Goal: Information Seeking & Learning: Learn about a topic

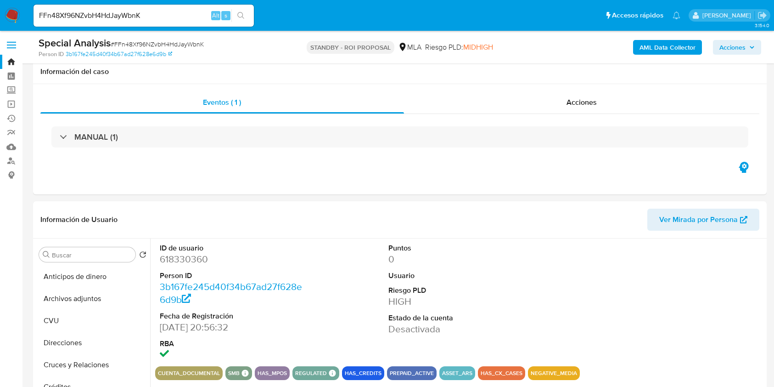
select select "10"
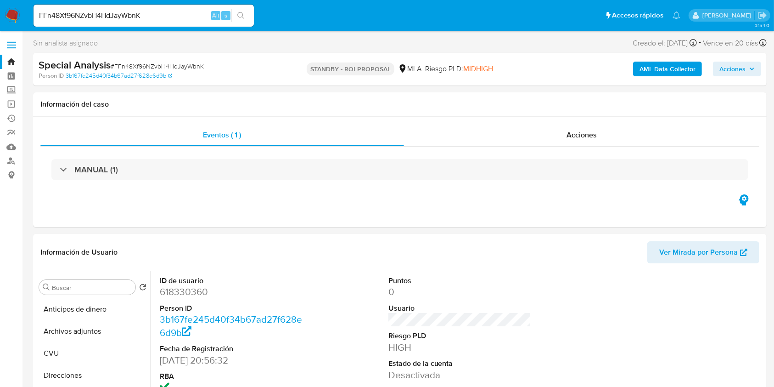
click at [9, 56] on link "Bandeja" at bounding box center [54, 62] width 109 height 14
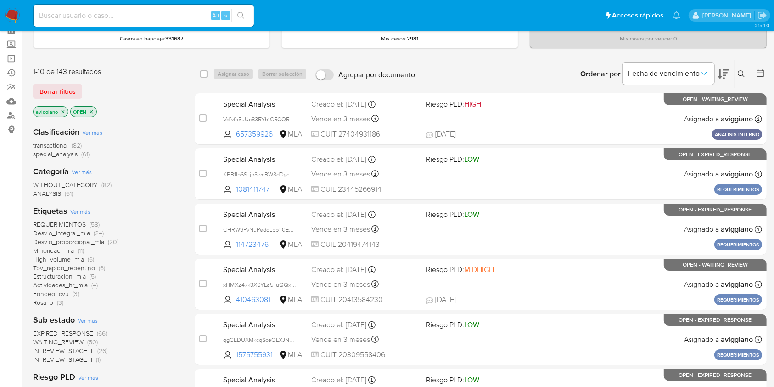
scroll to position [61, 0]
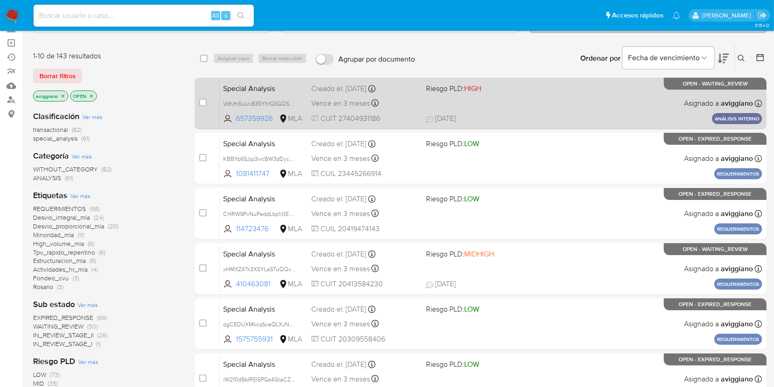
click at [561, 112] on div "Special Analysis Vdfvfn5uUc835Yh1G5GQ5PJo 657359926 MLA Riesgo PLD: HIGH Creado…" at bounding box center [490, 103] width 543 height 46
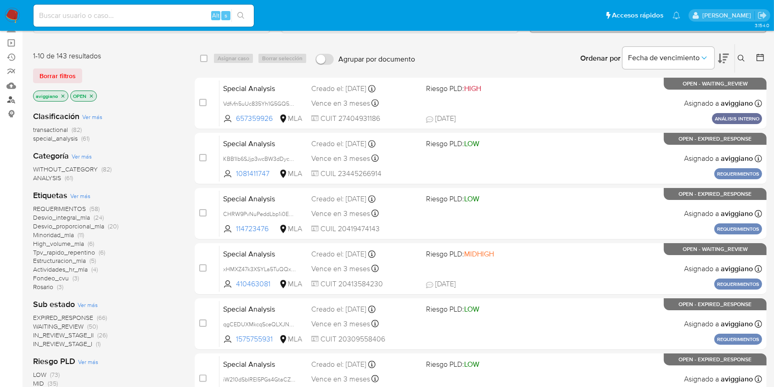
click at [11, 99] on link "Buscador de personas" at bounding box center [54, 100] width 109 height 14
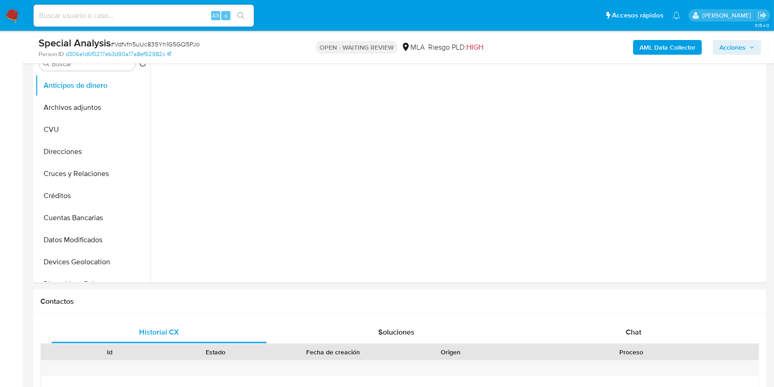
scroll to position [245, 0]
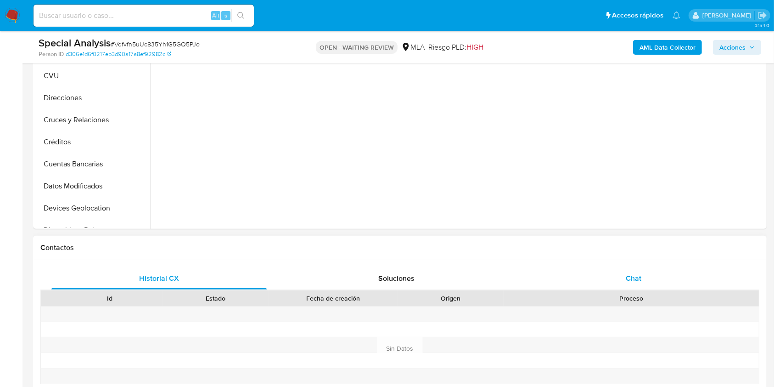
click at [641, 288] on div "Chat" at bounding box center [633, 278] width 215 height 22
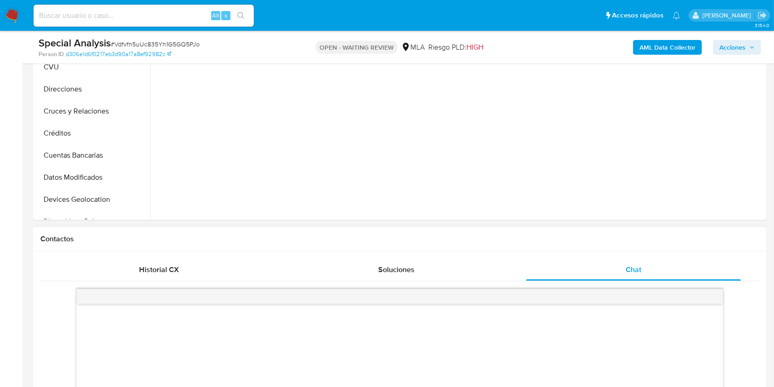
select select "10"
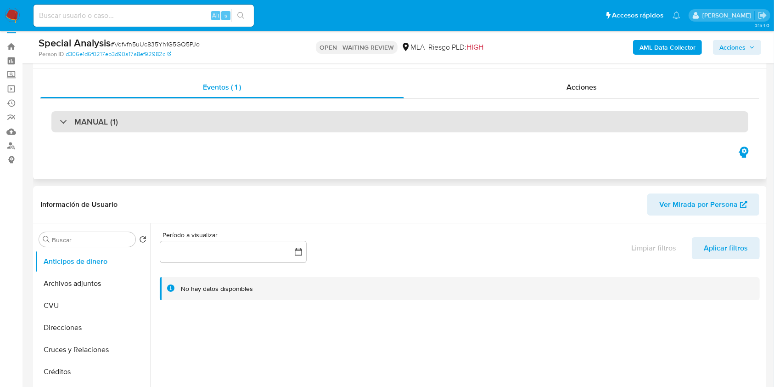
scroll to position [0, 0]
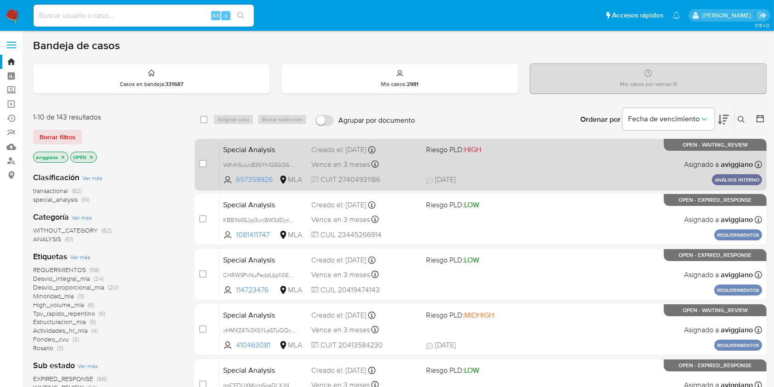
click at [532, 151] on span "Riesgo PLD: HIGH" at bounding box center [479, 149] width 107 height 12
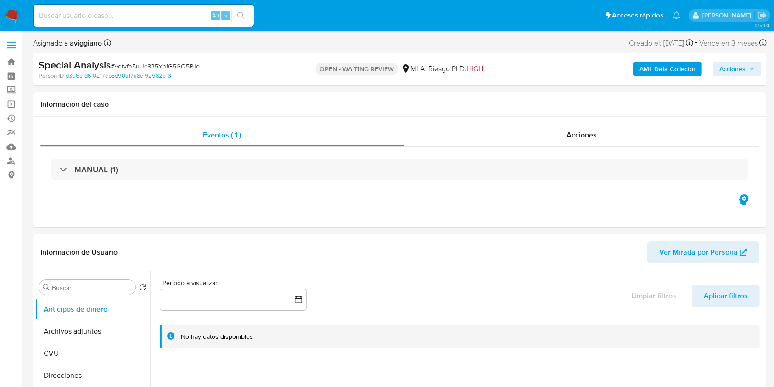
select select "10"
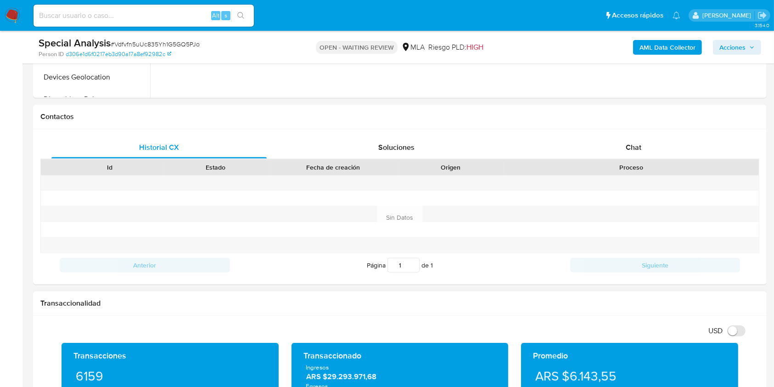
scroll to position [367, 0]
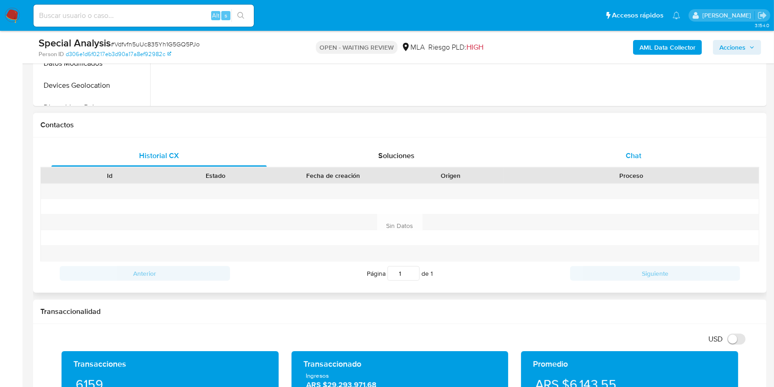
click at [640, 168] on div "Proceso" at bounding box center [631, 176] width 255 height 16
click at [640, 163] on div "Chat" at bounding box center [633, 156] width 215 height 22
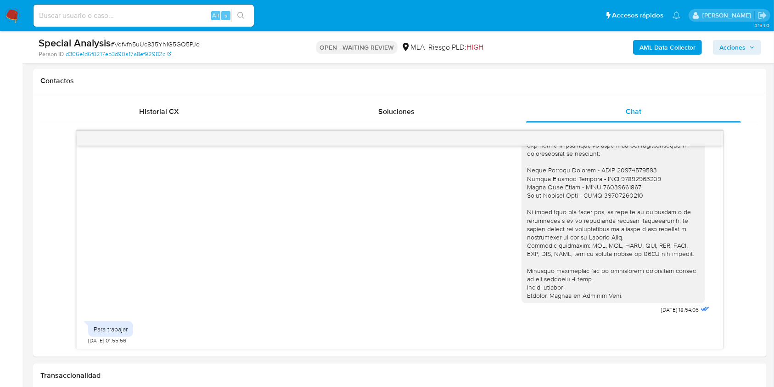
scroll to position [437, 0]
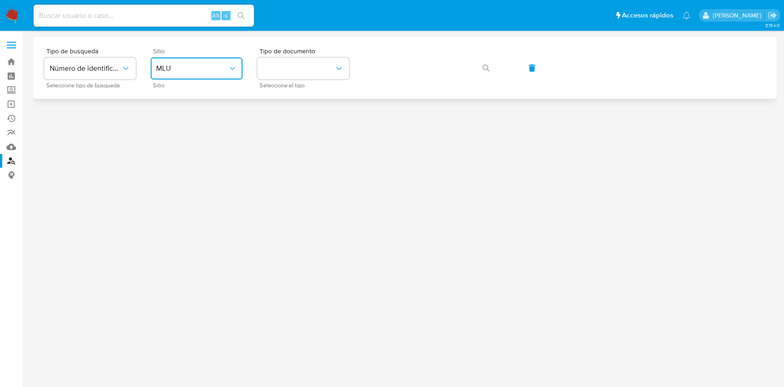
click at [167, 69] on span "MLU" at bounding box center [192, 68] width 72 height 9
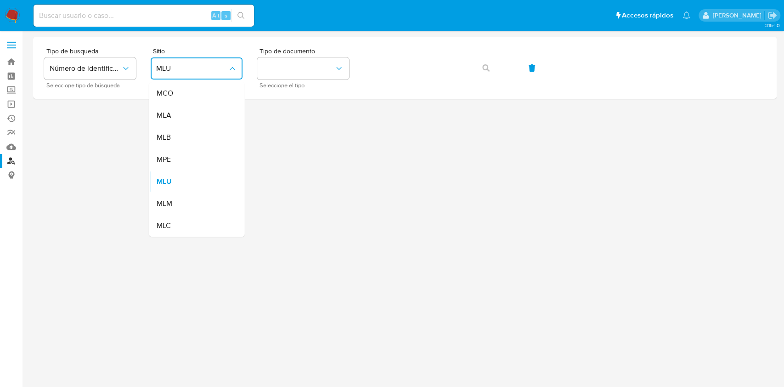
click at [181, 111] on div "MLA" at bounding box center [193, 115] width 75 height 22
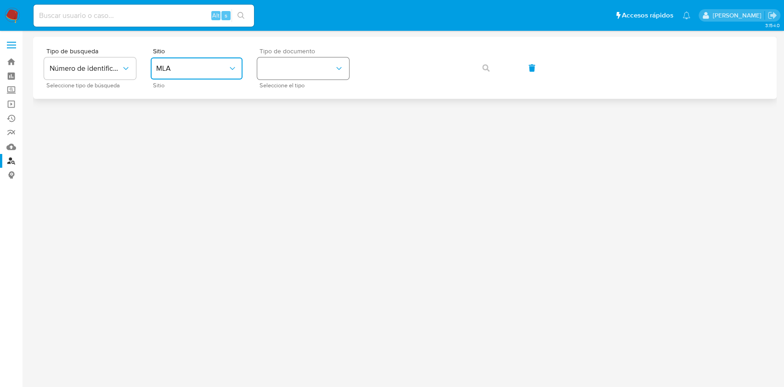
click at [276, 78] on button "identificationType" at bounding box center [303, 68] width 92 height 22
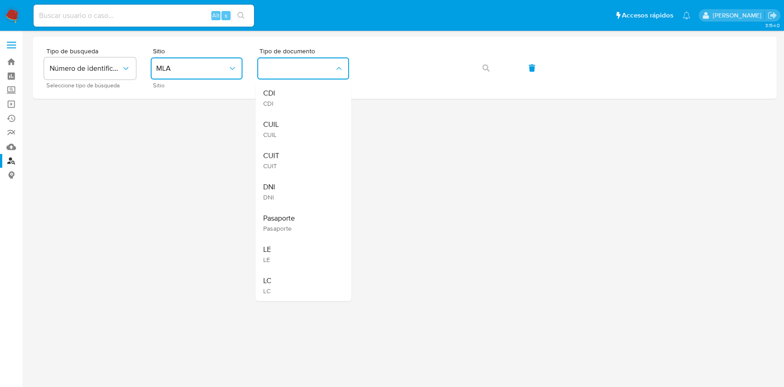
click at [280, 151] on div "CUIT CUIT" at bounding box center [300, 160] width 75 height 31
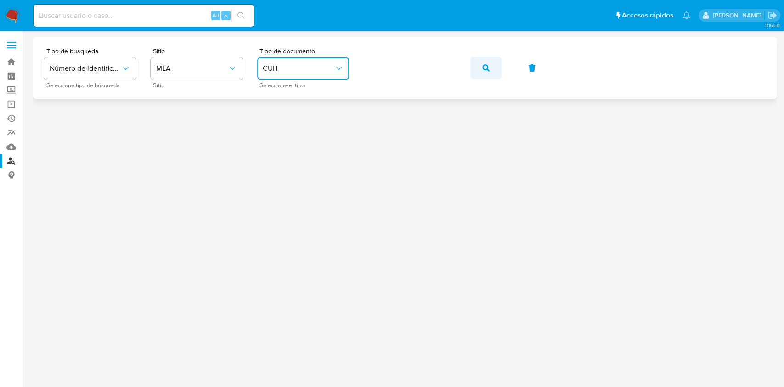
click at [485, 62] on span "button" at bounding box center [485, 68] width 7 height 20
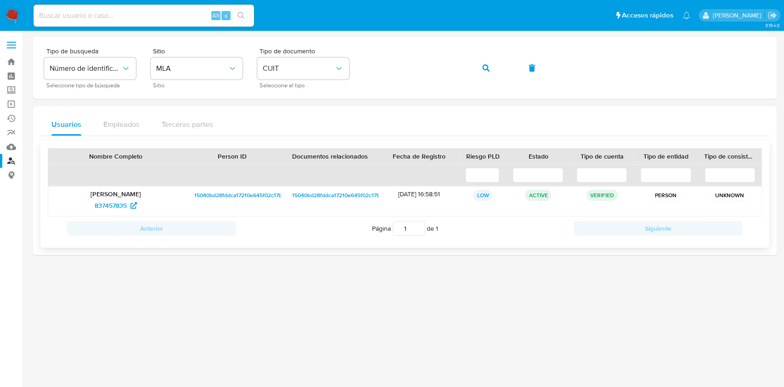
click at [88, 206] on div "837457835" at bounding box center [116, 205] width 122 height 15
click at [108, 200] on span "837457835" at bounding box center [111, 205] width 32 height 15
click at [475, 66] on button "button" at bounding box center [485, 68] width 31 height 22
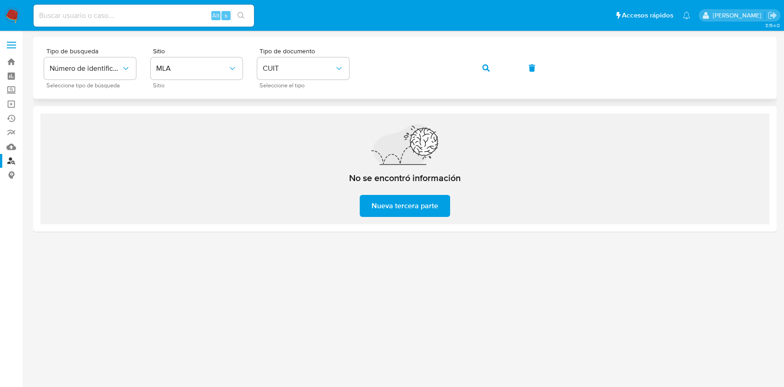
click at [489, 65] on button "button" at bounding box center [485, 68] width 31 height 22
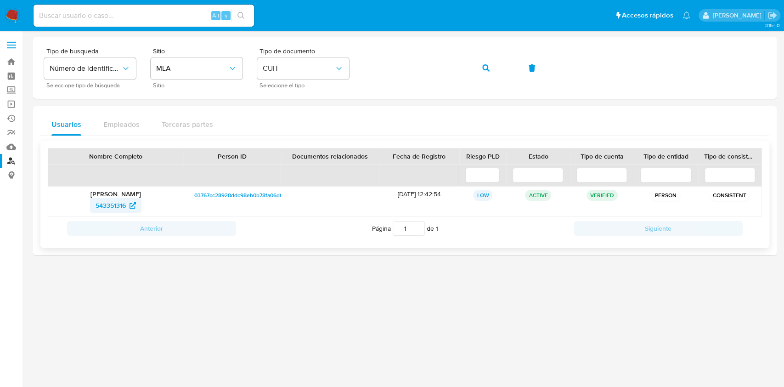
click at [127, 207] on span "543351316" at bounding box center [115, 205] width 40 height 15
click at [481, 70] on button "button" at bounding box center [485, 68] width 31 height 22
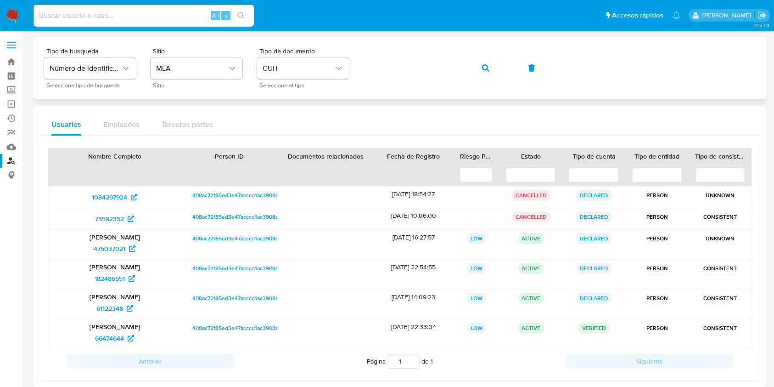
scroll to position [14, 0]
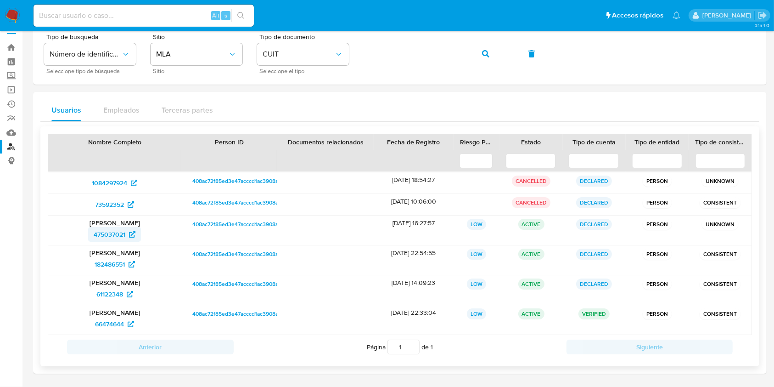
click at [107, 234] on span "475037021" at bounding box center [110, 234] width 32 height 15
click at [479, 52] on button "button" at bounding box center [485, 54] width 31 height 22
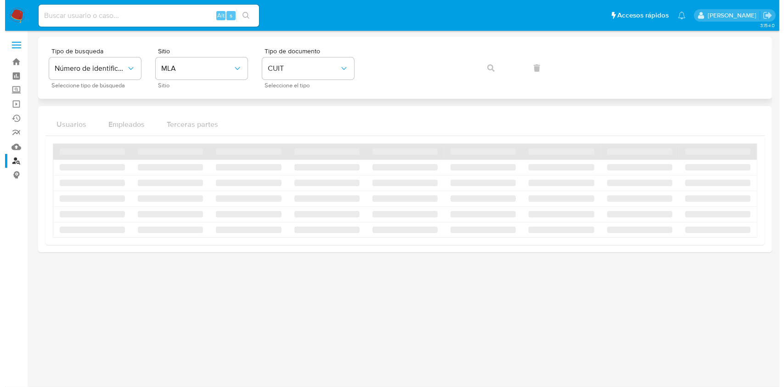
scroll to position [0, 0]
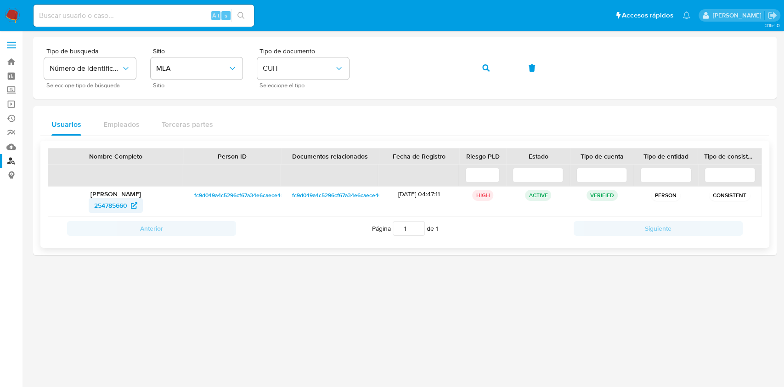
click at [112, 202] on span "254785660" at bounding box center [110, 205] width 33 height 15
click at [482, 62] on span "button" at bounding box center [485, 68] width 7 height 20
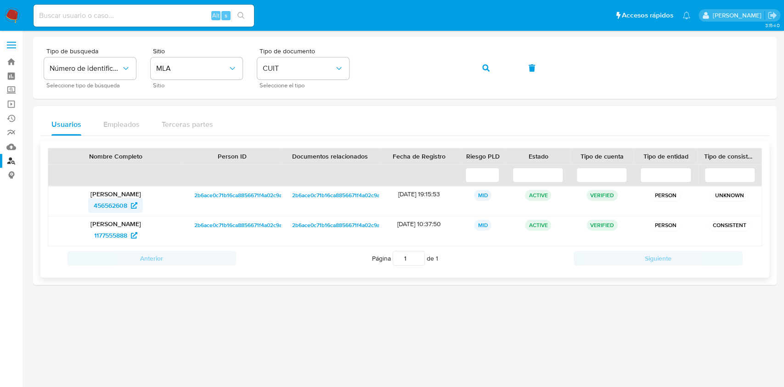
click at [99, 205] on span "456562608" at bounding box center [111, 205] width 34 height 15
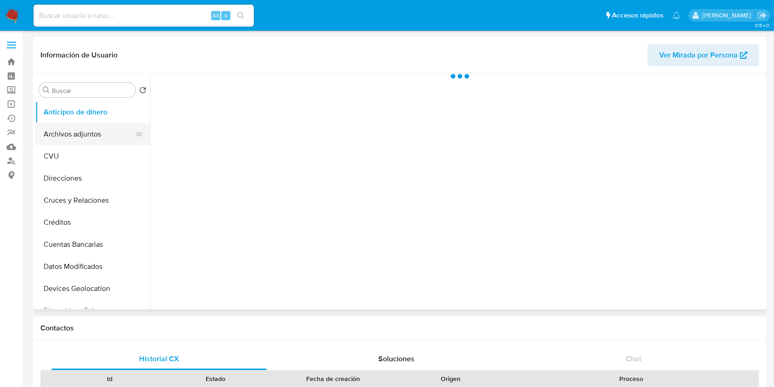
click at [102, 136] on button "Archivos adjuntos" at bounding box center [88, 134] width 107 height 22
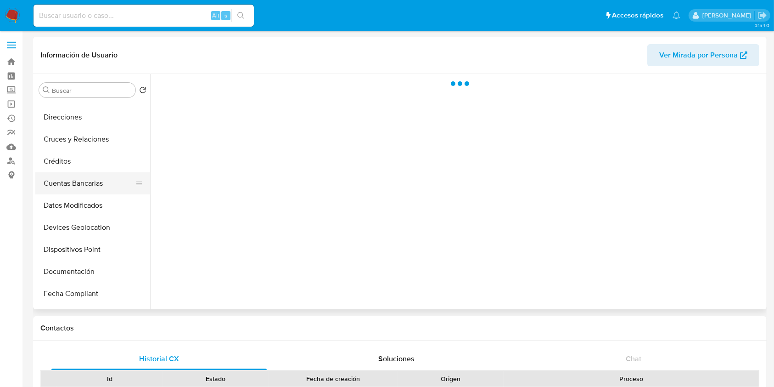
select select "10"
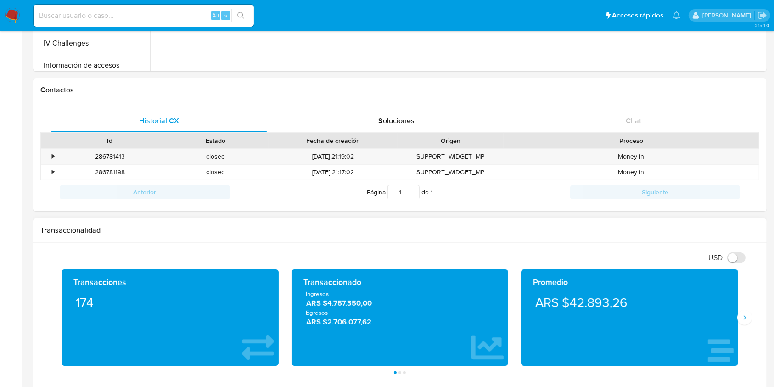
scroll to position [236, 0]
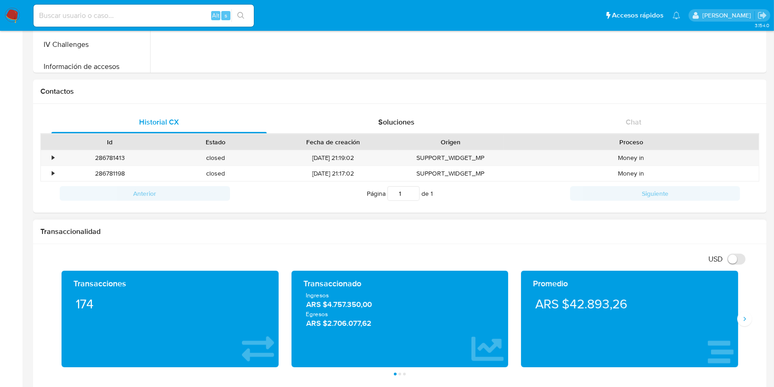
drag, startPoint x: 323, startPoint y: 307, endPoint x: 378, endPoint y: 302, distance: 55.4
click at [378, 302] on span "ARS $4.757.350,00" at bounding box center [400, 304] width 188 height 11
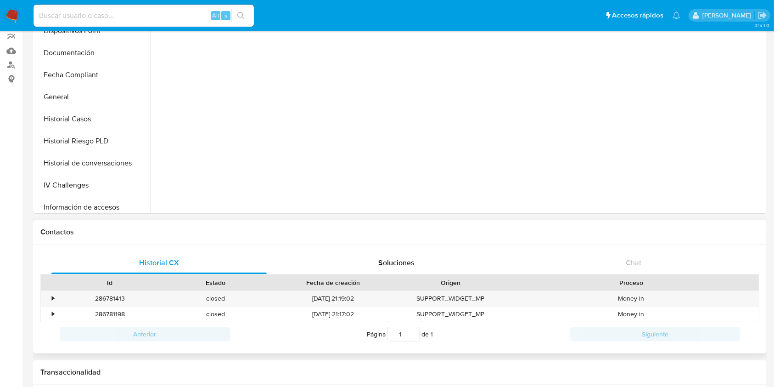
scroll to position [0, 0]
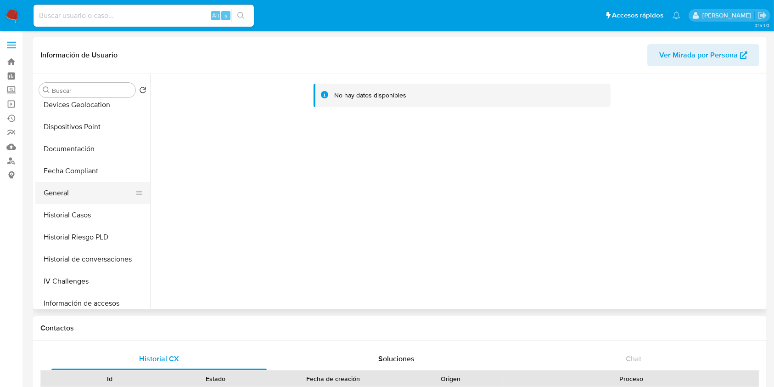
click at [87, 189] on button "General" at bounding box center [88, 193] width 107 height 22
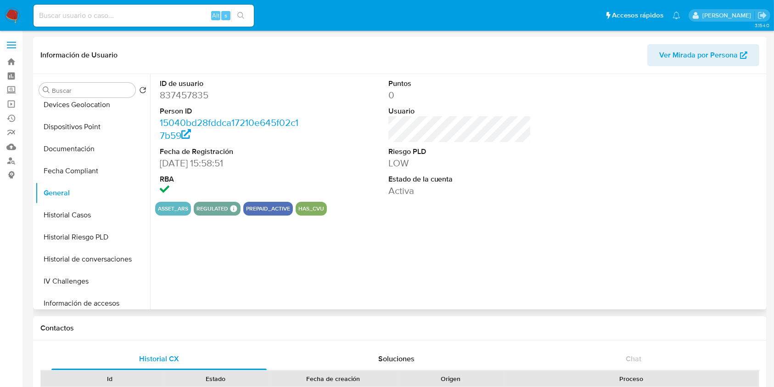
click at [184, 98] on dd "837457835" at bounding box center [231, 95] width 143 height 13
copy dd "837457835"
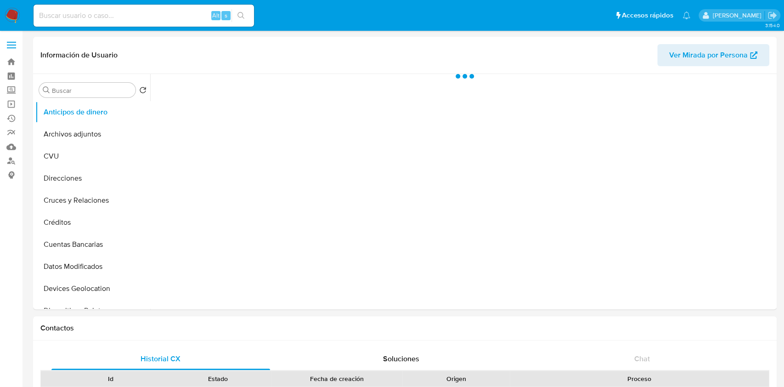
select select "10"
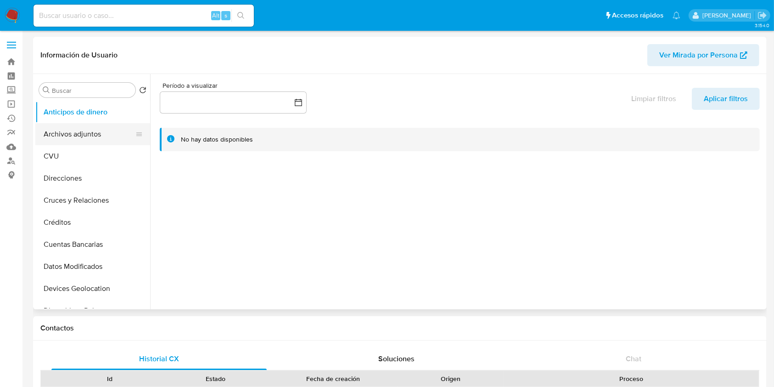
drag, startPoint x: 92, startPoint y: 130, endPoint x: 100, endPoint y: 140, distance: 12.1
click at [92, 130] on button "Archivos adjuntos" at bounding box center [88, 134] width 107 height 22
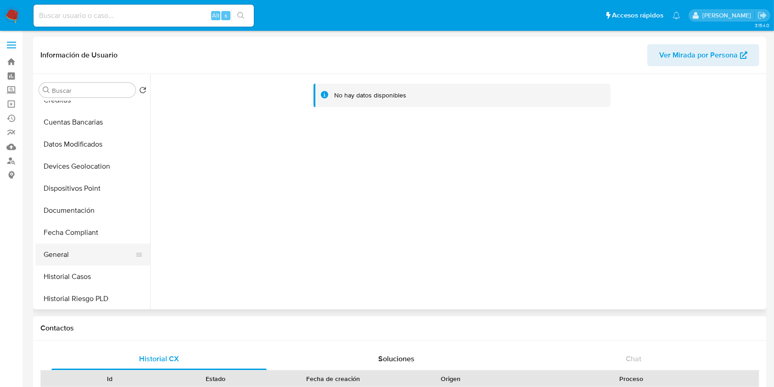
click at [45, 259] on button "General" at bounding box center [88, 254] width 107 height 22
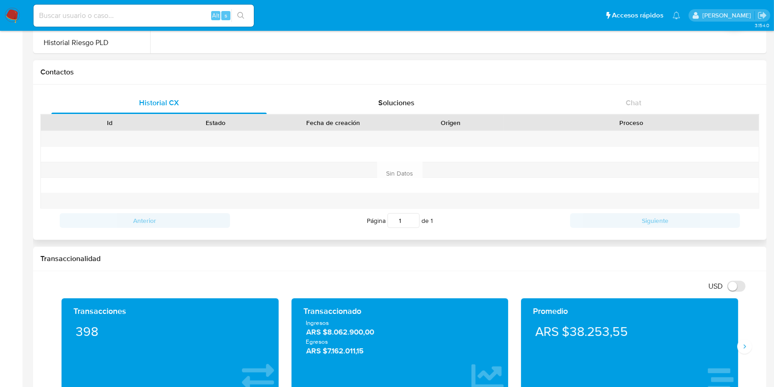
scroll to position [428, 0]
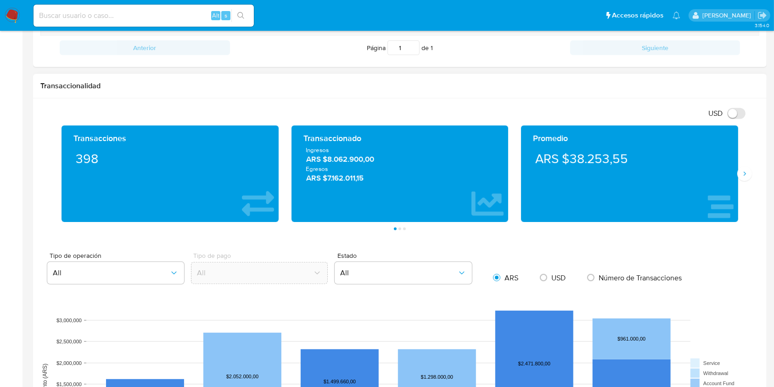
click at [335, 162] on span "ARS $8.062.900,00" at bounding box center [400, 159] width 188 height 11
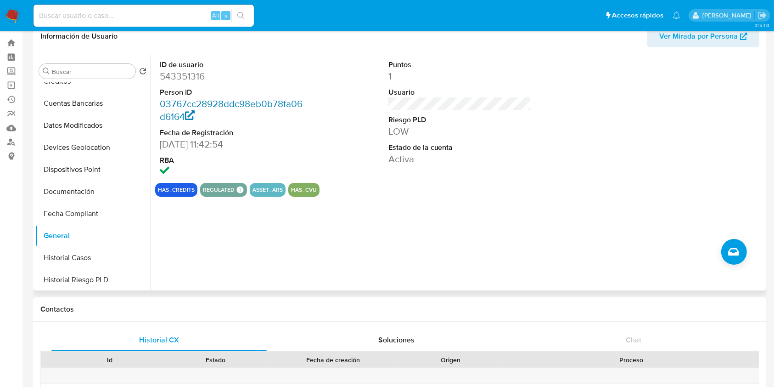
scroll to position [0, 0]
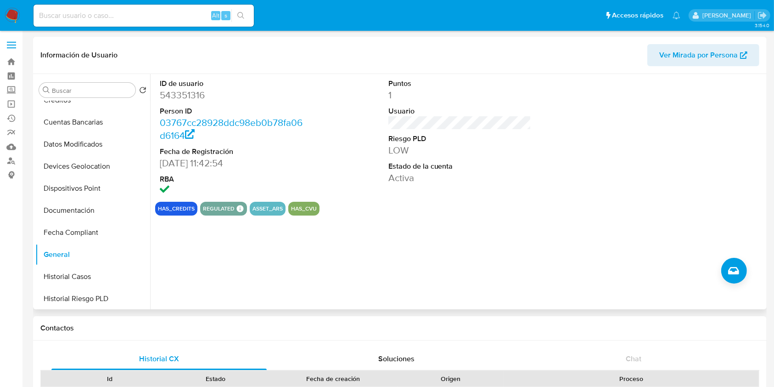
click at [190, 95] on dd "543351316" at bounding box center [231, 95] width 143 height 13
click at [189, 95] on dd "543351316" at bounding box center [231, 95] width 143 height 13
copy dd "543351316"
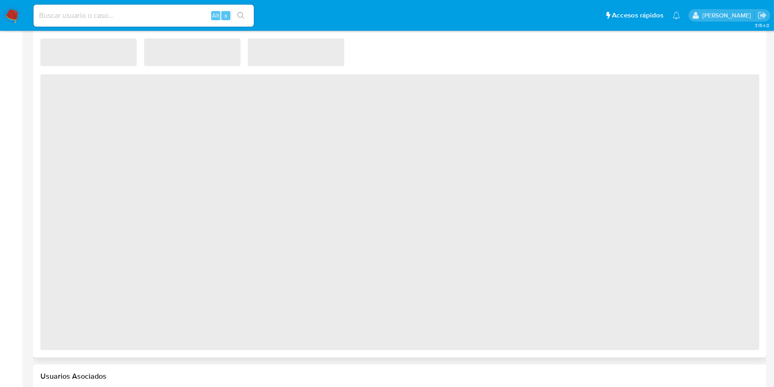
select select "10"
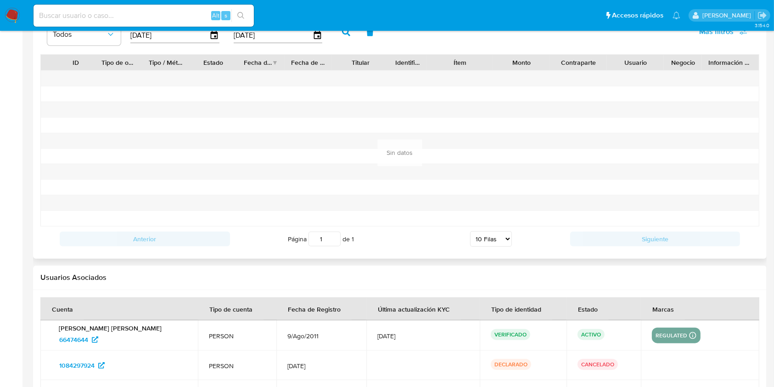
scroll to position [1080, 0]
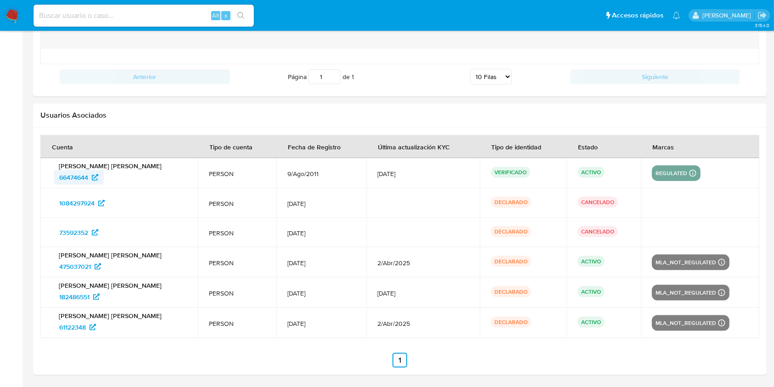
click at [80, 177] on span "66474644" at bounding box center [73, 177] width 29 height 15
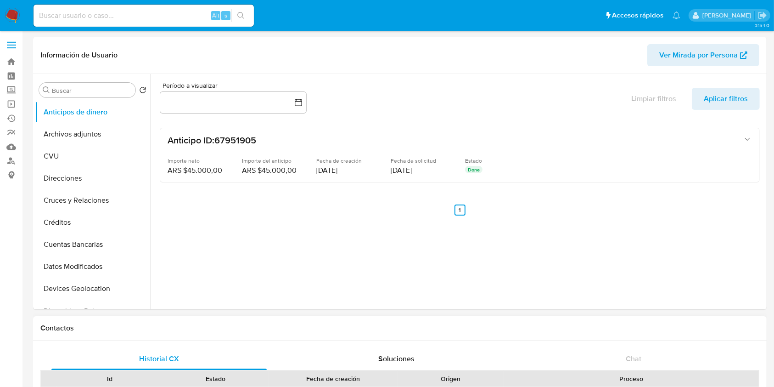
select select "10"
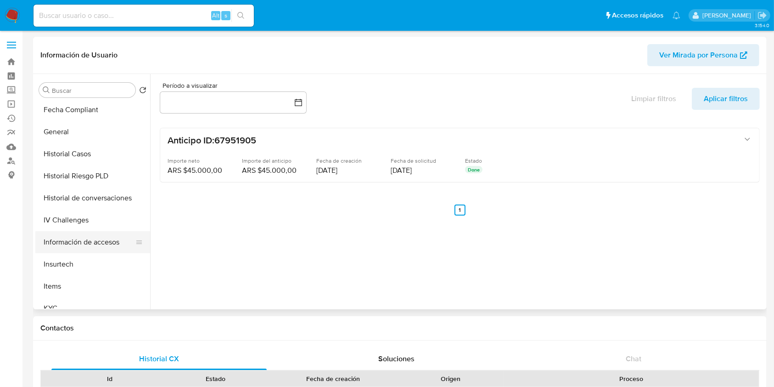
scroll to position [306, 0]
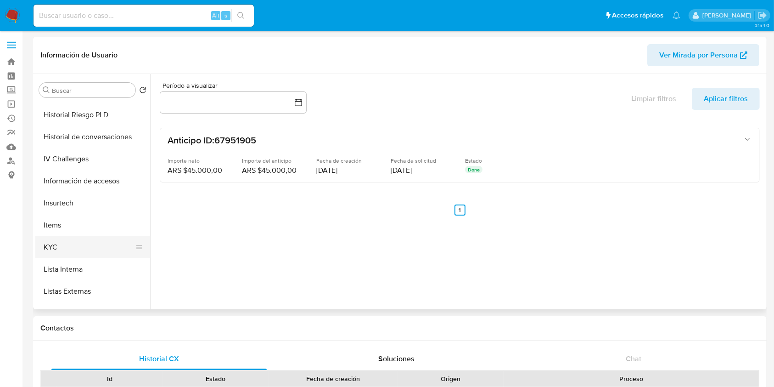
click at [77, 241] on button "KYC" at bounding box center [88, 247] width 107 height 22
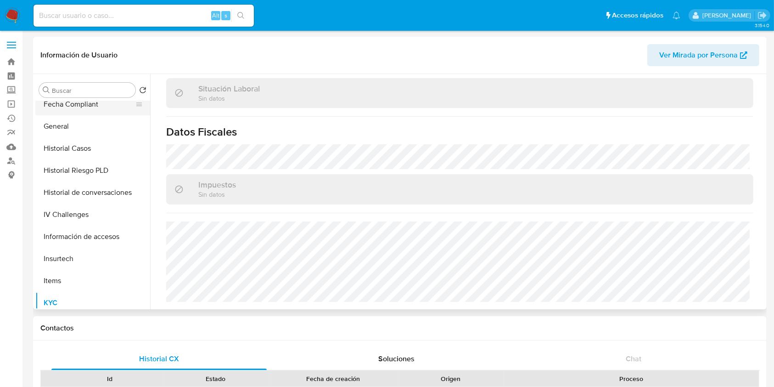
scroll to position [184, 0]
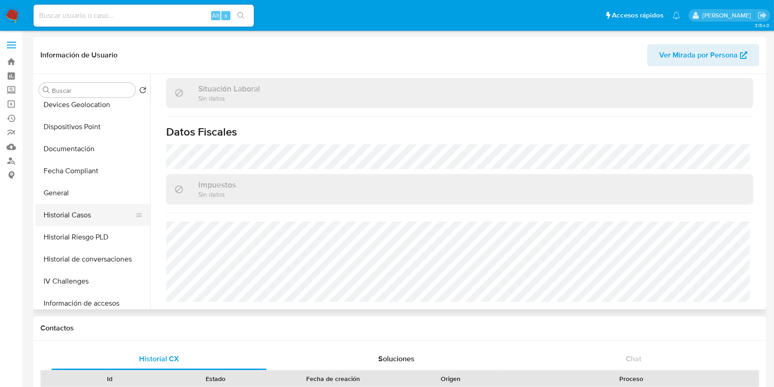
click at [73, 215] on button "Historial Casos" at bounding box center [88, 215] width 107 height 22
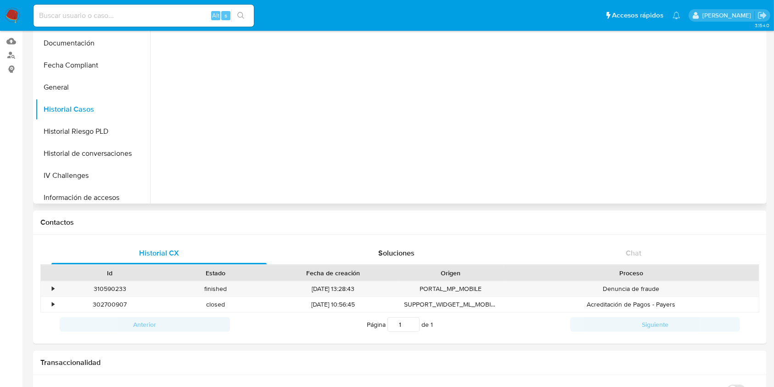
scroll to position [245, 0]
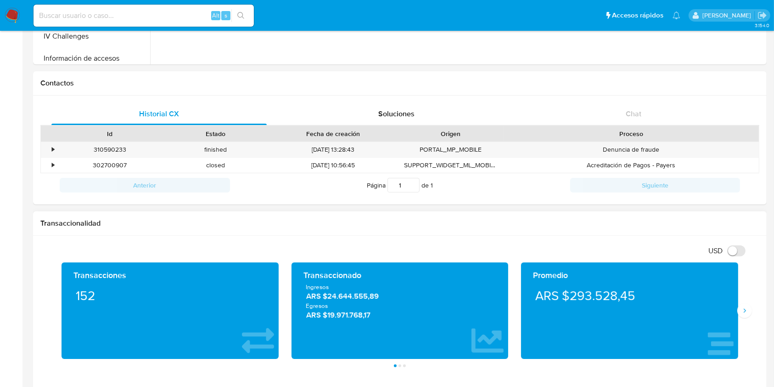
click at [345, 296] on span "ARS $24.644.555,89" at bounding box center [400, 296] width 188 height 11
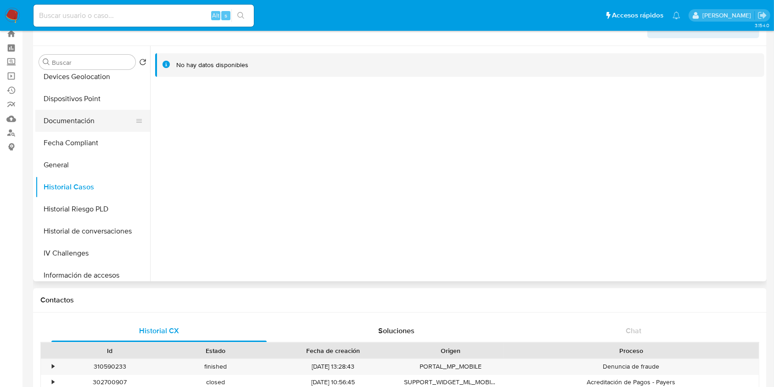
scroll to position [0, 0]
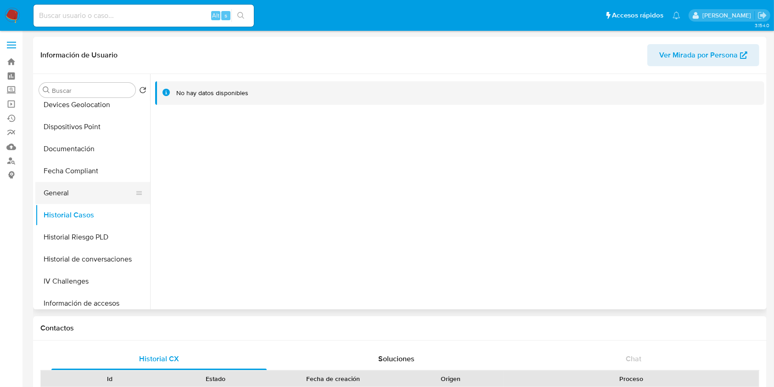
click at [95, 194] on button "General" at bounding box center [88, 193] width 107 height 22
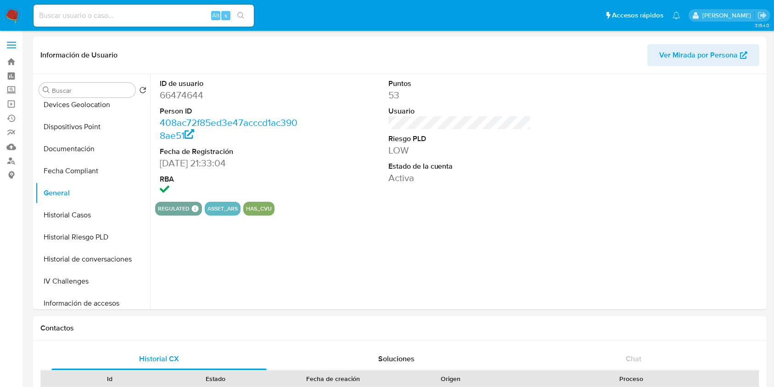
click at [186, 110] on dt "Person ID" at bounding box center [231, 111] width 143 height 10
click at [190, 100] on dd "66474644" at bounding box center [231, 95] width 143 height 13
copy dd "66474644"
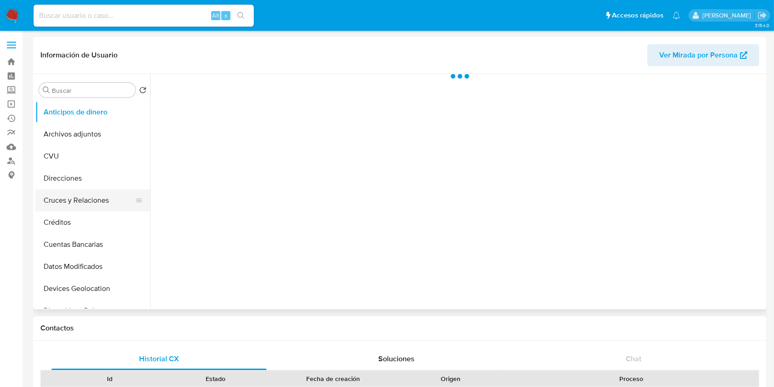
scroll to position [122, 0]
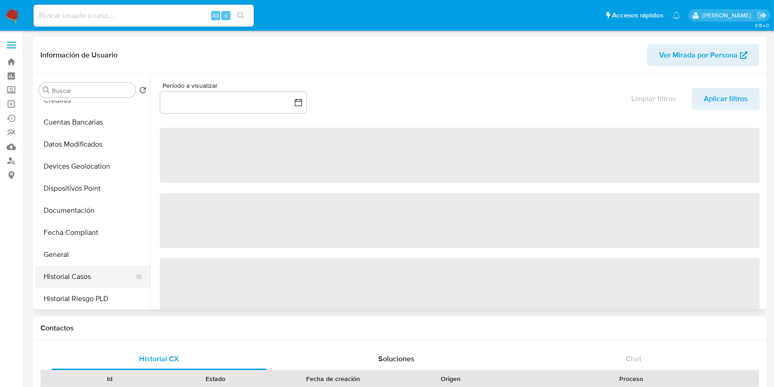
click at [100, 277] on button "Historial Casos" at bounding box center [88, 276] width 107 height 22
select select "10"
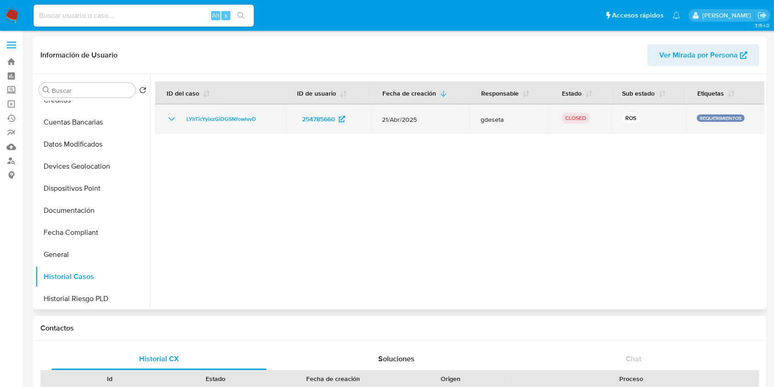
click at [165, 123] on td "LYhTicYyixzGiDG5NfowlvvD" at bounding box center [220, 118] width 130 height 29
click at [168, 119] on icon "Mostrar/Ocultar" at bounding box center [171, 118] width 11 height 11
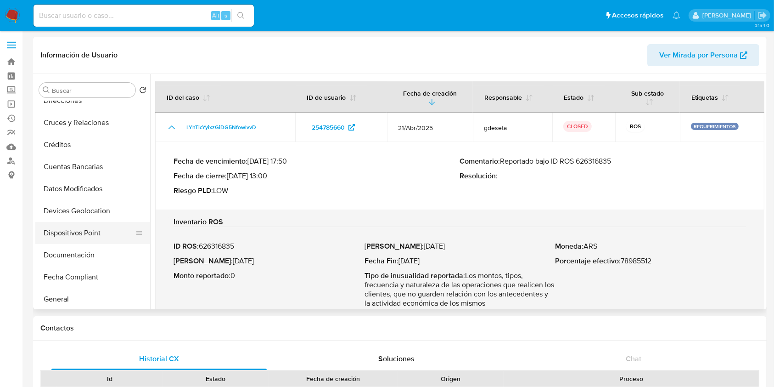
scroll to position [0, 0]
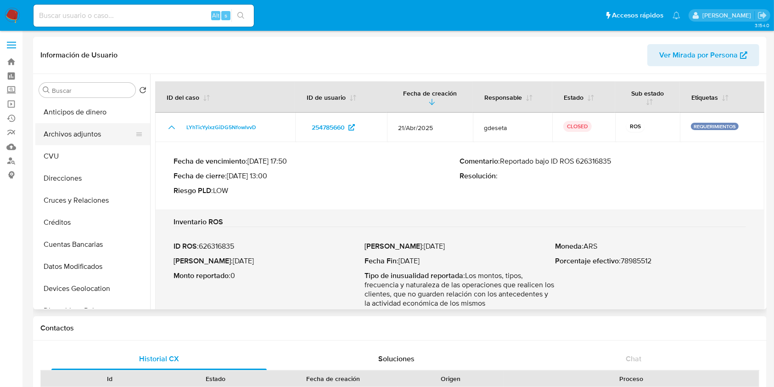
click at [85, 134] on button "Archivos adjuntos" at bounding box center [88, 134] width 107 height 22
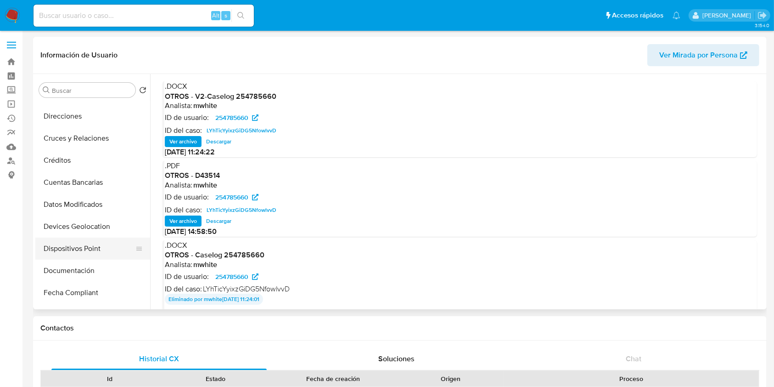
scroll to position [122, 0]
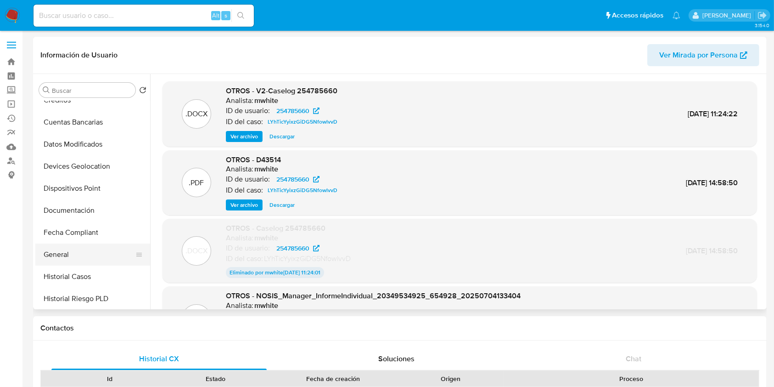
click at [96, 245] on button "General" at bounding box center [88, 254] width 107 height 22
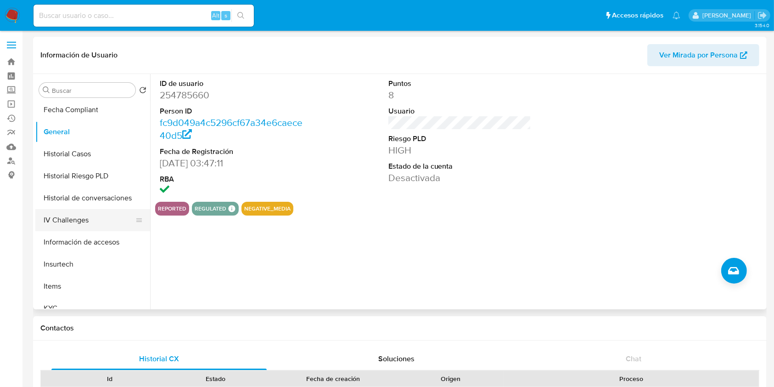
scroll to position [367, 0]
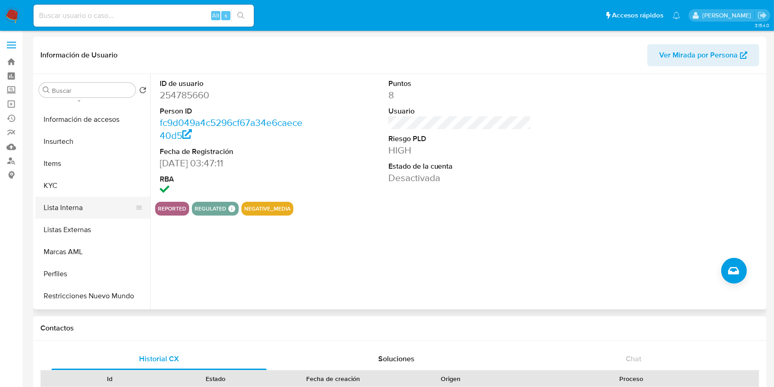
click at [79, 206] on button "Lista Interna" at bounding box center [88, 208] width 107 height 22
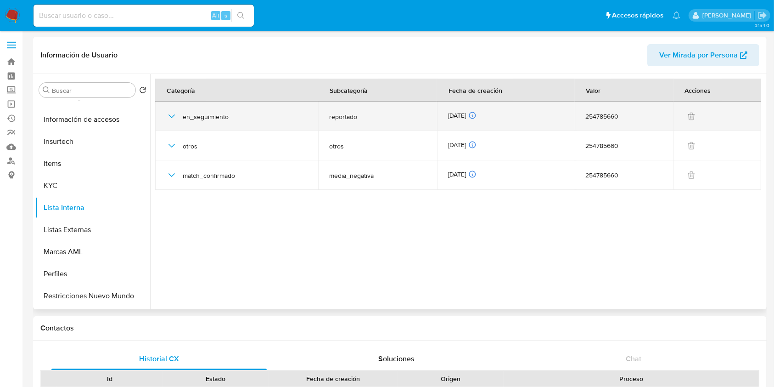
click at [173, 117] on icon "button" at bounding box center [171, 116] width 11 height 11
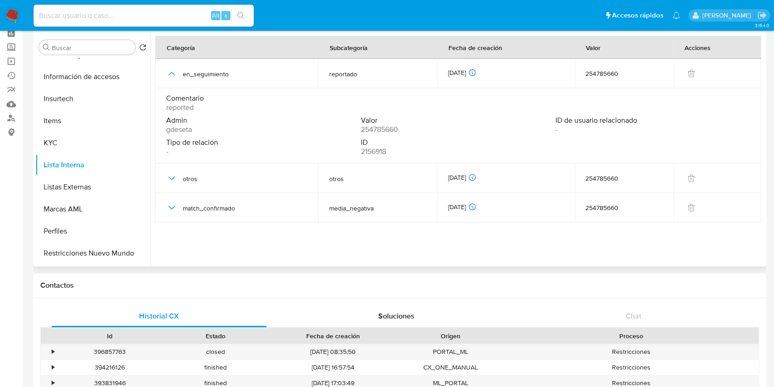
scroll to position [61, 0]
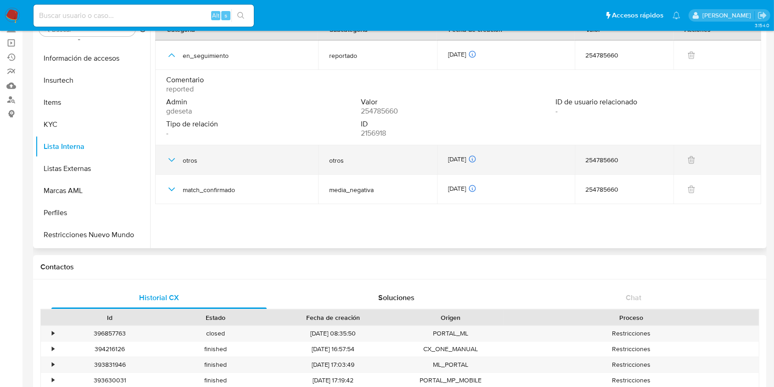
click at [173, 152] on div "otros" at bounding box center [236, 159] width 141 height 29
click at [166, 163] on icon "button" at bounding box center [171, 159] width 11 height 11
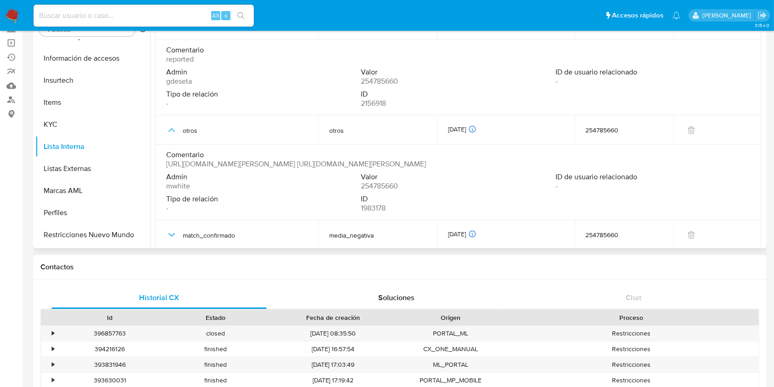
scroll to position [45, 0]
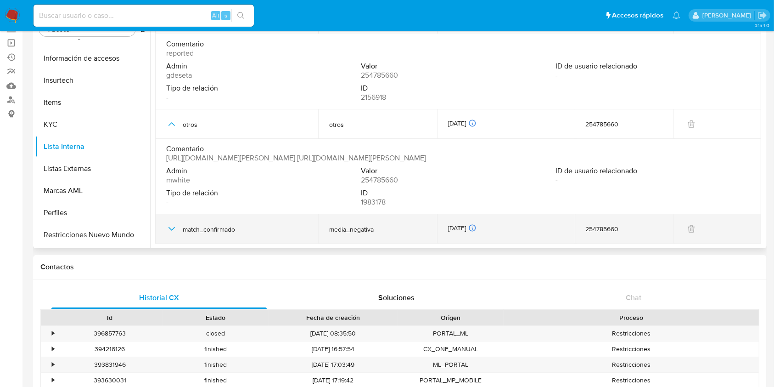
click at [161, 225] on td "match_confirmado" at bounding box center [236, 228] width 163 height 29
click at [167, 226] on icon "button" at bounding box center [171, 228] width 11 height 11
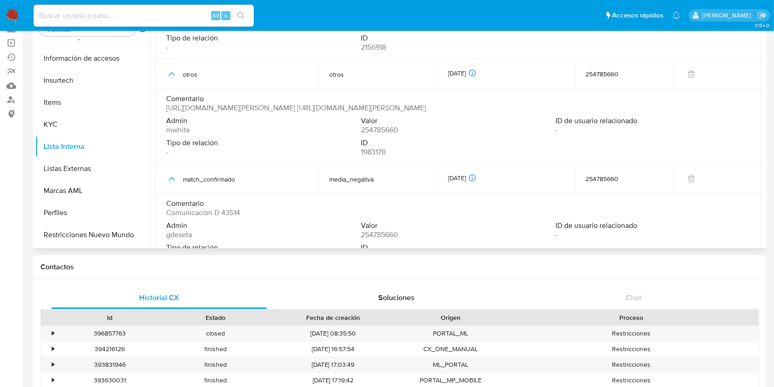
scroll to position [120, 0]
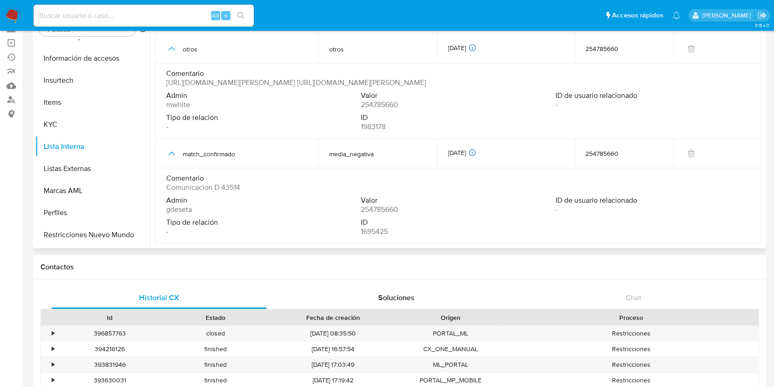
drag, startPoint x: 165, startPoint y: 187, endPoint x: 238, endPoint y: 186, distance: 73.5
click at [238, 186] on td "Comentario Comunicacion D 43514 Admin gdeseta Valor 254785660 ID de usuario rel…" at bounding box center [458, 205] width 606 height 75
drag, startPoint x: 167, startPoint y: 73, endPoint x: 424, endPoint y: 84, distance: 256.9
click at [424, 84] on span "[URL][DOMAIN_NAME][PERSON_NAME] [URL][DOMAIN_NAME][PERSON_NAME]" at bounding box center [296, 82] width 260 height 9
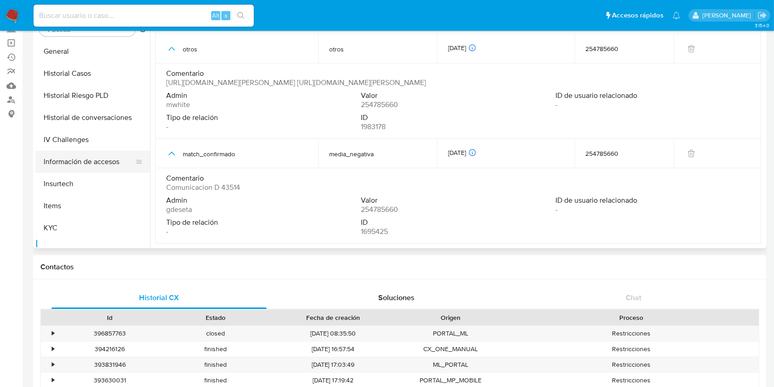
scroll to position [245, 0]
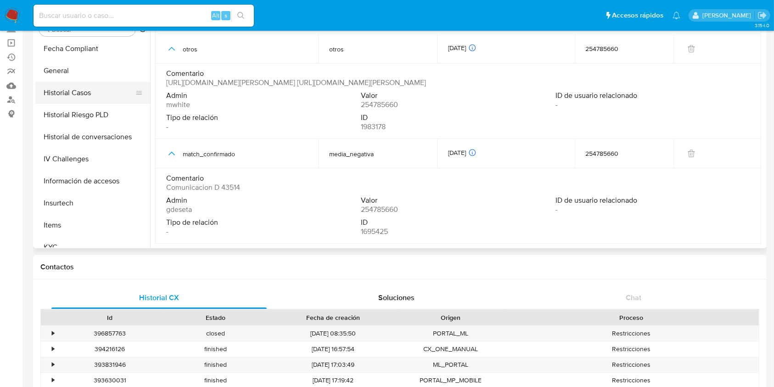
click at [90, 101] on button "Historial Casos" at bounding box center [88, 93] width 107 height 22
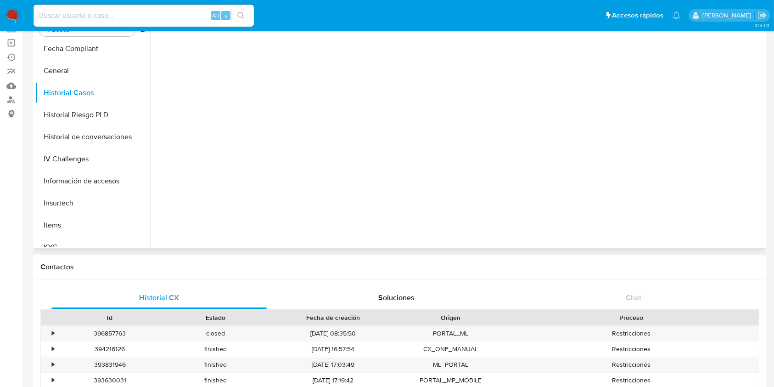
scroll to position [0, 0]
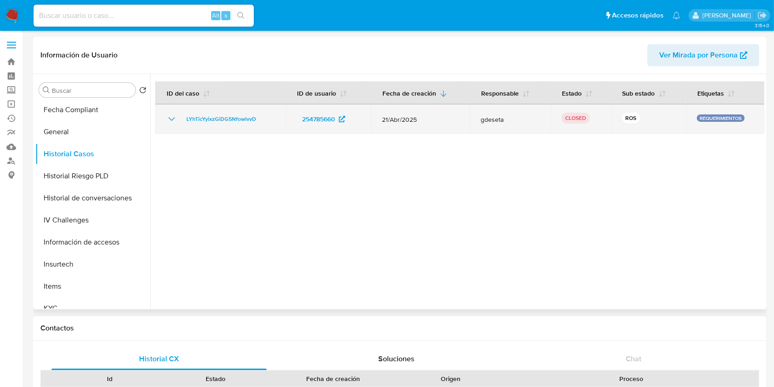
click at [172, 120] on icon "Mostrar/Ocultar" at bounding box center [171, 118] width 11 height 11
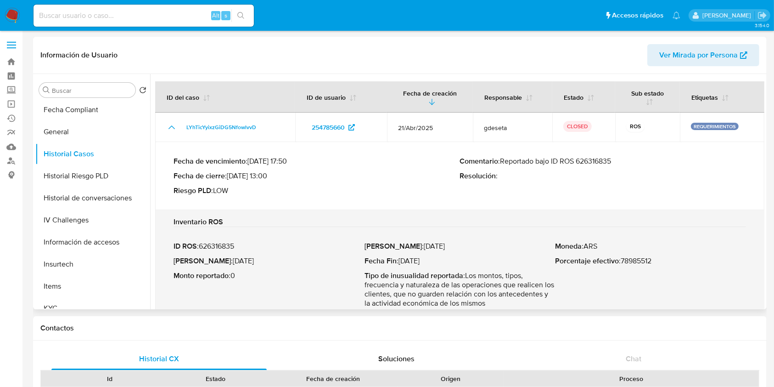
click at [589, 162] on p "Comentario : Reportado bajo ID ROS 626316835" at bounding box center [603, 161] width 286 height 9
click at [588, 162] on p "Comentario : Reportado bajo ID ROS 626316835" at bounding box center [603, 161] width 286 height 9
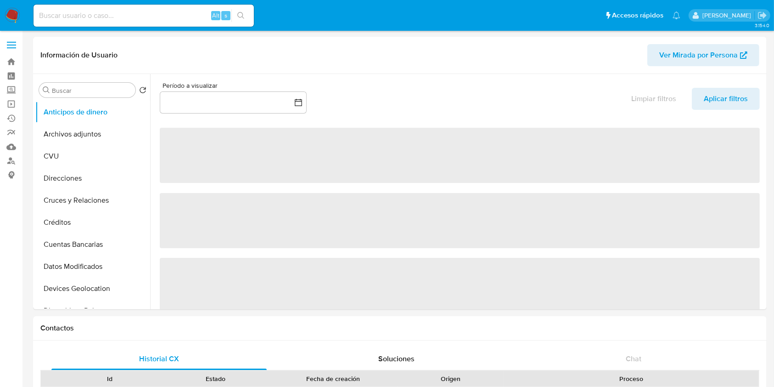
select select "10"
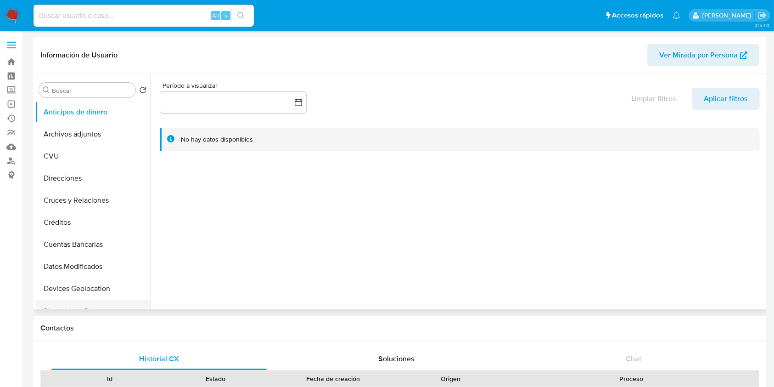
scroll to position [122, 0]
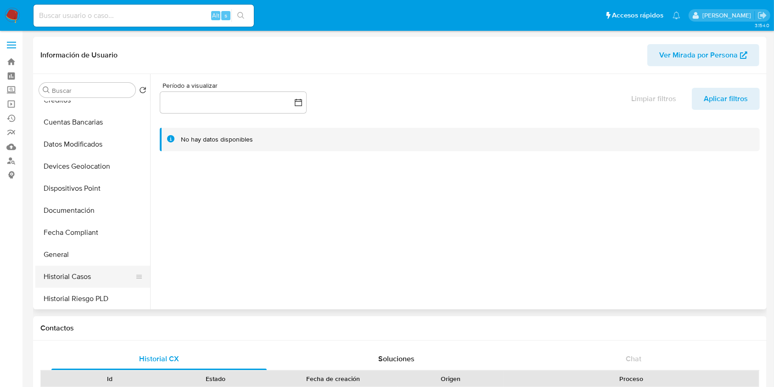
click at [99, 269] on button "Historial Casos" at bounding box center [88, 276] width 107 height 22
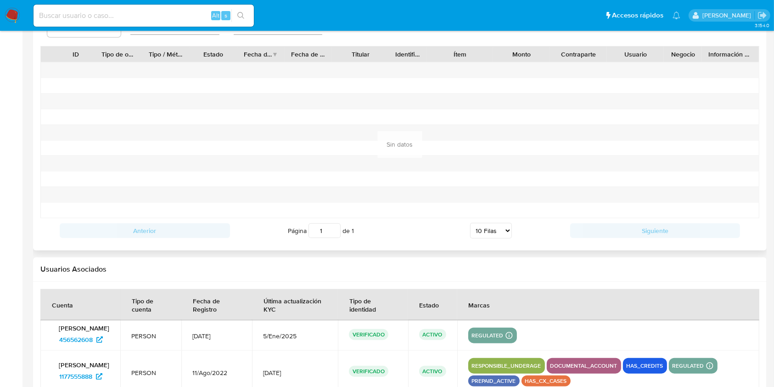
scroll to position [983, 0]
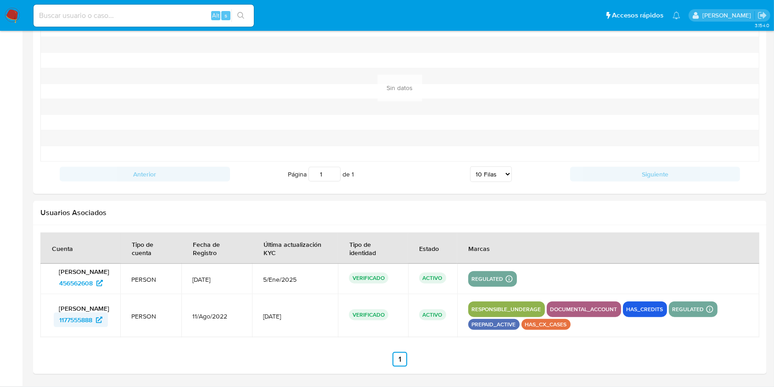
click at [67, 323] on span "1177555888" at bounding box center [75, 319] width 33 height 15
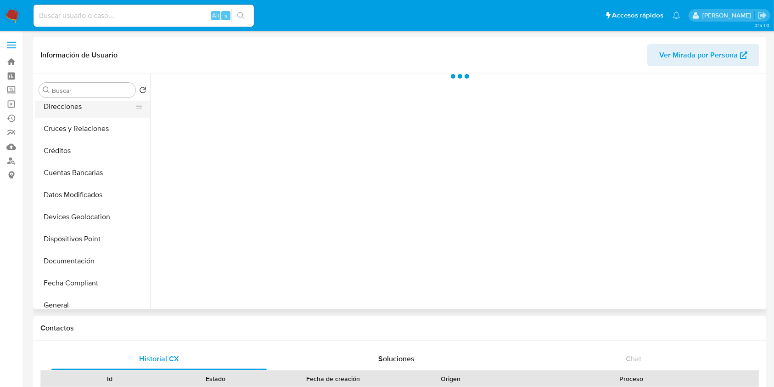
scroll to position [122, 0]
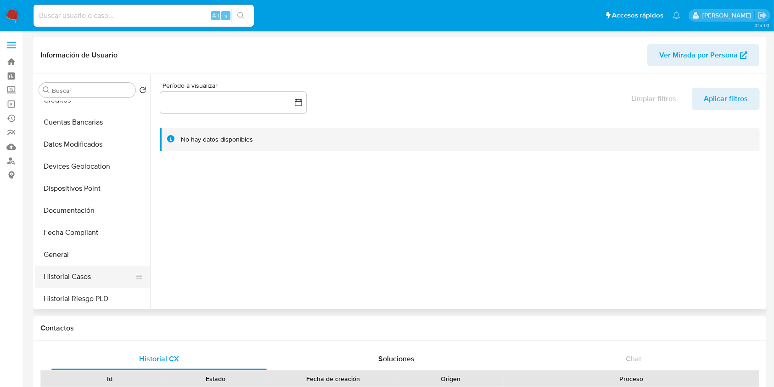
click at [101, 272] on button "Historial Casos" at bounding box center [88, 276] width 107 height 22
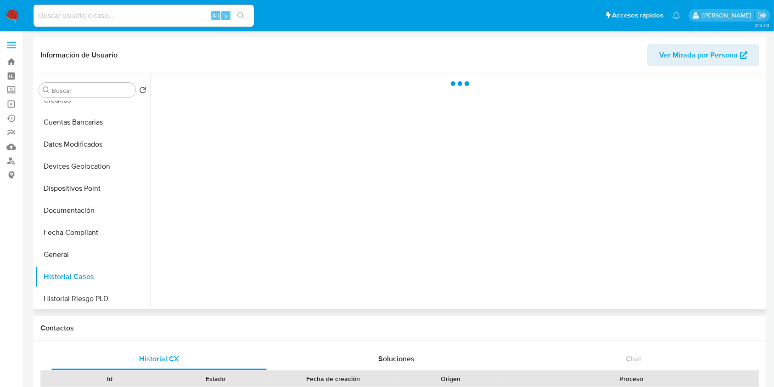
select select "10"
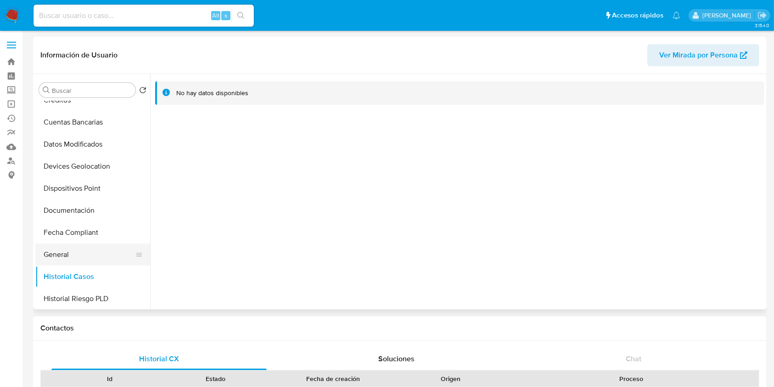
click at [76, 248] on button "General" at bounding box center [88, 254] width 107 height 22
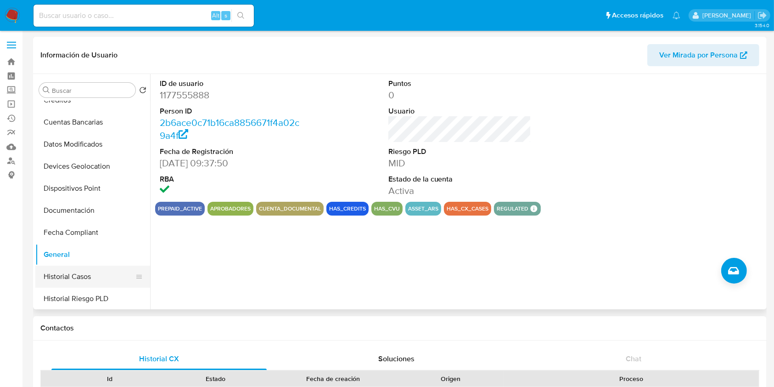
click at [69, 277] on button "Historial Casos" at bounding box center [88, 276] width 107 height 22
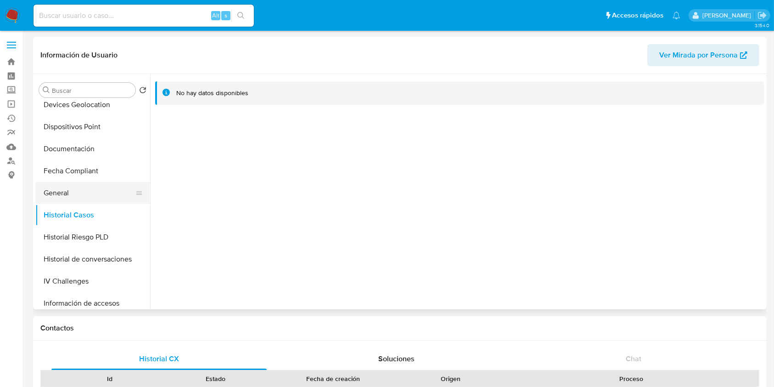
click at [84, 191] on button "General" at bounding box center [88, 193] width 107 height 22
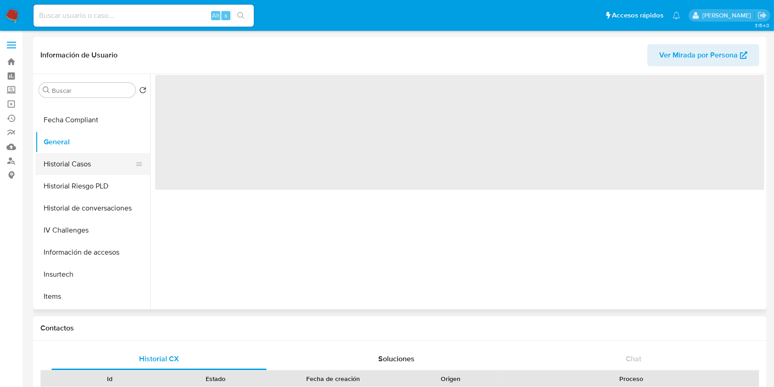
scroll to position [306, 0]
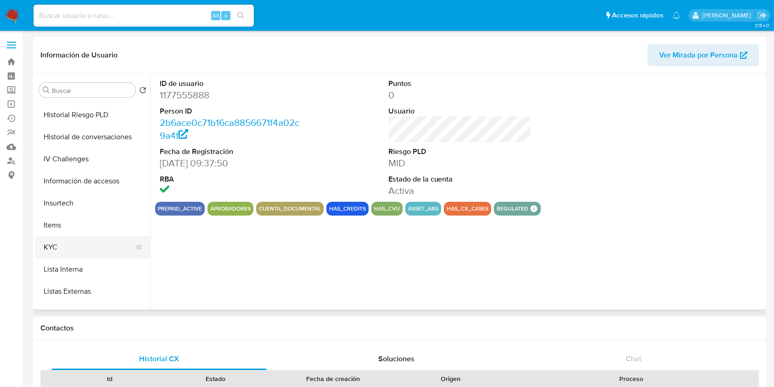
click at [61, 245] on button "KYC" at bounding box center [88, 247] width 107 height 22
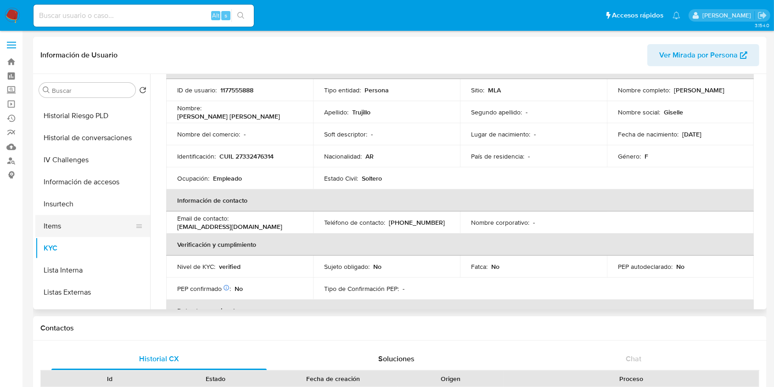
scroll to position [245, 0]
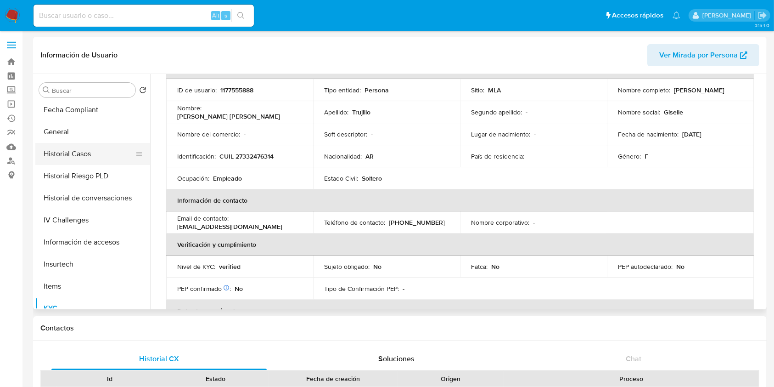
click at [92, 151] on button "Historial Casos" at bounding box center [88, 154] width 107 height 22
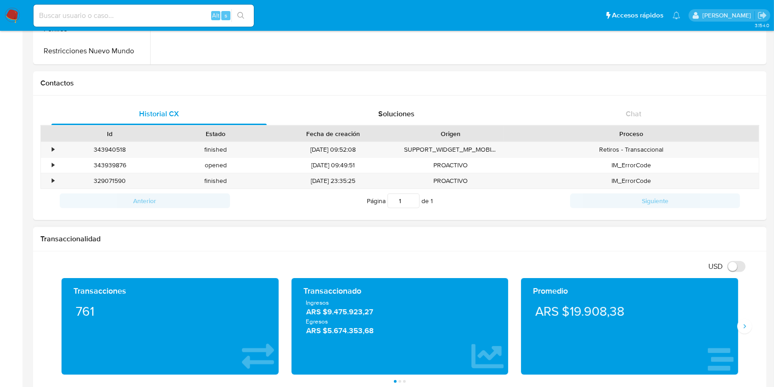
drag, startPoint x: 327, startPoint y: 316, endPoint x: 310, endPoint y: 302, distance: 22.5
click at [389, 307] on div "Ingresos ARS $9.475.923,27 Egresos ARS $5.674.353,68" at bounding box center [400, 317] width 202 height 38
click at [319, 311] on span "ARS $9.475.923,27" at bounding box center [400, 312] width 188 height 11
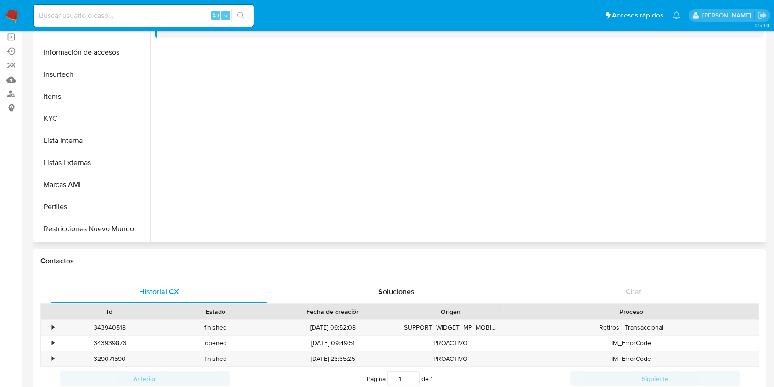
scroll to position [0, 0]
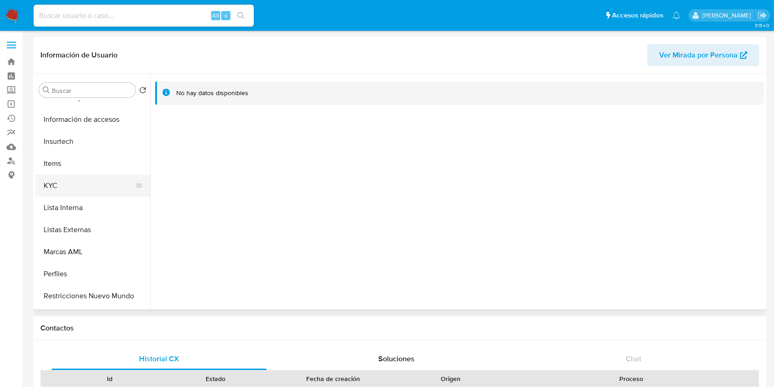
click at [73, 174] on button "KYC" at bounding box center [88, 185] width 107 height 22
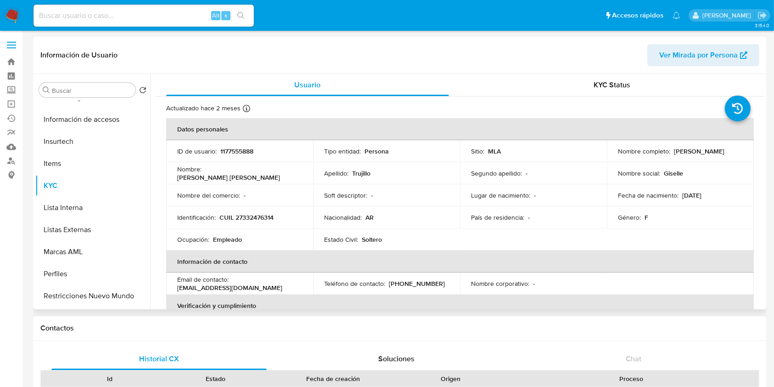
click at [243, 149] on p "1177555888" at bounding box center [236, 151] width 33 height 8
copy p "1177555888"
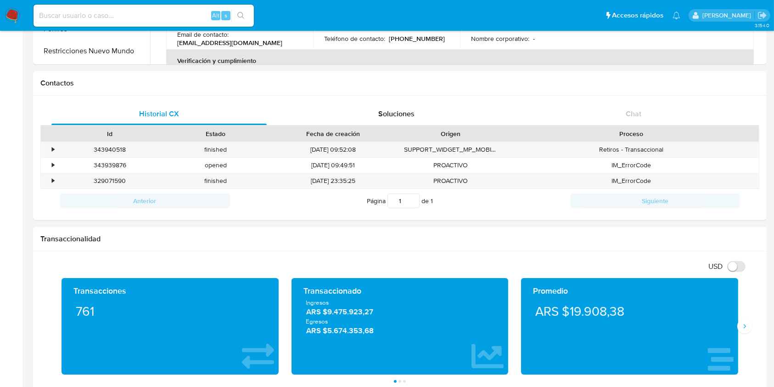
drag, startPoint x: 325, startPoint y: 311, endPoint x: 384, endPoint y: 311, distance: 59.2
click at [384, 311] on span "ARS $9.475.923,27" at bounding box center [400, 312] width 188 height 11
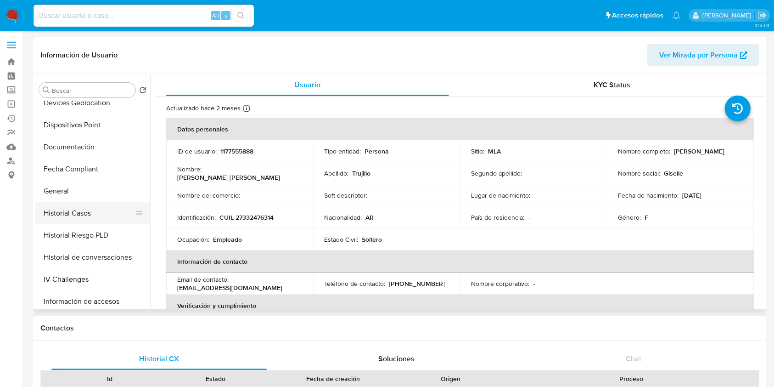
scroll to position [184, 0]
click at [95, 196] on button "General" at bounding box center [88, 193] width 107 height 22
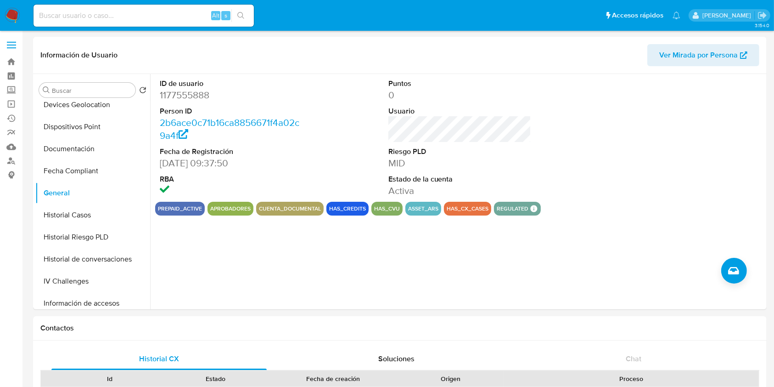
click at [80, 14] on input at bounding box center [144, 16] width 220 height 12
paste input "20332475291"
type input "20332475291"
click at [8, 162] on link "Buscador de personas" at bounding box center [54, 161] width 109 height 14
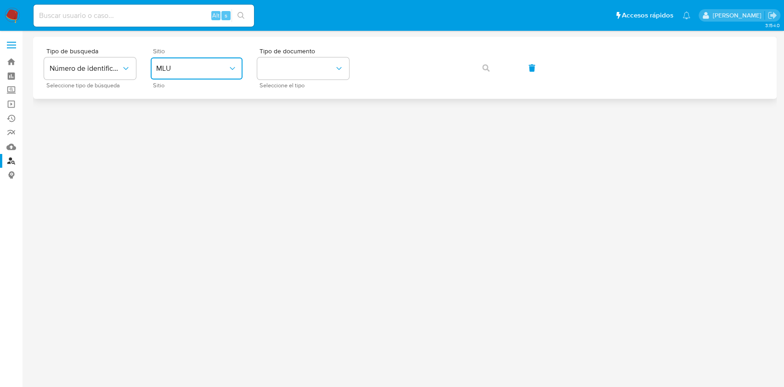
click at [177, 72] on span "MLU" at bounding box center [192, 68] width 72 height 9
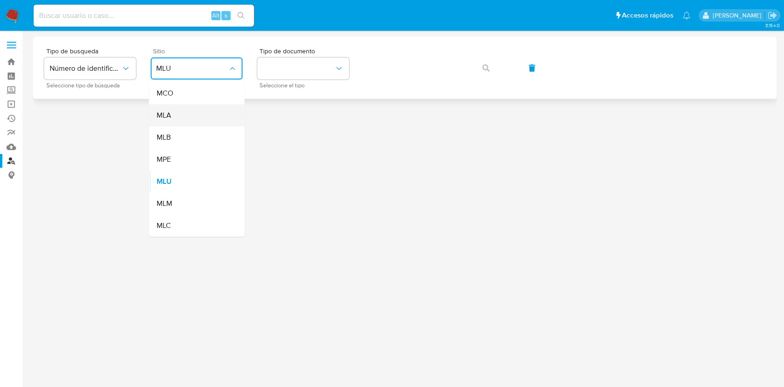
click at [170, 111] on span "MLA" at bounding box center [163, 115] width 15 height 9
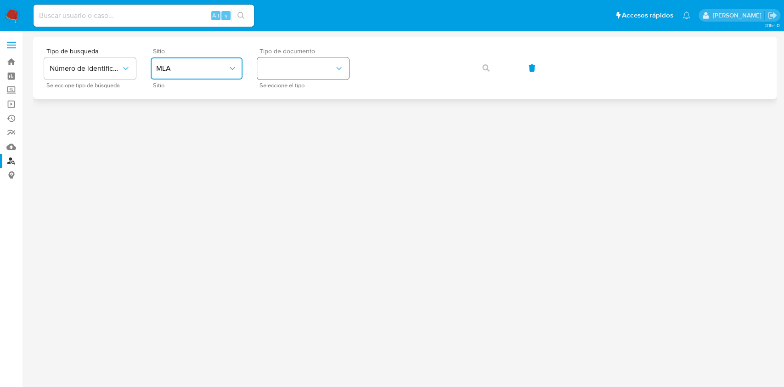
click at [298, 66] on button "identificationType" at bounding box center [303, 68] width 92 height 22
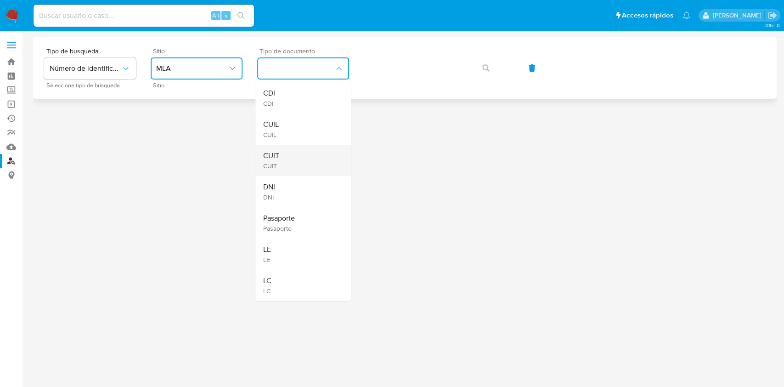
click at [281, 152] on div "CUIT CUIT" at bounding box center [300, 160] width 75 height 31
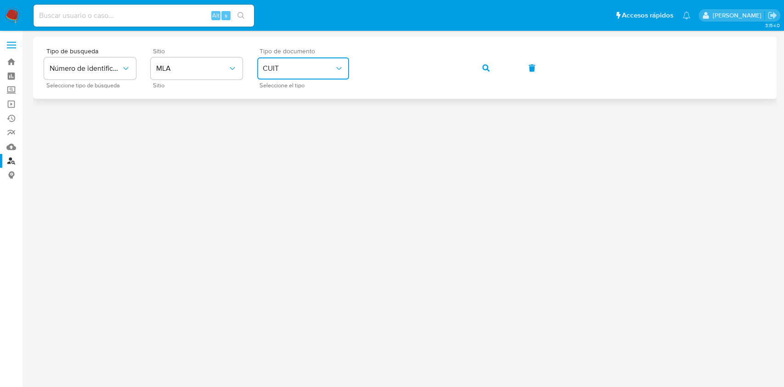
click at [505, 76] on div "Tipo de busqueda Número de identificación Seleccione tipo de búsqueda Sitio MLA…" at bounding box center [404, 68] width 721 height 40
click at [492, 65] on button "button" at bounding box center [485, 68] width 31 height 22
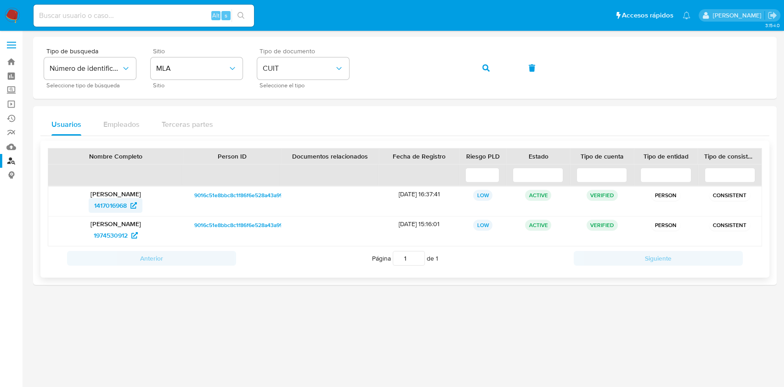
click at [111, 200] on span "1417016968" at bounding box center [110, 205] width 33 height 15
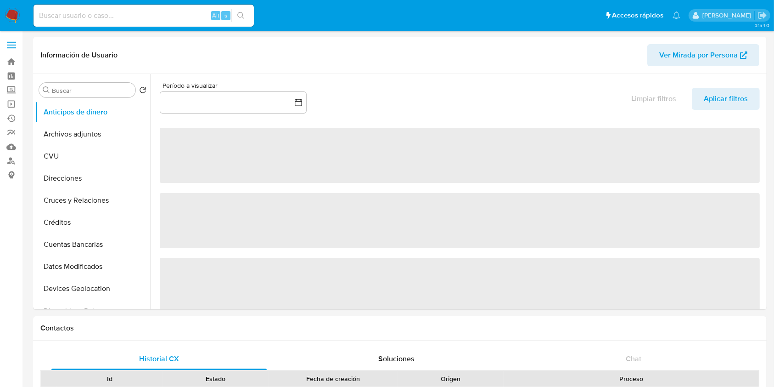
select select "10"
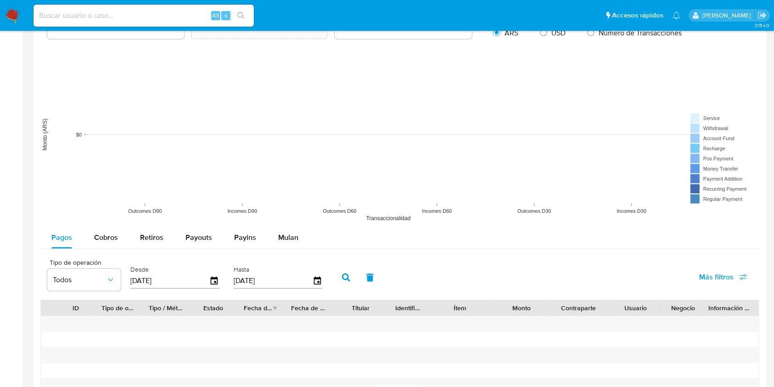
scroll to position [961, 0]
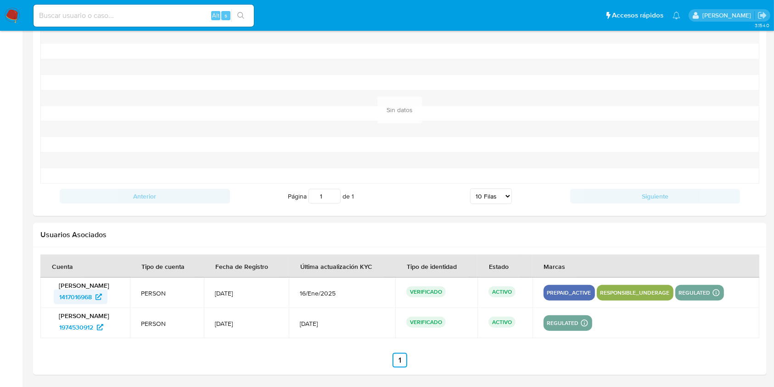
click at [69, 299] on span "1417016968" at bounding box center [75, 296] width 33 height 15
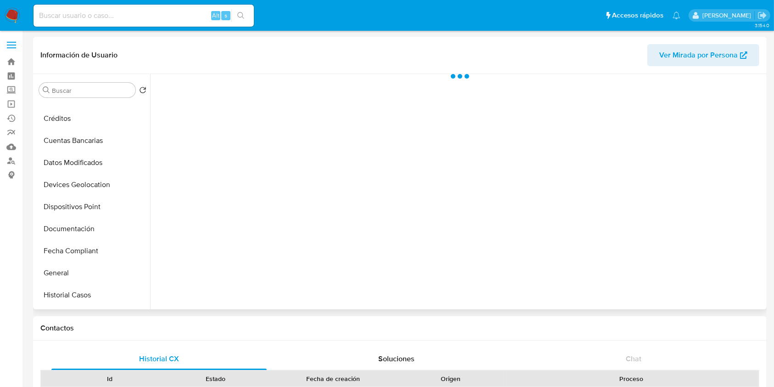
scroll to position [184, 0]
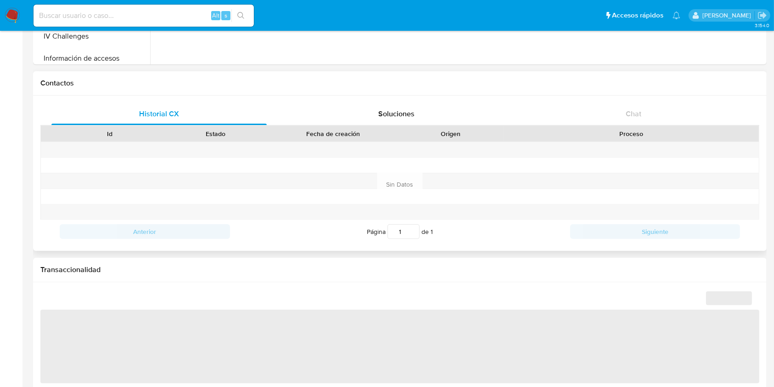
select select "10"
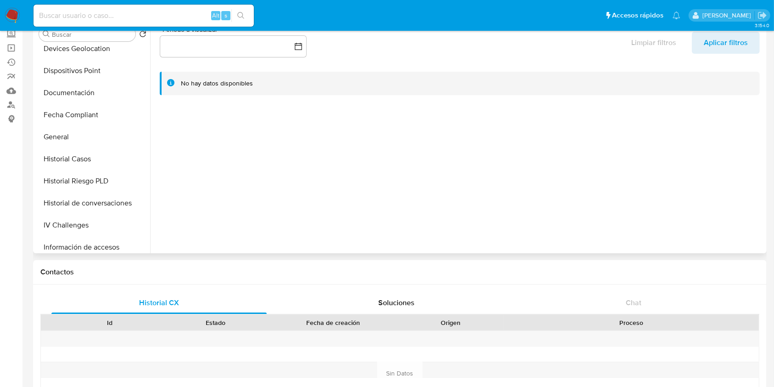
scroll to position [0, 0]
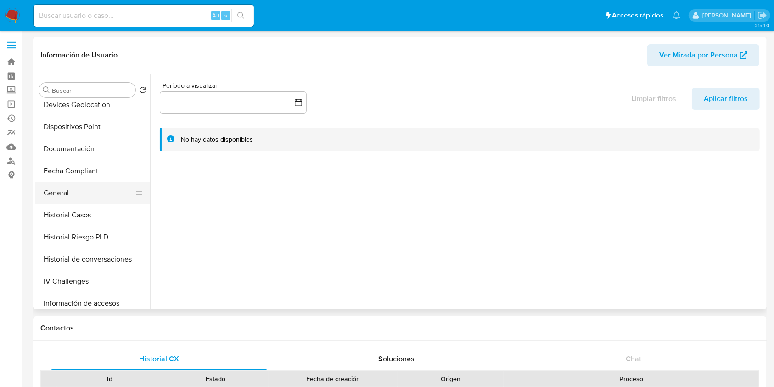
click at [96, 182] on button "General" at bounding box center [88, 193] width 107 height 22
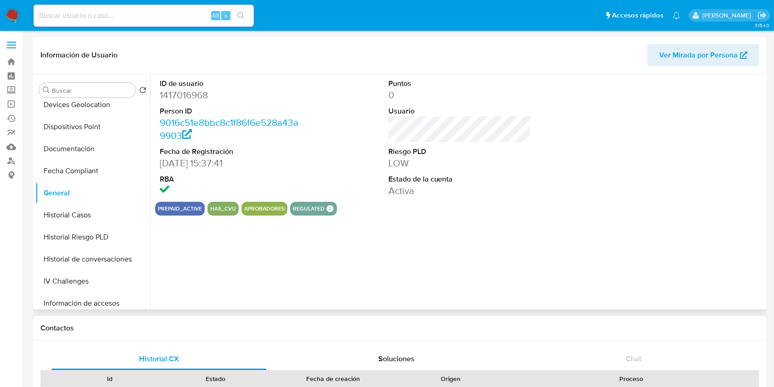
click at [195, 91] on dd "1417016968" at bounding box center [231, 95] width 143 height 13
click at [195, 90] on dd "1417016968" at bounding box center [231, 95] width 143 height 13
copy dd "1417016968"
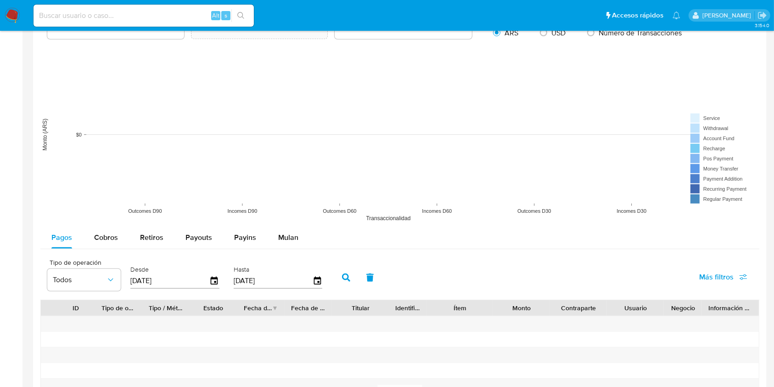
scroll to position [961, 0]
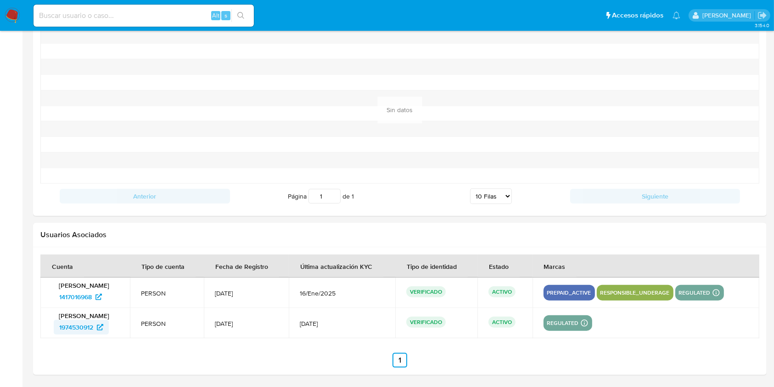
click at [81, 325] on span "1974530912" at bounding box center [76, 327] width 34 height 15
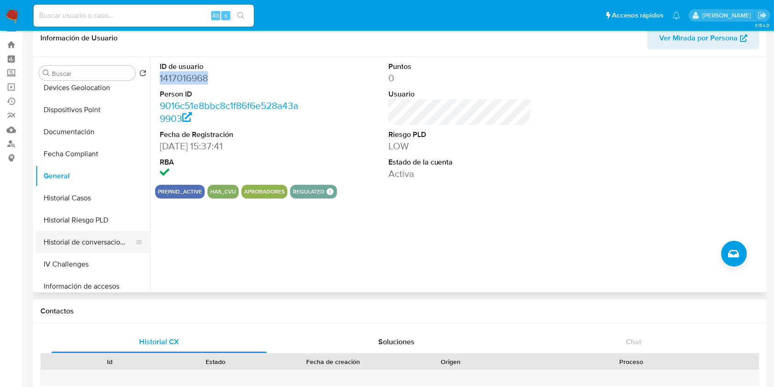
scroll to position [0, 0]
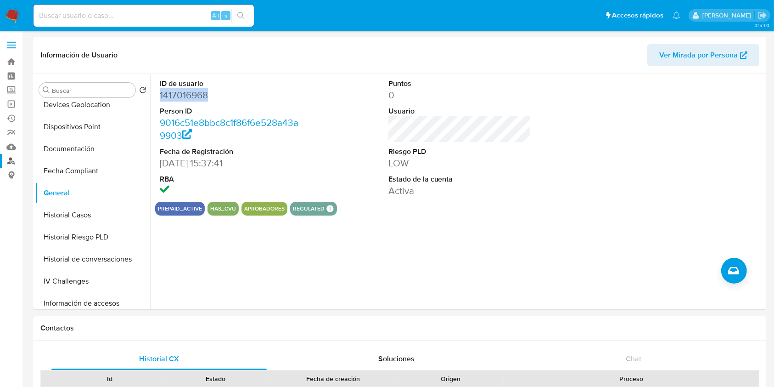
click at [11, 154] on link "Buscador de personas" at bounding box center [54, 161] width 109 height 14
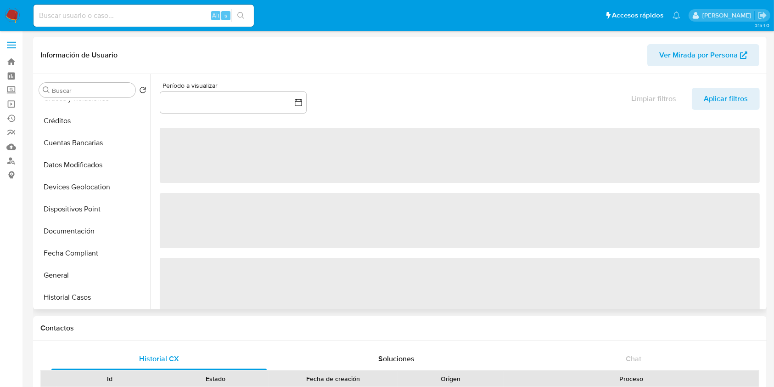
scroll to position [245, 0]
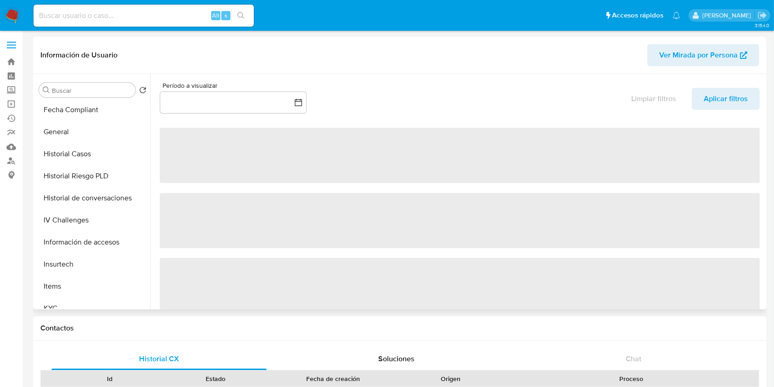
select select "10"
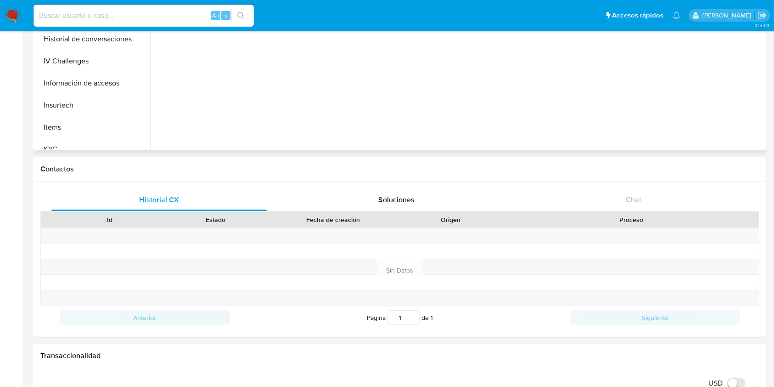
scroll to position [0, 0]
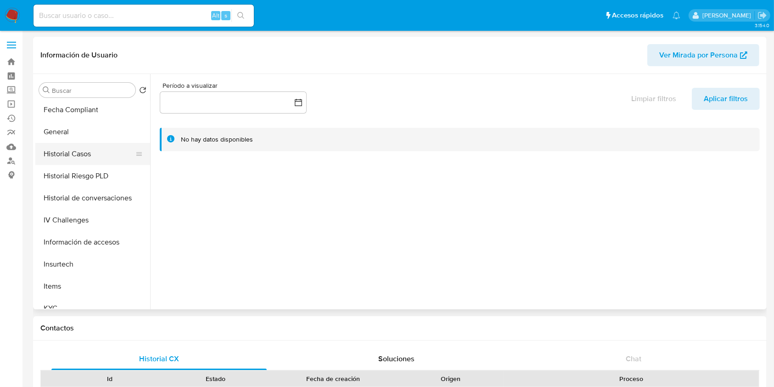
click button "Historial Casos"
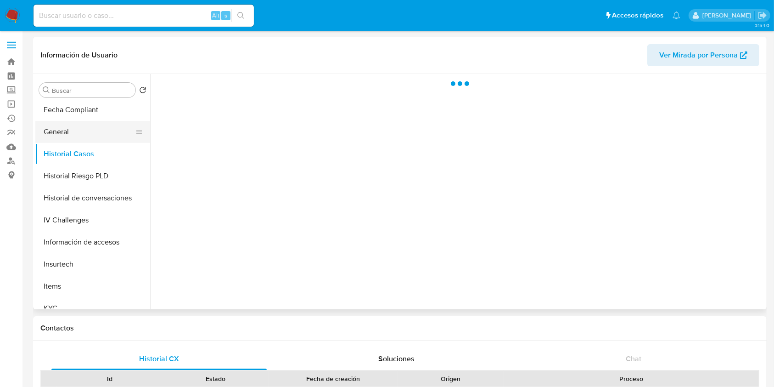
click button "General"
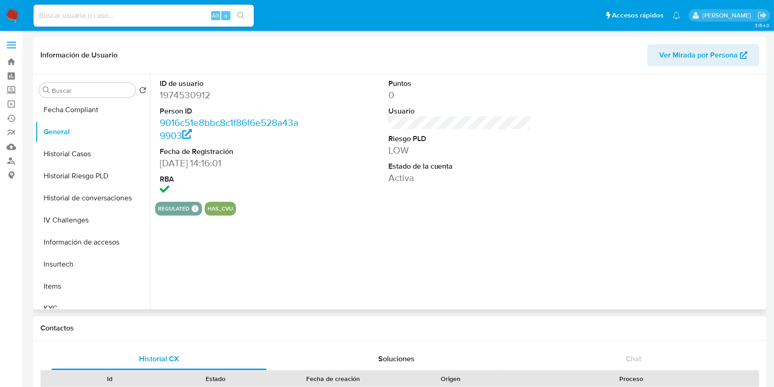
click dd "1974530912"
copy dd "1974530912"
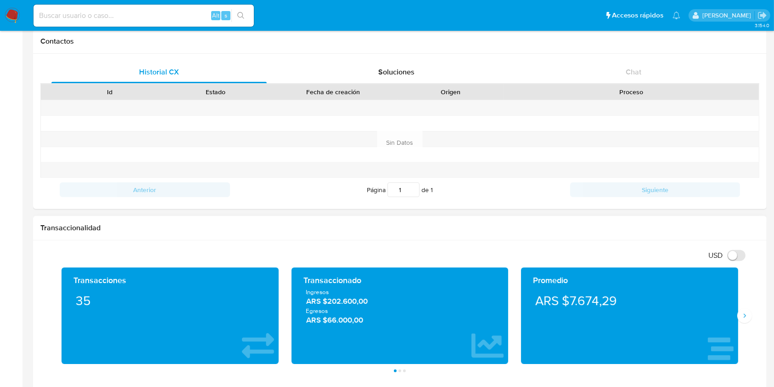
scroll to position [306, 0]
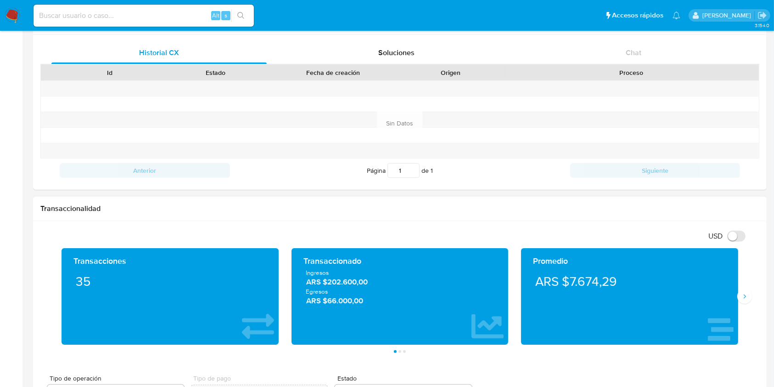
drag, startPoint x: 325, startPoint y: 286, endPoint x: 375, endPoint y: 285, distance: 49.6
click span "ARS $202.600,00"
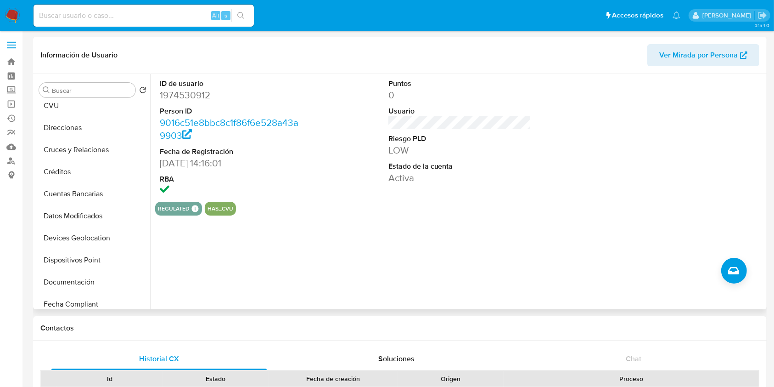
scroll to position [0, 0]
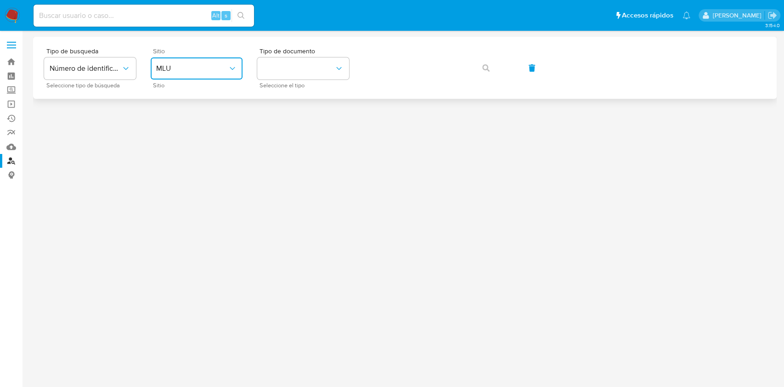
click at [206, 71] on span "MLU" at bounding box center [192, 68] width 72 height 9
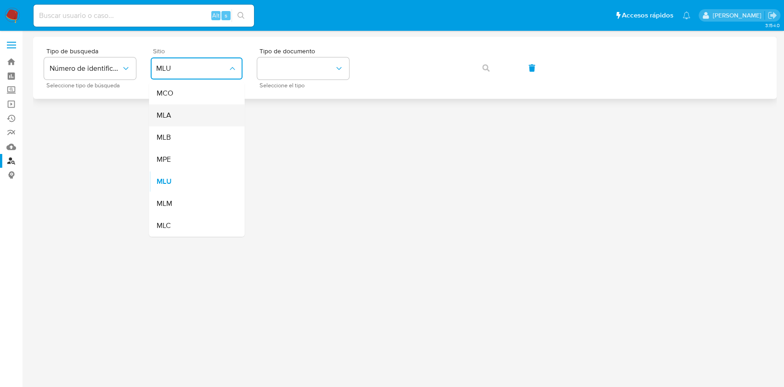
click at [180, 109] on div "MLA" at bounding box center [193, 115] width 75 height 22
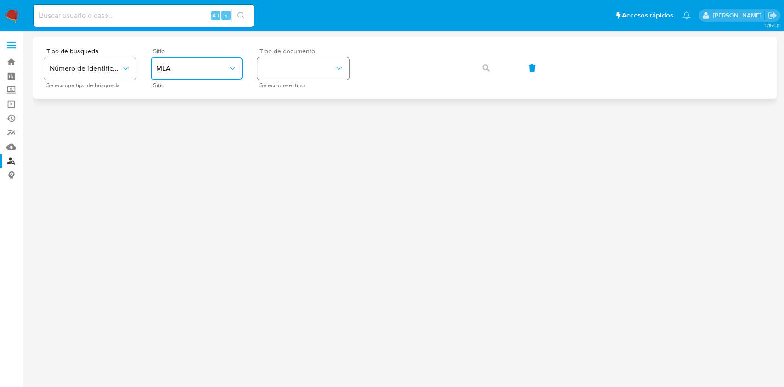
click at [290, 67] on button "identificationType" at bounding box center [303, 68] width 92 height 22
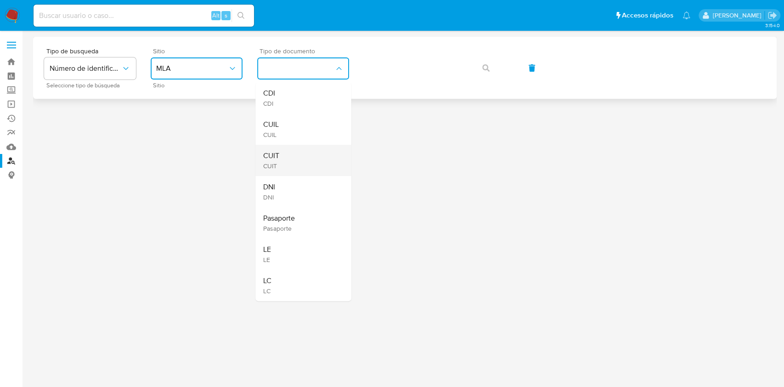
click at [272, 163] on span "CUIT" at bounding box center [271, 166] width 16 height 8
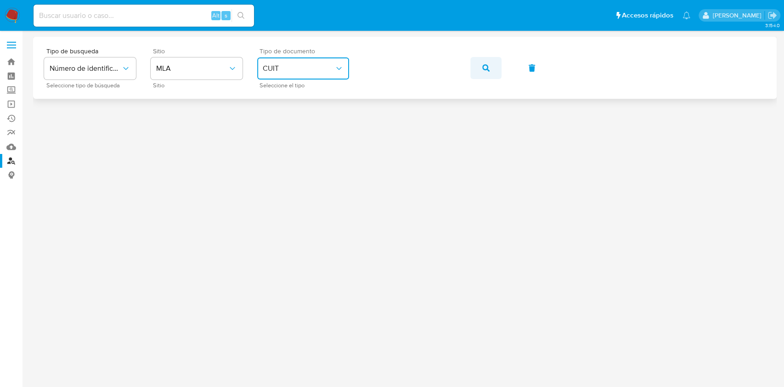
click at [493, 61] on button "button" at bounding box center [485, 68] width 31 height 22
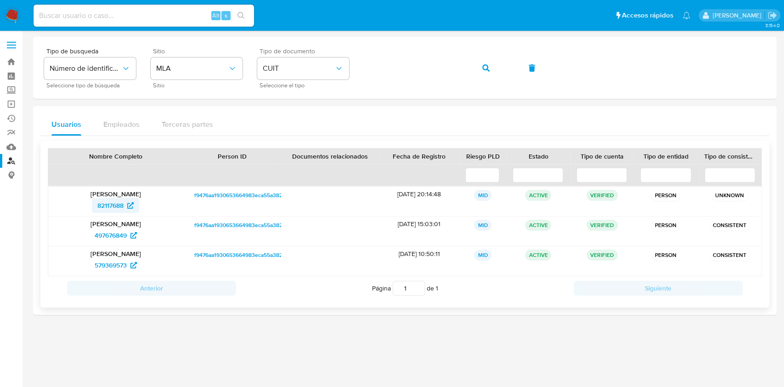
click at [109, 204] on span "82117688" at bounding box center [110, 205] width 26 height 15
click at [555, 85] on div "Tipo de busqueda Número de identificación Seleccione tipo de búsqueda Sitio MLA…" at bounding box center [404, 68] width 721 height 40
click at [492, 62] on button "button" at bounding box center [485, 68] width 31 height 22
click at [114, 231] on span "497676849" at bounding box center [111, 235] width 32 height 15
click at [470, 71] on div "Tipo de busqueda Número de identificación Seleccione tipo de búsqueda Sitio MLA…" at bounding box center [404, 68] width 721 height 40
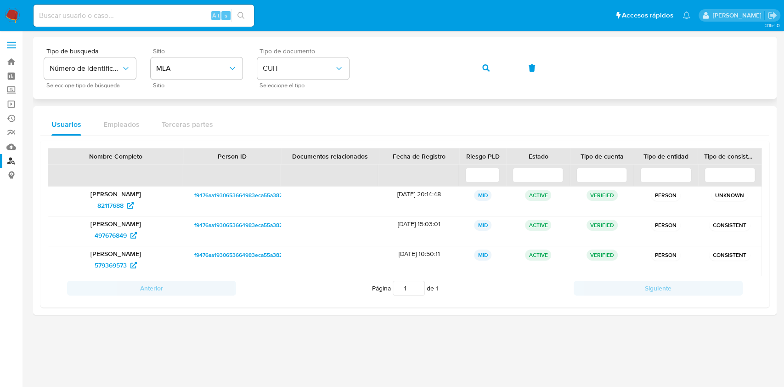
click at [488, 73] on span "button" at bounding box center [485, 68] width 7 height 20
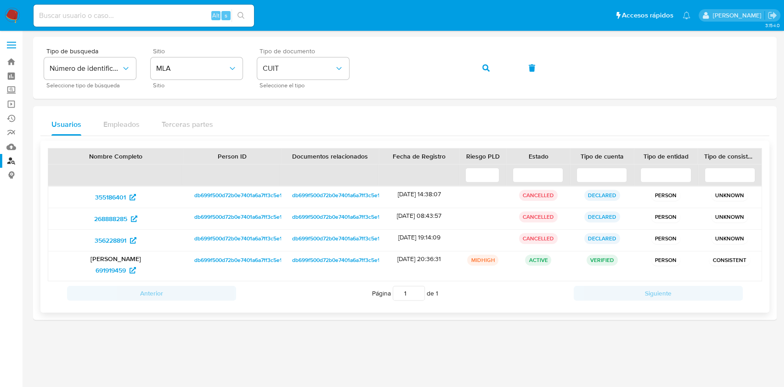
click at [103, 262] on p "Daiana Paola Bustos" at bounding box center [116, 258] width 122 height 8
click at [104, 263] on span "691919459" at bounding box center [110, 270] width 30 height 15
click at [477, 72] on button "button" at bounding box center [485, 68] width 31 height 22
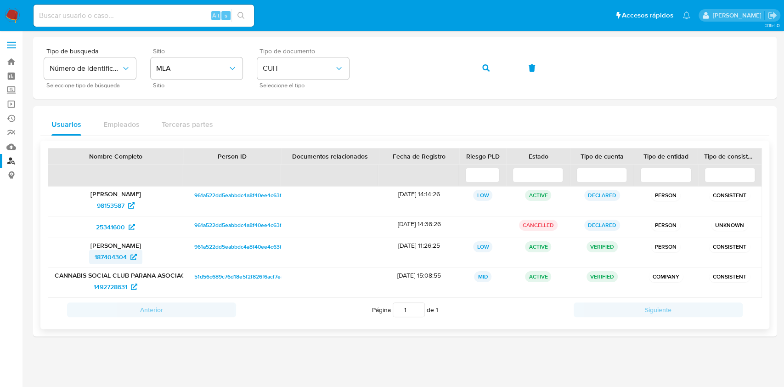
click at [113, 261] on span "187404304" at bounding box center [111, 256] width 32 height 15
click at [486, 75] on span "button" at bounding box center [485, 68] width 7 height 20
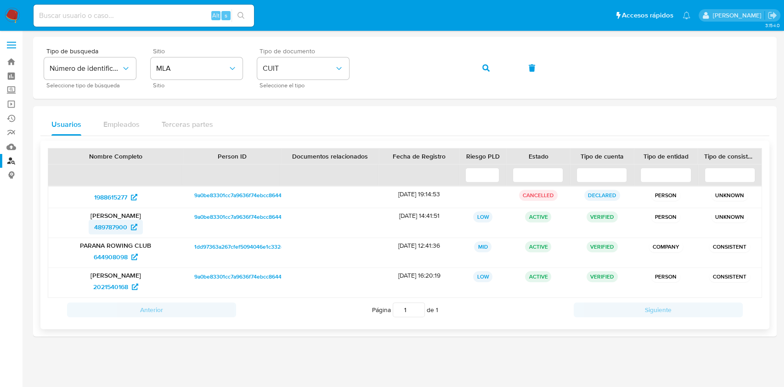
click at [107, 232] on span "489787900" at bounding box center [110, 226] width 33 height 15
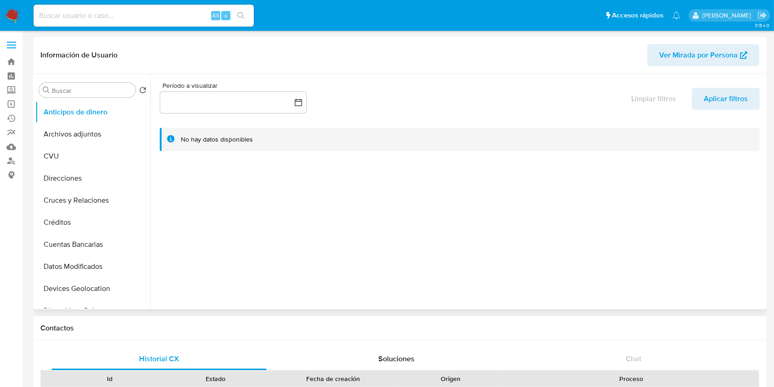
select select "10"
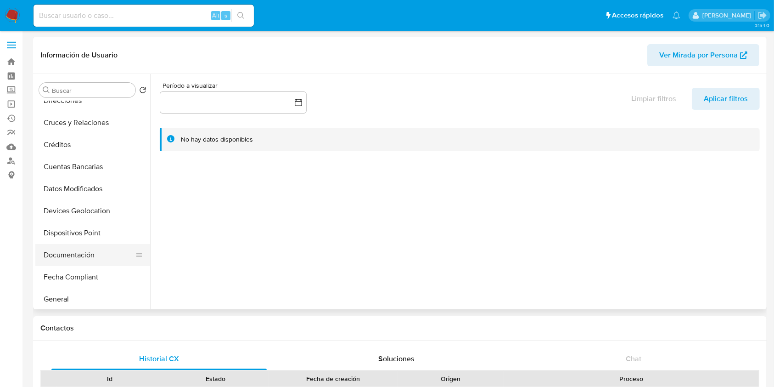
scroll to position [122, 0]
click at [73, 255] on button "General" at bounding box center [88, 254] width 107 height 22
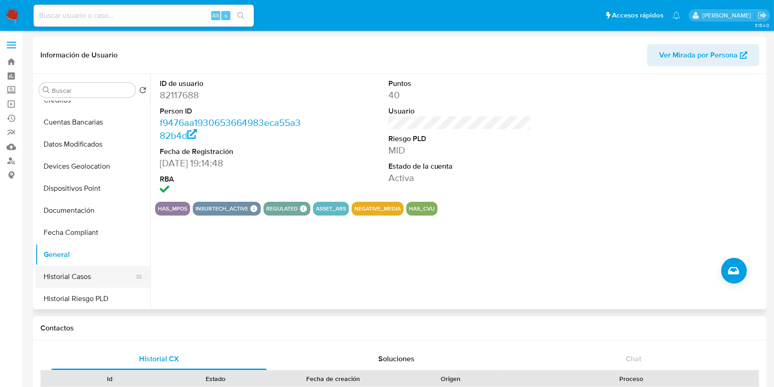
scroll to position [306, 0]
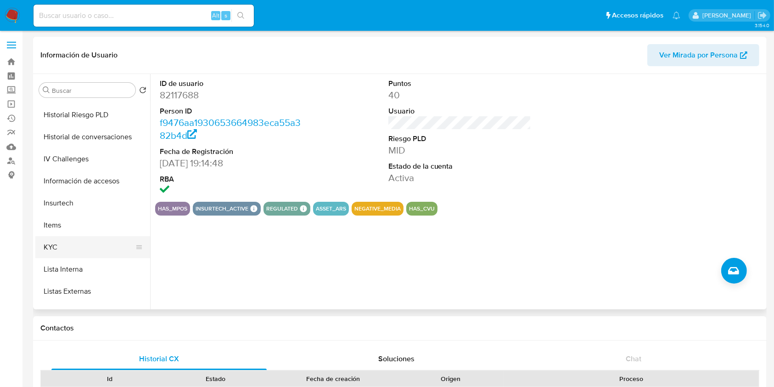
click at [51, 253] on button "KYC" at bounding box center [88, 247] width 107 height 22
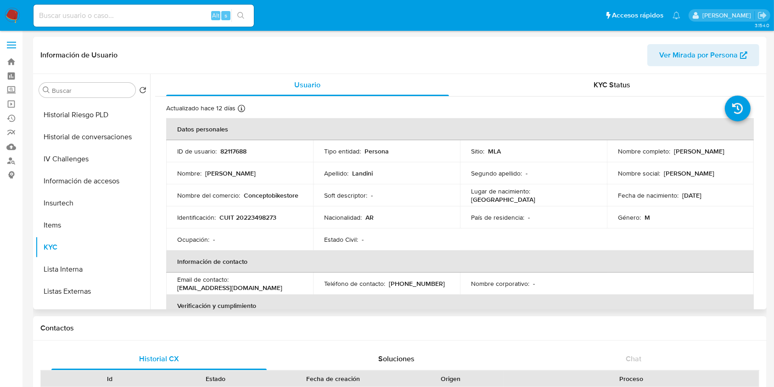
click at [245, 211] on td "Identificación : CUIT 20223498273" at bounding box center [239, 217] width 147 height 22
click at [248, 218] on p "CUIT 20223498273" at bounding box center [247, 217] width 57 height 8
copy p "20223498273"
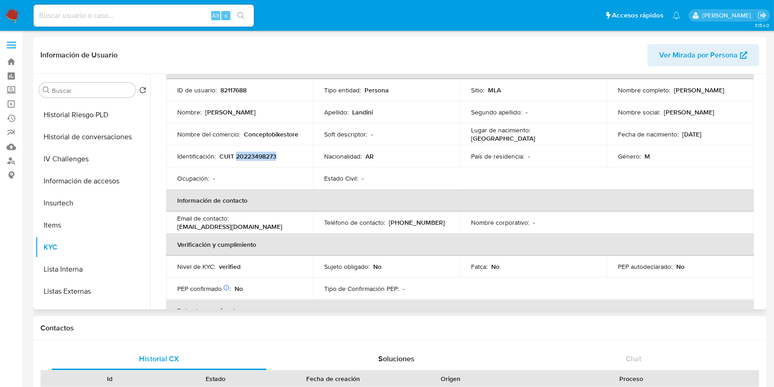
scroll to position [184, 0]
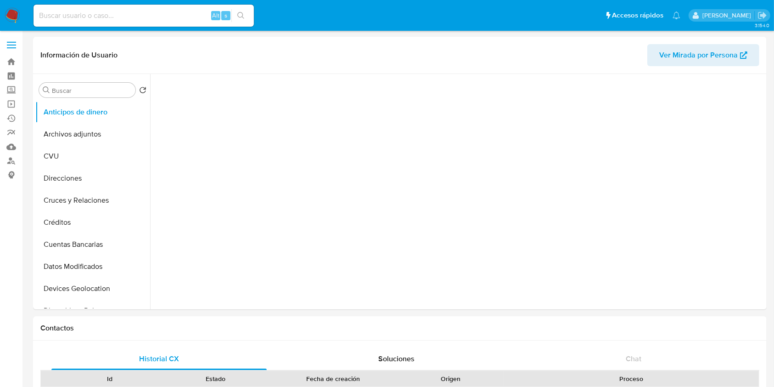
select select "10"
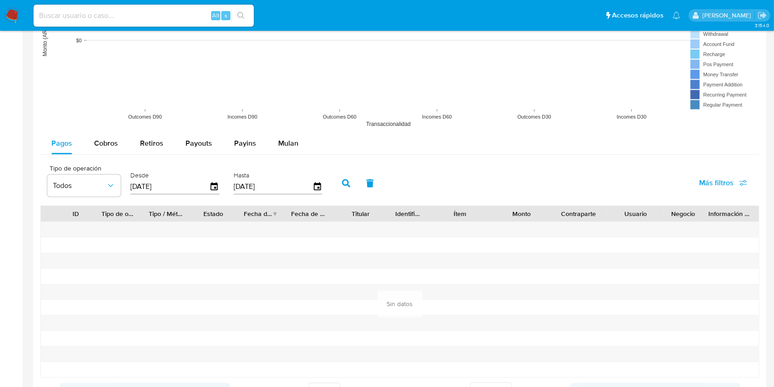
scroll to position [992, 0]
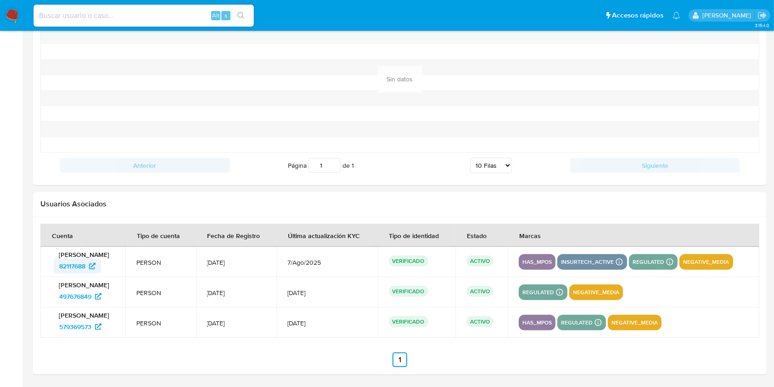
click at [70, 259] on span "82117688" at bounding box center [72, 265] width 26 height 15
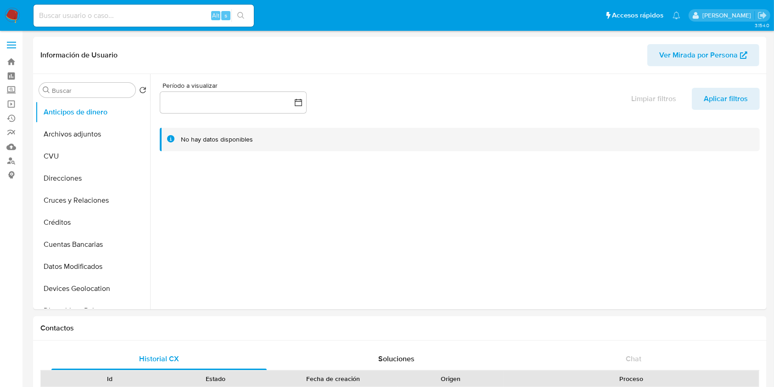
select select "10"
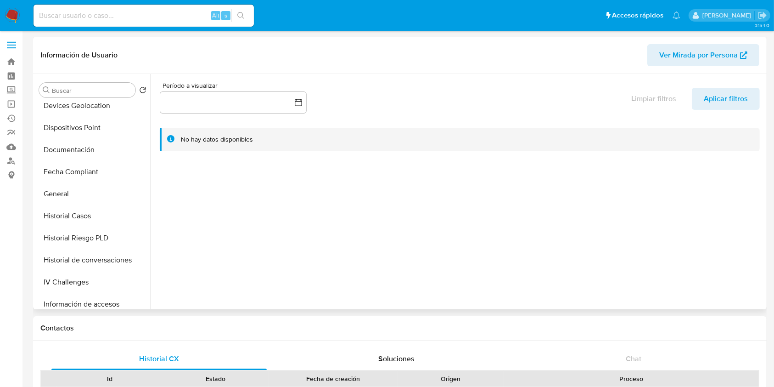
scroll to position [189, 0]
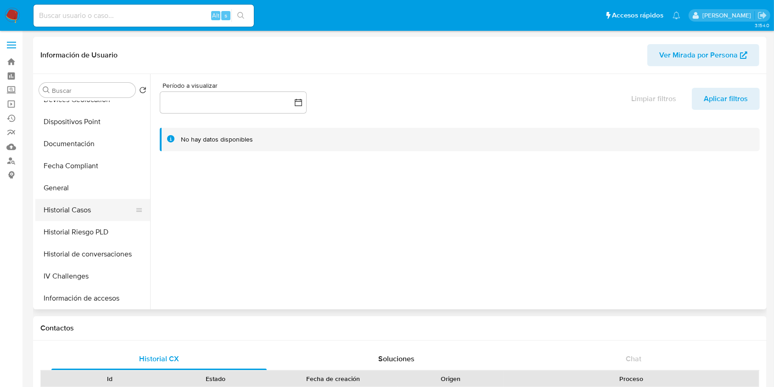
click at [76, 199] on button "Historial Casos" at bounding box center [88, 210] width 107 height 22
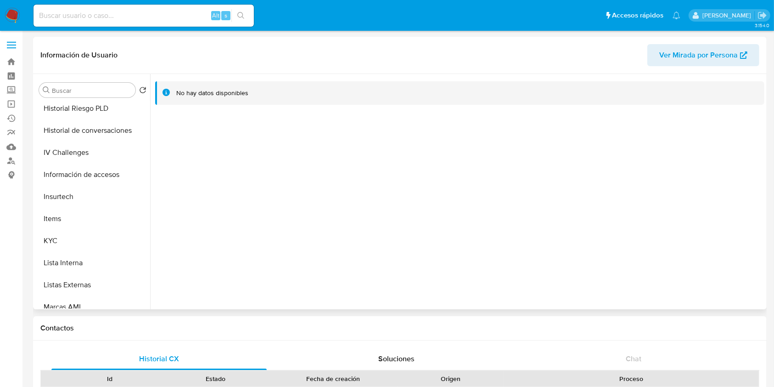
scroll to position [319, 0]
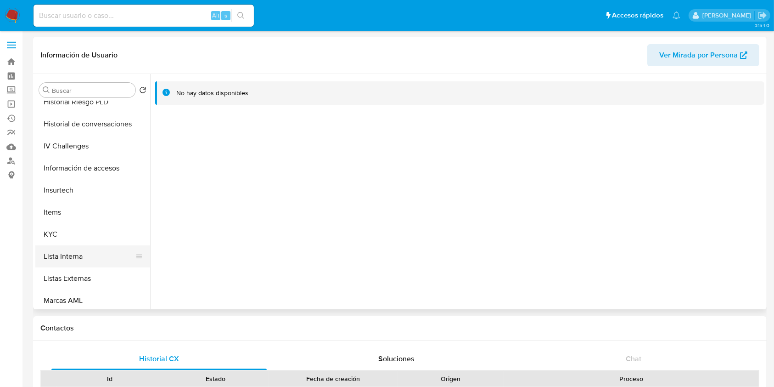
click at [72, 255] on button "Lista Interna" at bounding box center [88, 256] width 107 height 22
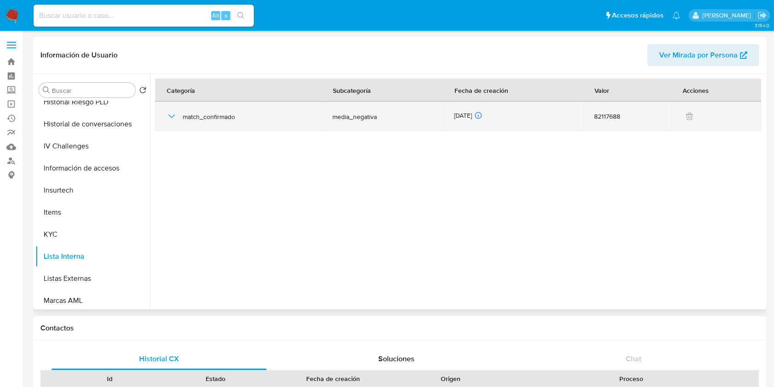
click at [172, 121] on icon "button" at bounding box center [171, 116] width 11 height 11
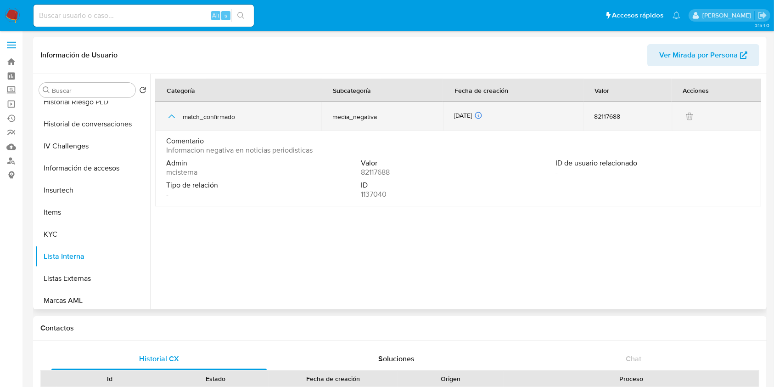
click at [174, 113] on icon "button" at bounding box center [171, 116] width 11 height 11
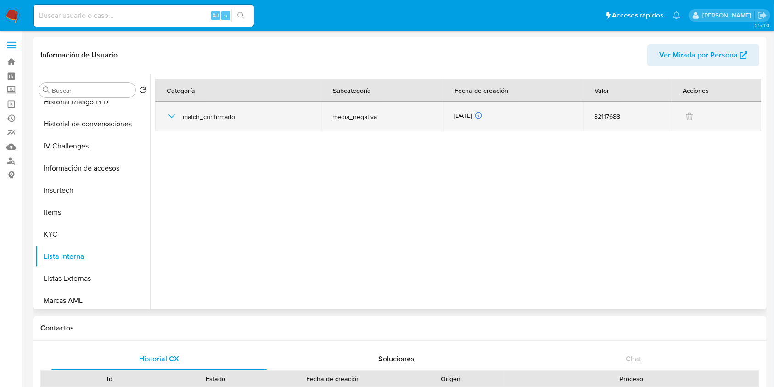
click at [174, 113] on icon "button" at bounding box center [171, 116] width 11 height 11
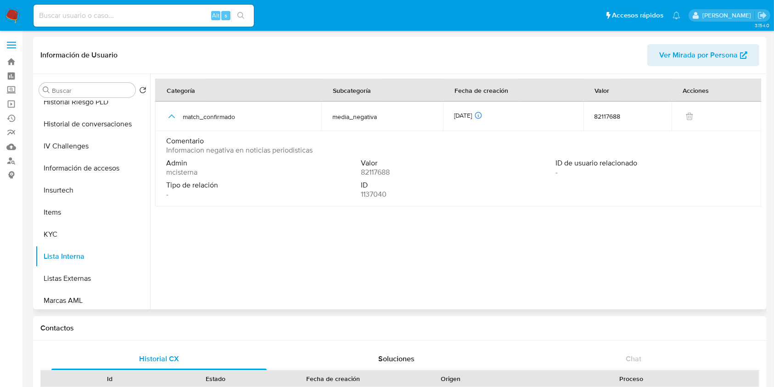
drag, startPoint x: 166, startPoint y: 149, endPoint x: 313, endPoint y: 155, distance: 147.5
click at [313, 155] on div "Comentario Informacion negativa en noticias periodisticas" at bounding box center [458, 147] width 584 height 22
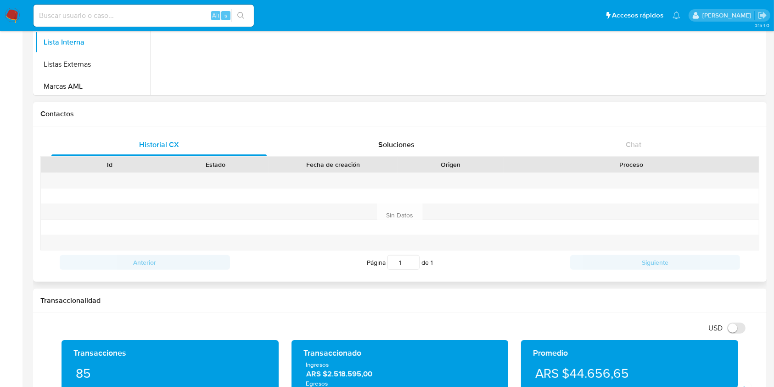
scroll to position [306, 0]
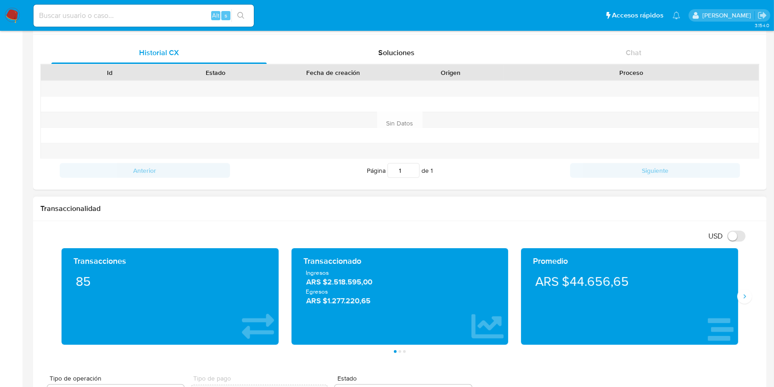
click at [345, 282] on span "ARS $2.518.595,00" at bounding box center [400, 281] width 188 height 11
click at [346, 282] on span "ARS $2.518.595,00" at bounding box center [400, 281] width 188 height 11
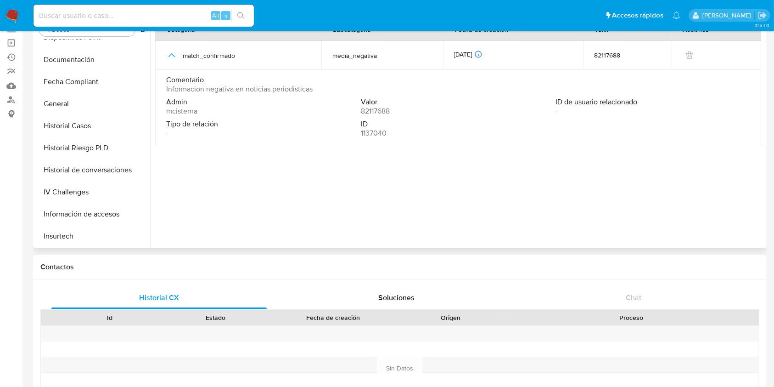
scroll to position [196, 0]
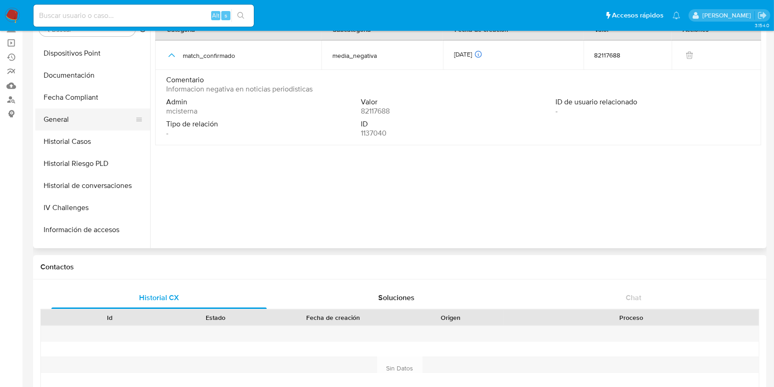
click at [60, 118] on button "General" at bounding box center [88, 119] width 107 height 22
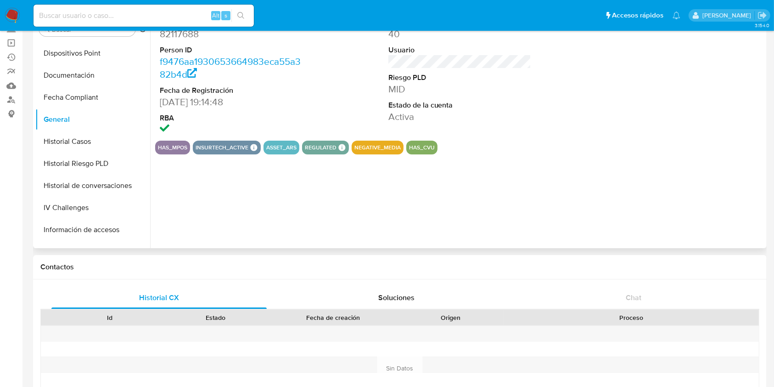
click at [169, 36] on dd "82117688" at bounding box center [231, 34] width 143 height 13
copy dd "82117688"
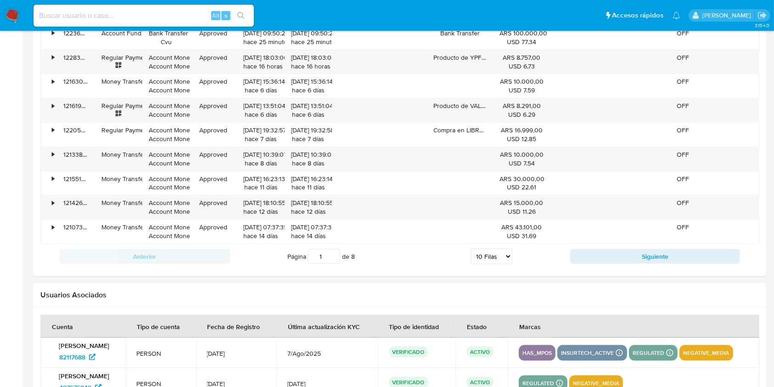
scroll to position [1078, 0]
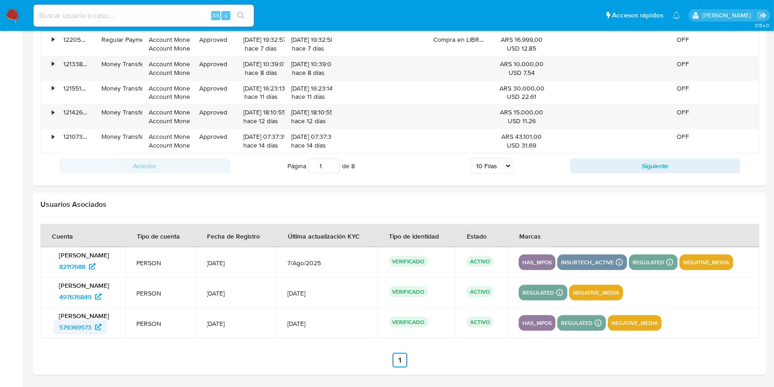
click at [79, 321] on span "579369573" at bounding box center [75, 327] width 32 height 15
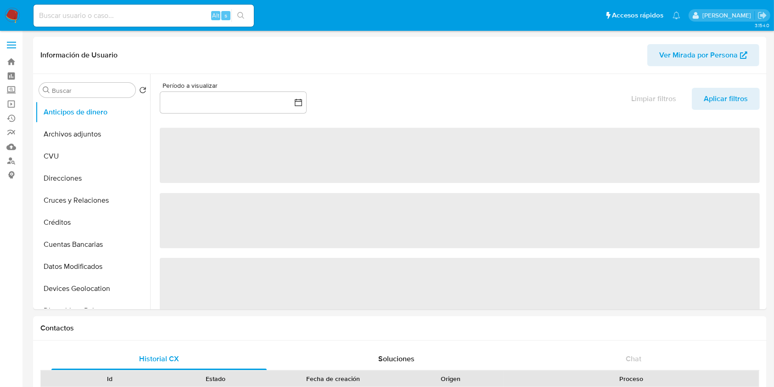
select select "10"
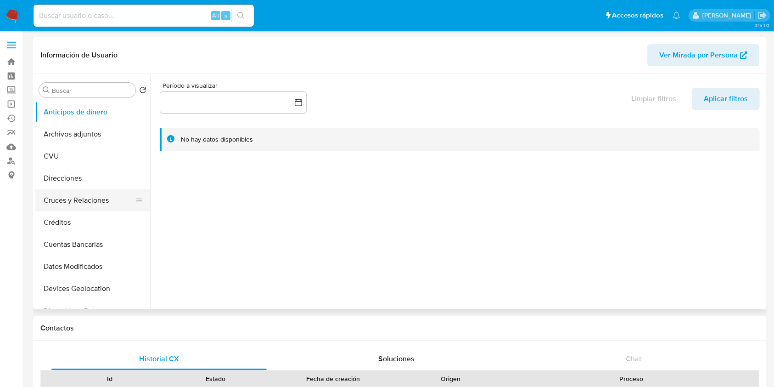
select select "10"
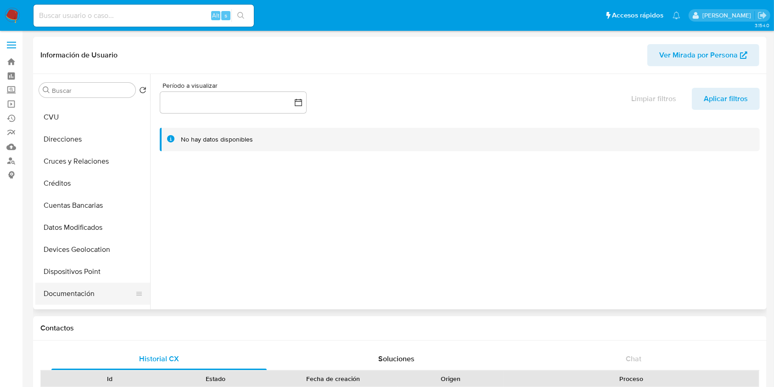
scroll to position [122, 0]
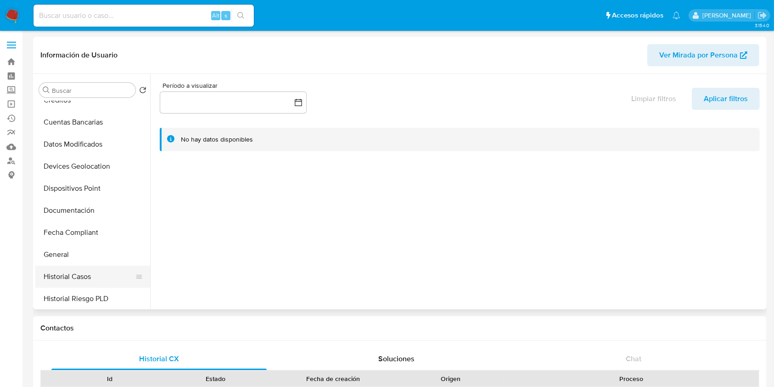
click at [49, 270] on button "Historial Casos" at bounding box center [88, 276] width 107 height 22
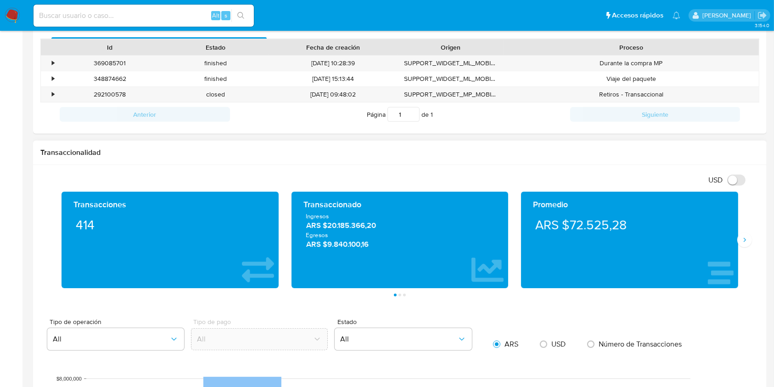
scroll to position [305, 0]
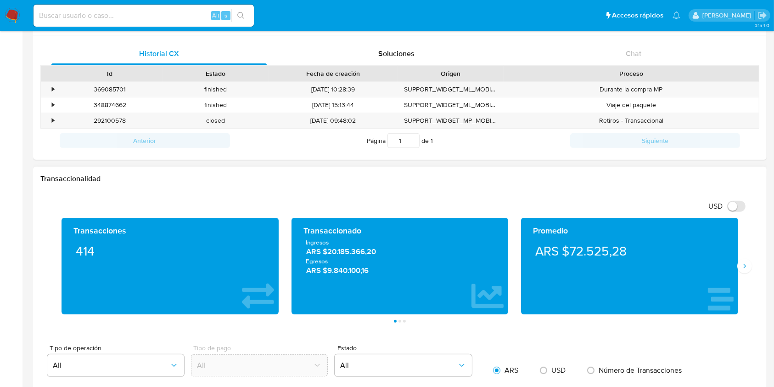
click at [342, 255] on span "ARS $20.185.366,20" at bounding box center [400, 252] width 188 height 11
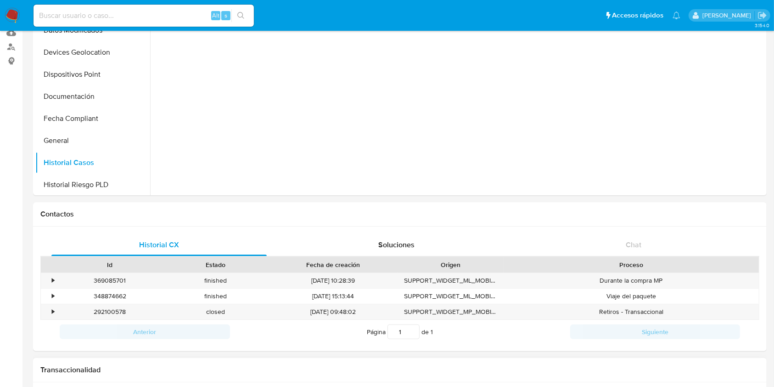
scroll to position [0, 0]
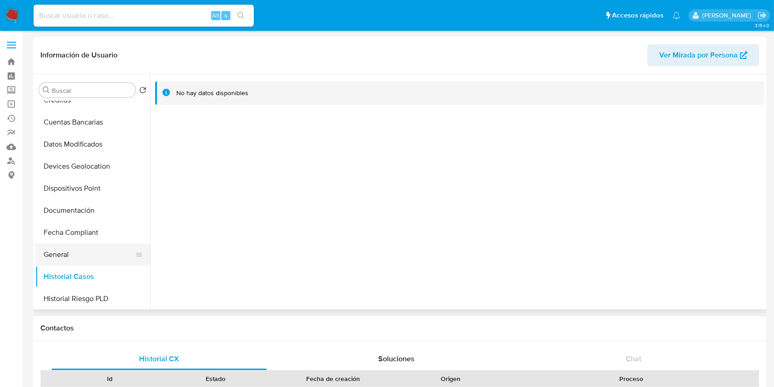
click at [48, 254] on button "General" at bounding box center [88, 254] width 107 height 22
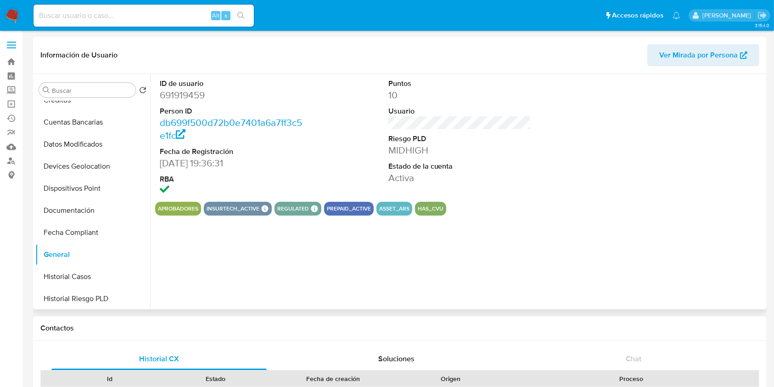
click at [191, 100] on dd "691919459" at bounding box center [231, 95] width 143 height 13
copy dd "691919459"
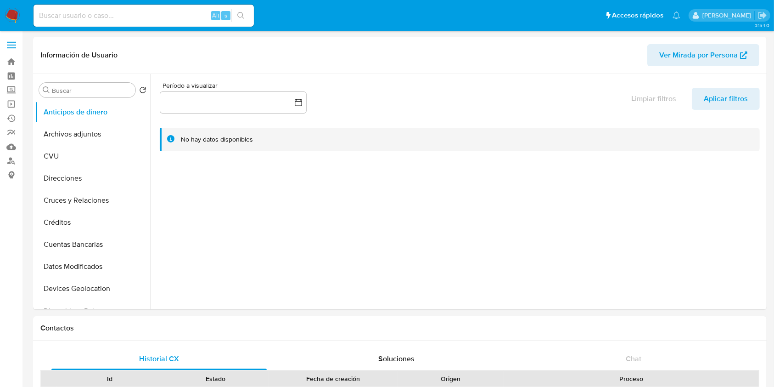
select select "10"
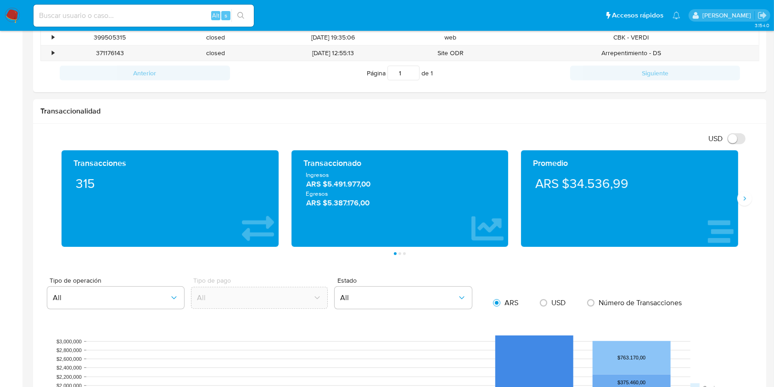
scroll to position [367, 0]
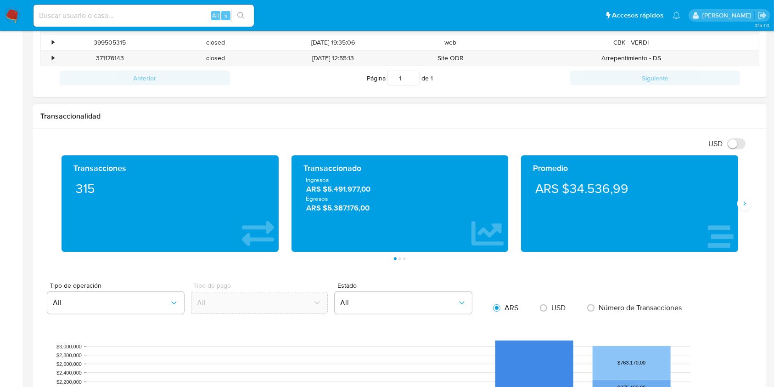
click at [347, 192] on span "ARS $5.491.977,00" at bounding box center [400, 189] width 188 height 11
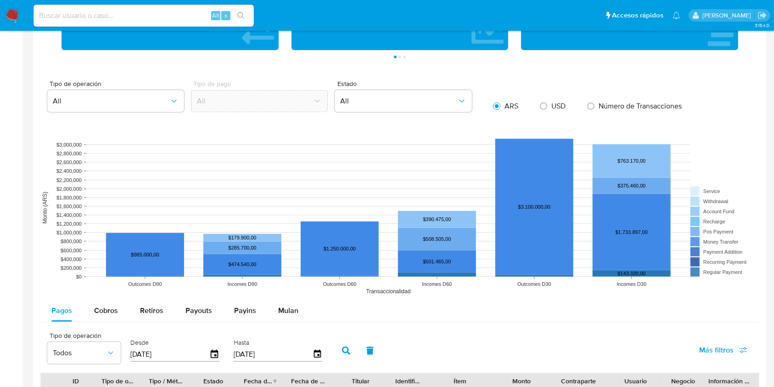
drag, startPoint x: 374, startPoint y: 305, endPoint x: 446, endPoint y: 415, distance: 131.0
click at [446, 386] on html "Pausado Ver notificaciones Alt s Accesos rápidos Presiona las siguientes teclas…" at bounding box center [387, 160] width 774 height 1459
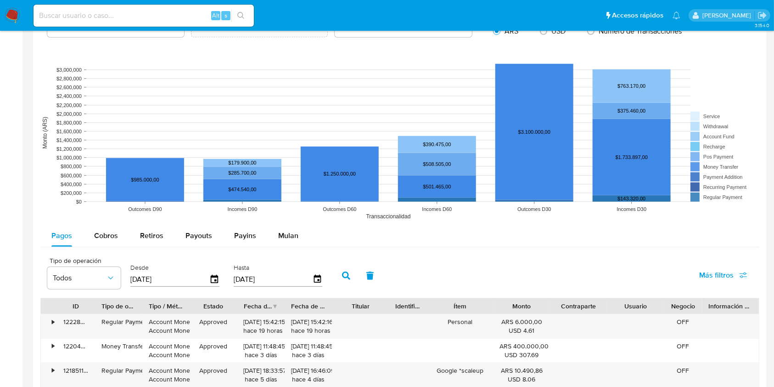
click at [154, 119] on rect at bounding box center [399, 133] width 719 height 184
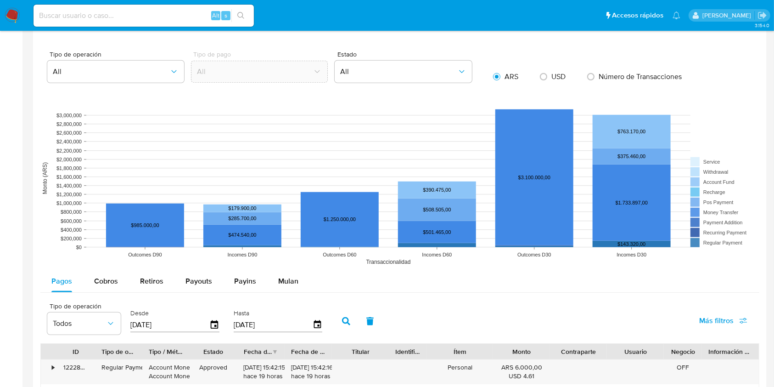
scroll to position [460, 0]
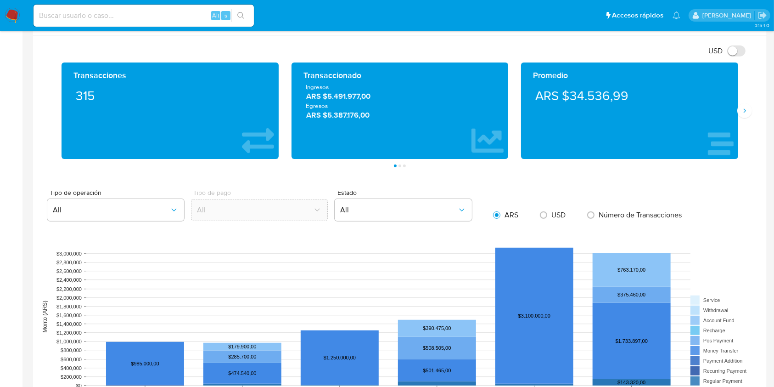
click at [345, 94] on span "ARS $5.491.977,00" at bounding box center [400, 96] width 188 height 11
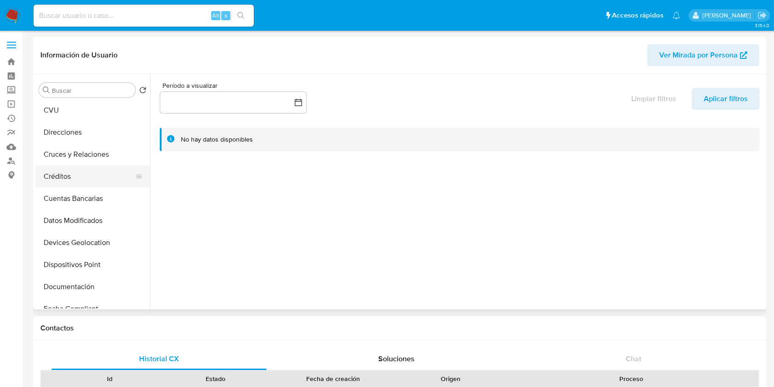
scroll to position [122, 0]
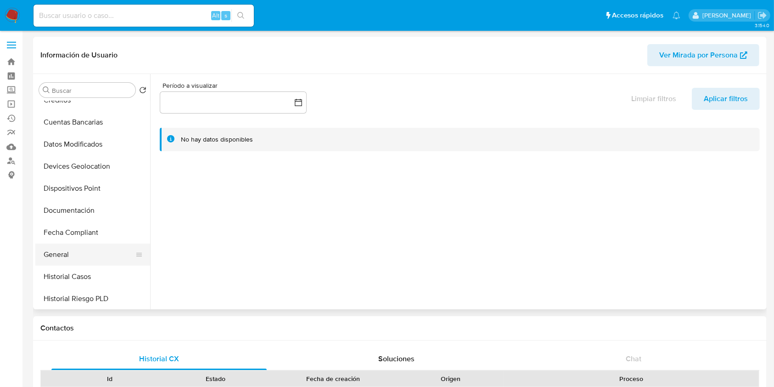
click at [53, 249] on button "General" at bounding box center [88, 254] width 107 height 22
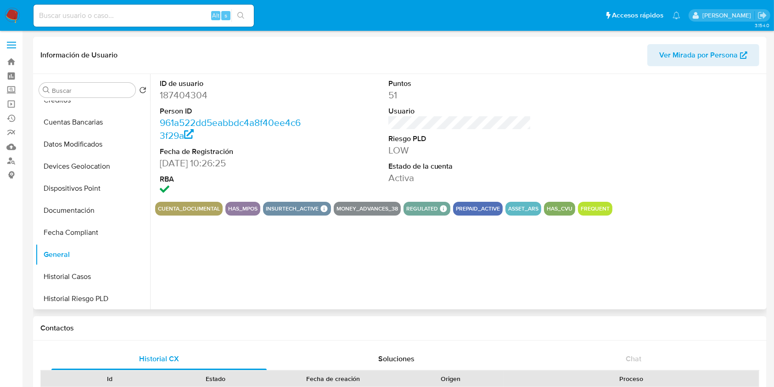
click at [185, 95] on dd "187404304" at bounding box center [231, 95] width 143 height 13
copy dd "187404304"
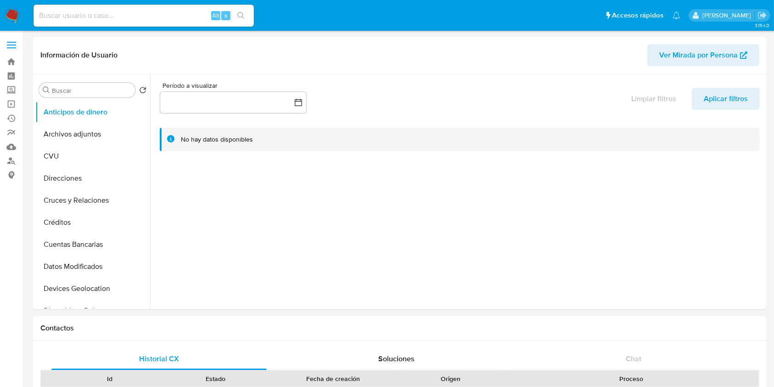
select select "10"
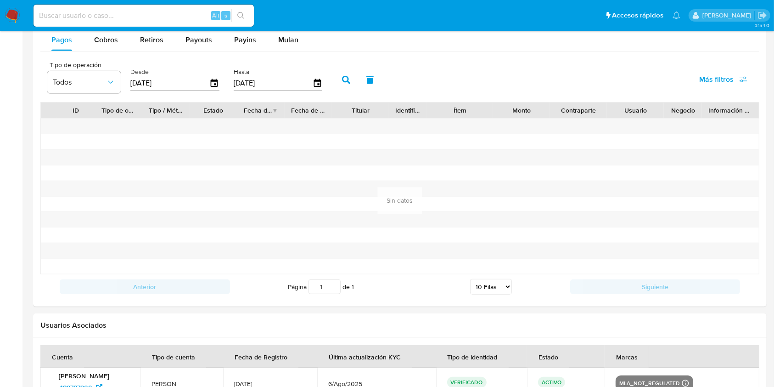
scroll to position [979, 0]
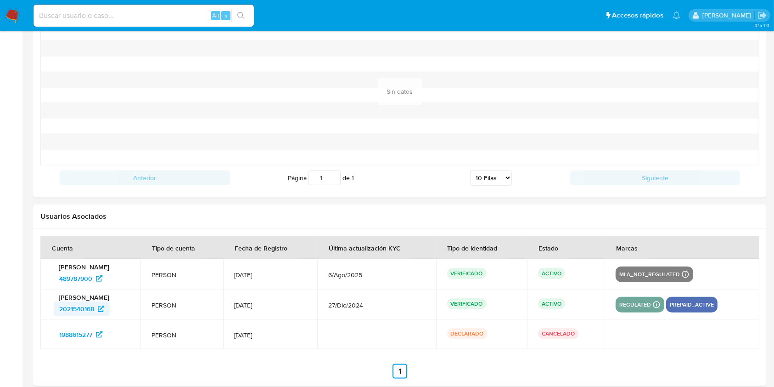
click at [67, 311] on span "2021540168" at bounding box center [76, 308] width 35 height 15
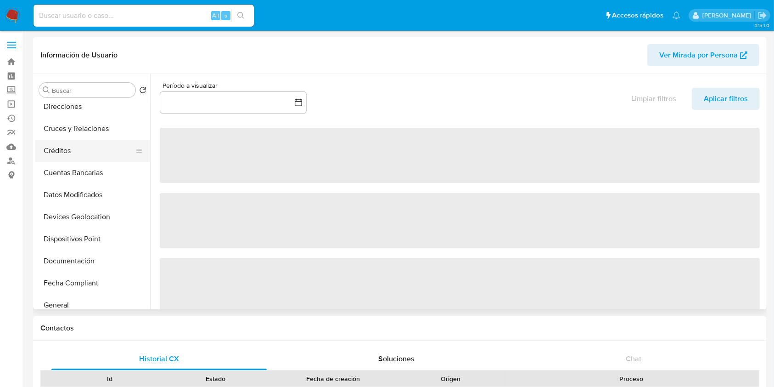
select select "10"
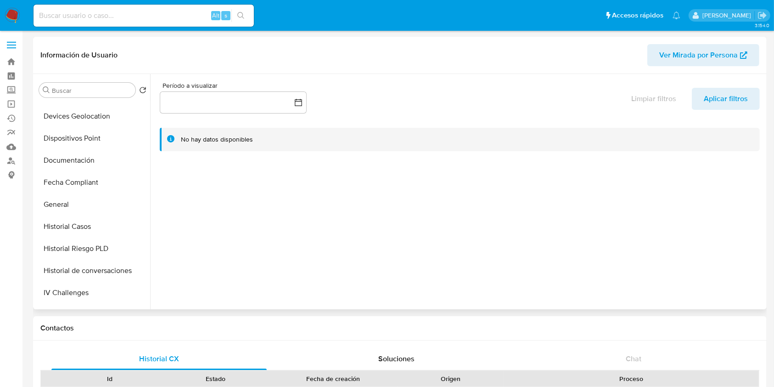
scroll to position [184, 0]
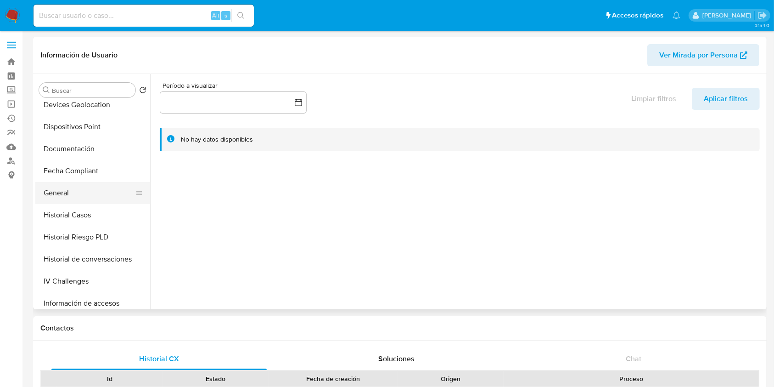
click at [61, 191] on button "General" at bounding box center [88, 193] width 107 height 22
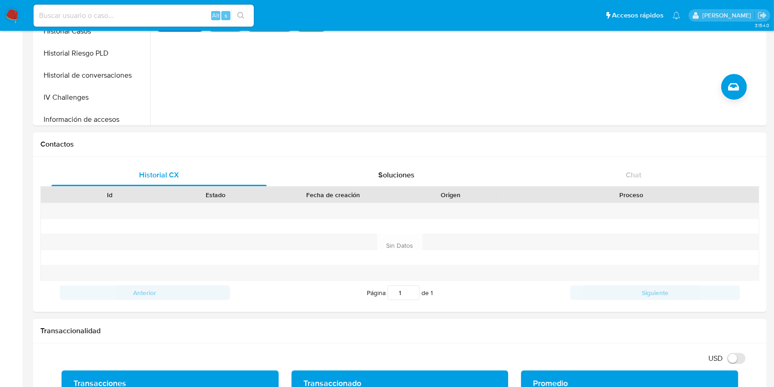
scroll to position [306, 0]
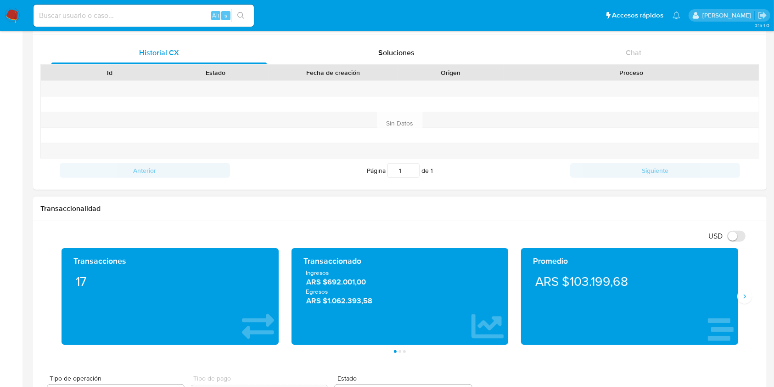
click at [350, 281] on span "ARS $692.001,00" at bounding box center [400, 281] width 188 height 11
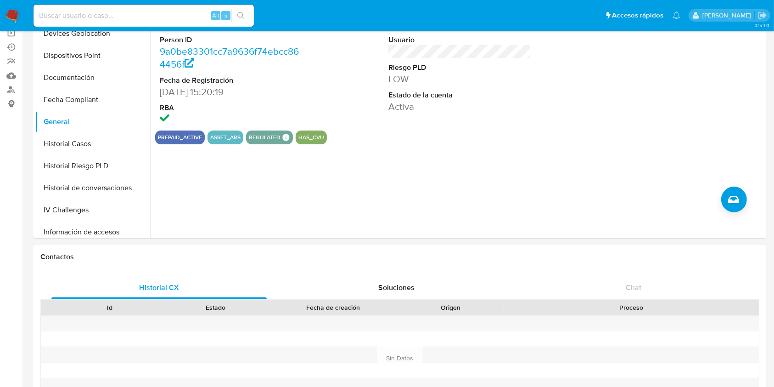
scroll to position [0, 0]
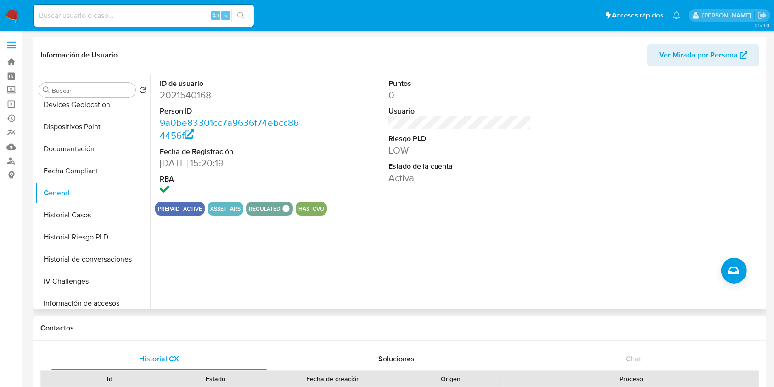
click at [167, 101] on dl "ID de usuario 2021540168 Person ID 9a0be83301cc7a9636f74ebcc864456f Fecha de Re…" at bounding box center [231, 138] width 143 height 118
click at [167, 91] on dd "2021540168" at bounding box center [231, 95] width 143 height 13
copy dd "2021540168"
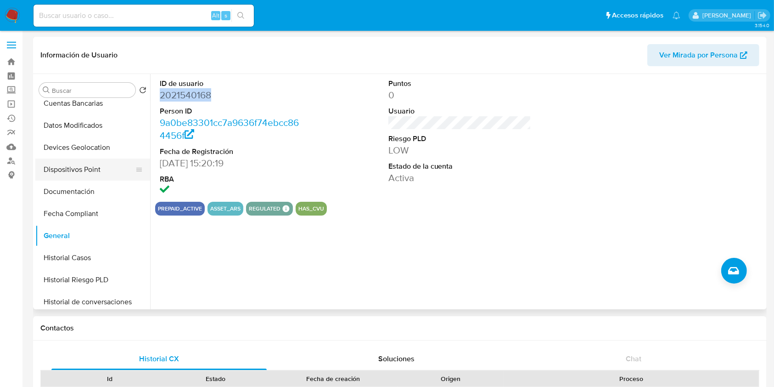
scroll to position [122, 0]
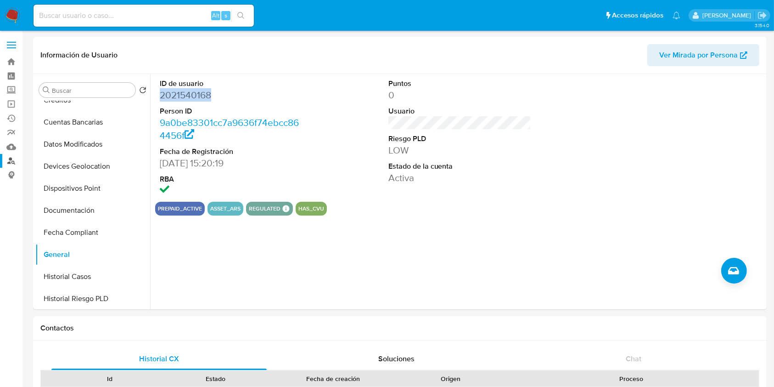
click at [14, 159] on link "Buscador de personas" at bounding box center [54, 161] width 109 height 14
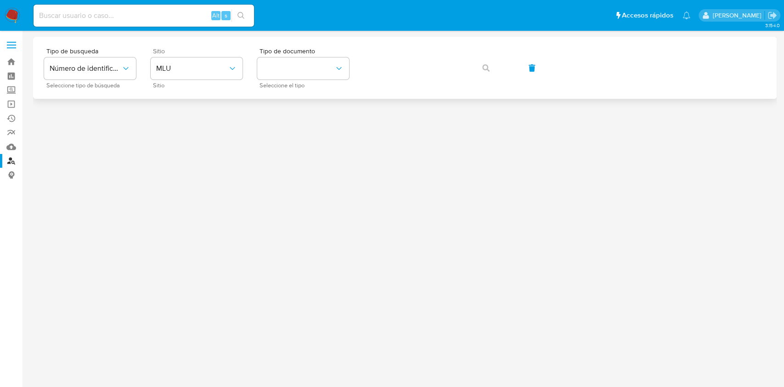
click at [213, 82] on div "Sitio MLU Sitio" at bounding box center [197, 68] width 92 height 40
click at [218, 74] on button "MLU" at bounding box center [197, 68] width 92 height 22
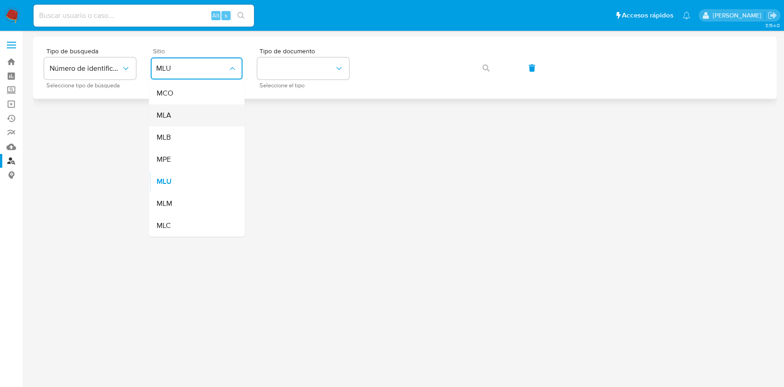
click at [212, 119] on div "MLA" at bounding box center [193, 115] width 75 height 22
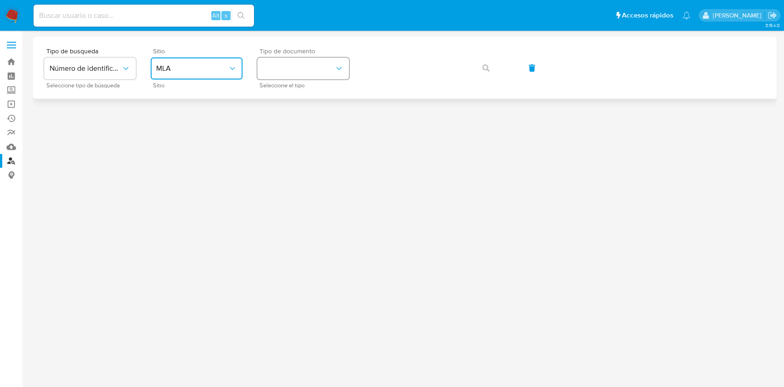
click at [269, 76] on button "identificationType" at bounding box center [303, 68] width 92 height 22
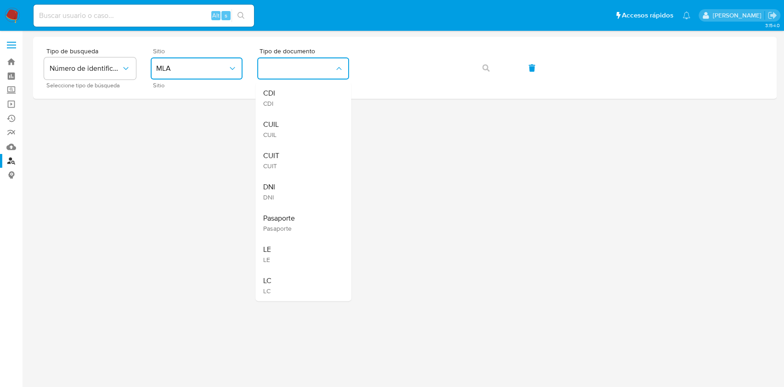
click at [282, 161] on div "CUIT CUIT" at bounding box center [300, 160] width 75 height 31
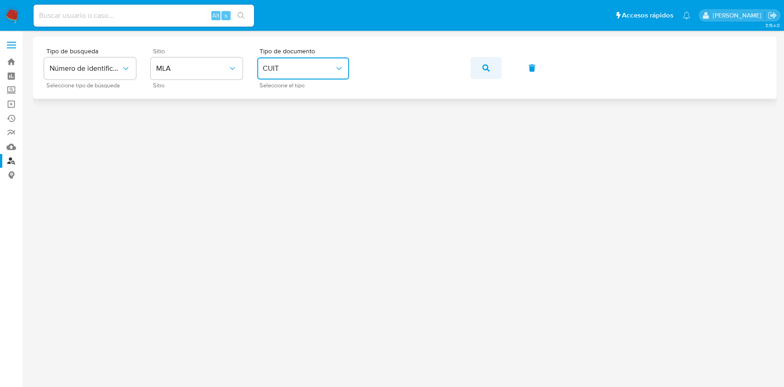
click at [481, 66] on button "button" at bounding box center [485, 68] width 31 height 22
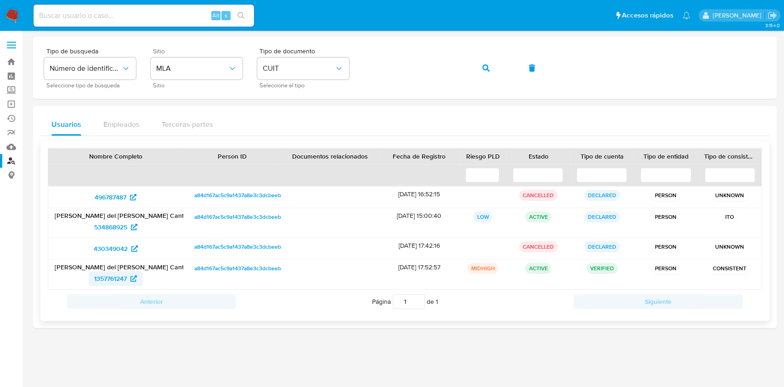
click at [102, 273] on span "1357761247" at bounding box center [110, 278] width 33 height 15
click at [495, 71] on button "button" at bounding box center [485, 68] width 31 height 22
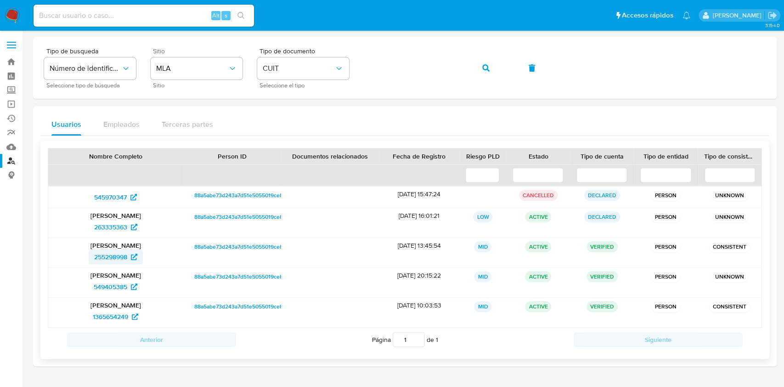
click at [121, 254] on span "255298998" at bounding box center [110, 256] width 33 height 15
click at [11, 61] on link "Bandeja" at bounding box center [54, 62] width 109 height 14
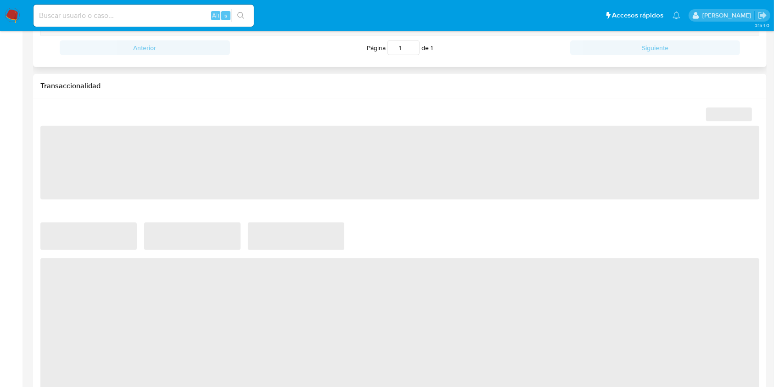
select select "10"
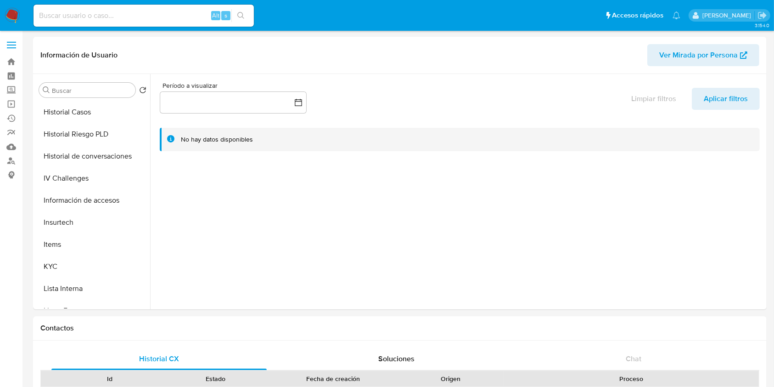
scroll to position [306, 0]
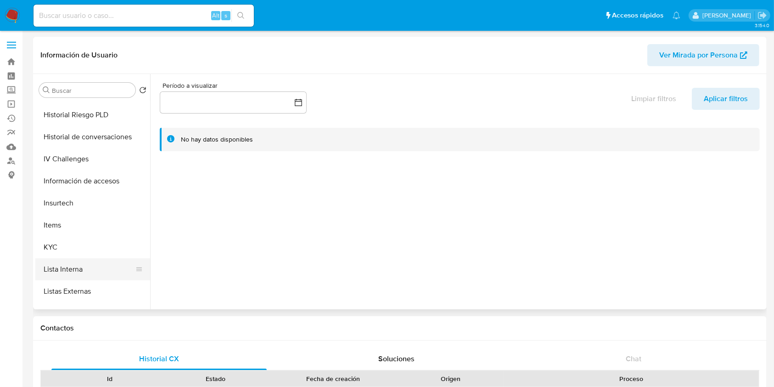
click at [100, 266] on button "Lista Interna" at bounding box center [88, 269] width 107 height 22
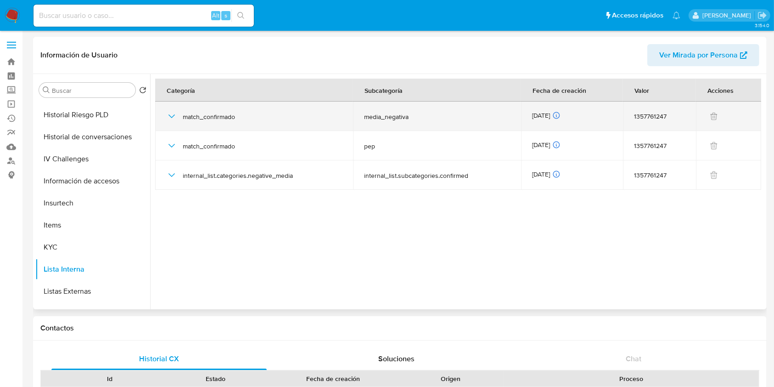
click at [171, 114] on icon "button" at bounding box center [171, 116] width 11 height 11
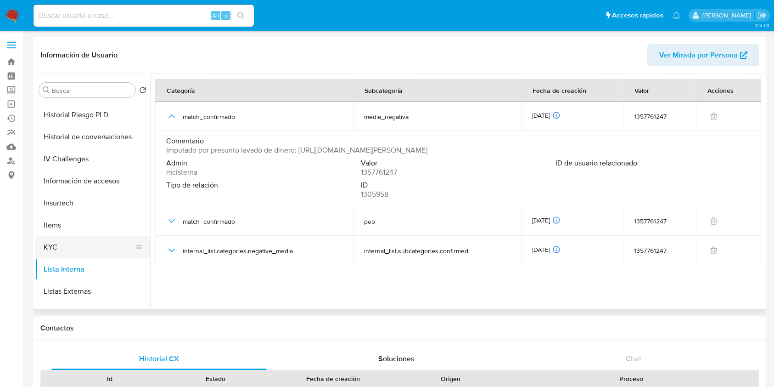
scroll to position [245, 0]
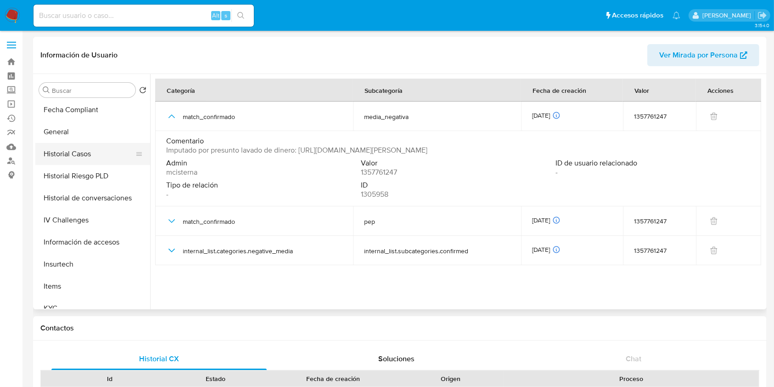
click at [67, 157] on button "Historial Casos" at bounding box center [88, 154] width 107 height 22
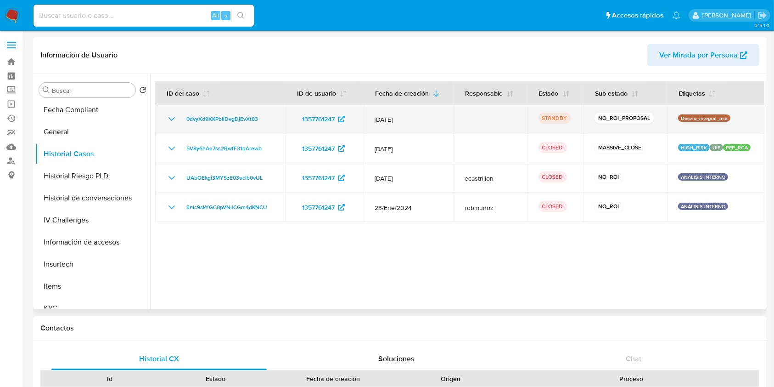
click at [169, 124] on icon "Mostrar/Ocultar" at bounding box center [171, 118] width 11 height 11
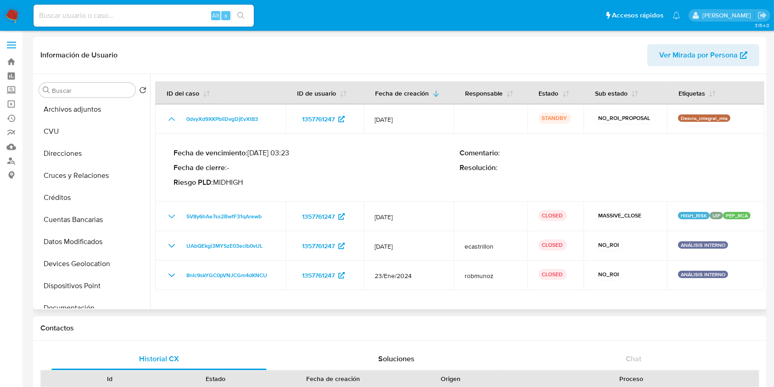
scroll to position [0, 0]
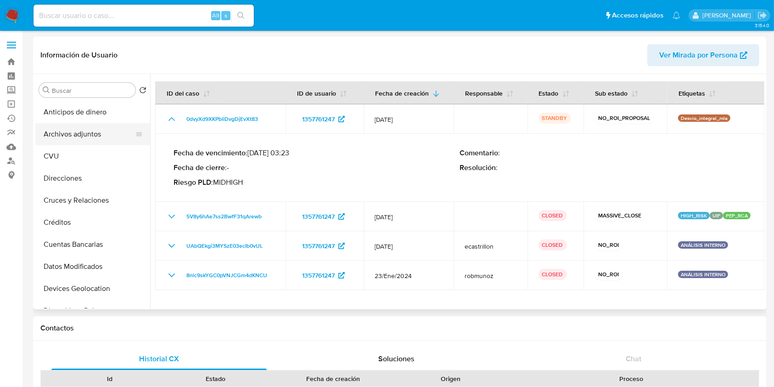
click at [88, 128] on button "Archivos adjuntos" at bounding box center [88, 134] width 107 height 22
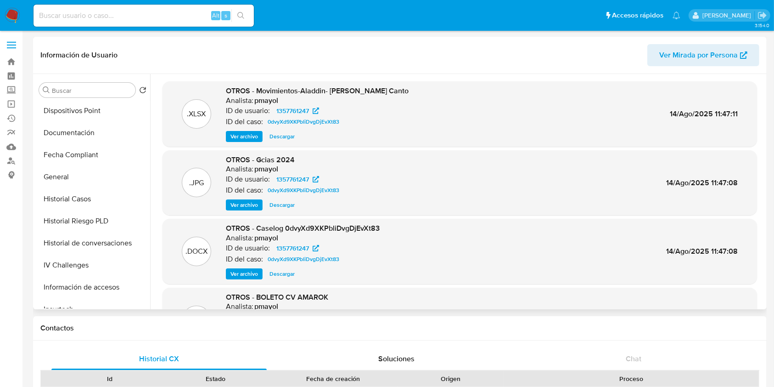
scroll to position [245, 0]
click at [95, 154] on button "Historial Casos" at bounding box center [88, 154] width 107 height 22
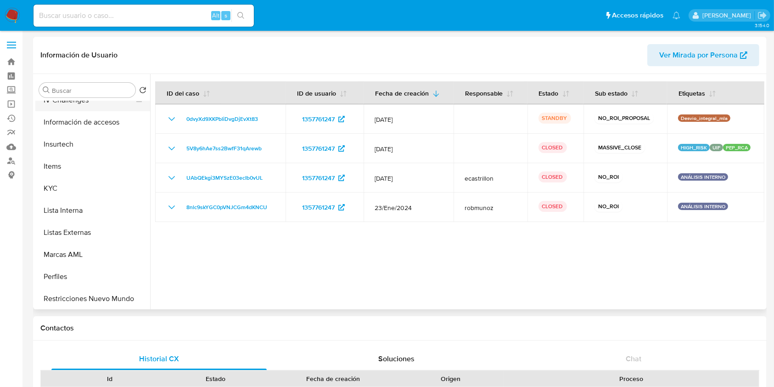
scroll to position [367, 0]
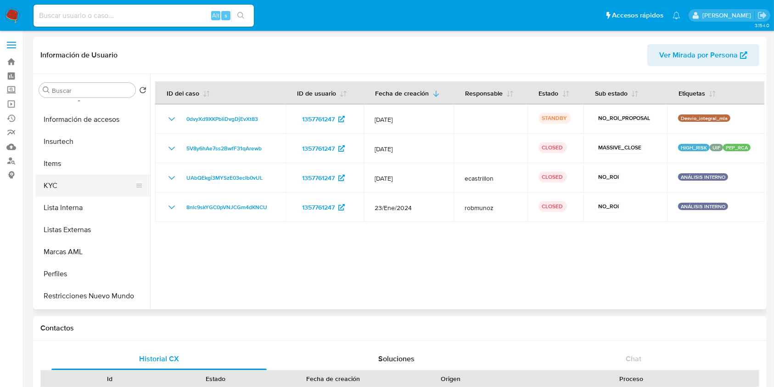
click at [71, 186] on button "KYC" at bounding box center [88, 185] width 107 height 22
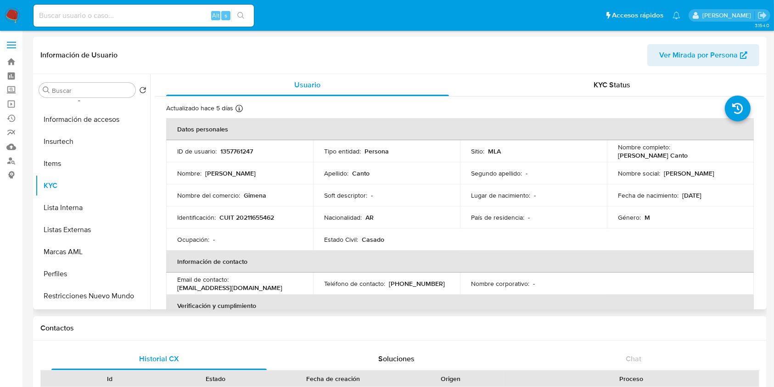
click at [223, 149] on p "1357761247" at bounding box center [236, 151] width 33 height 8
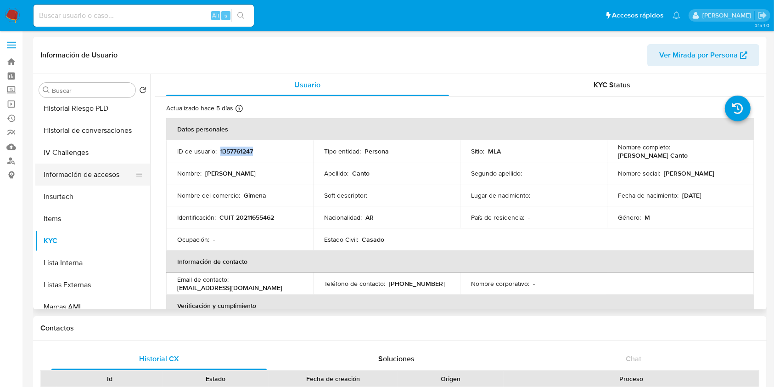
scroll to position [245, 0]
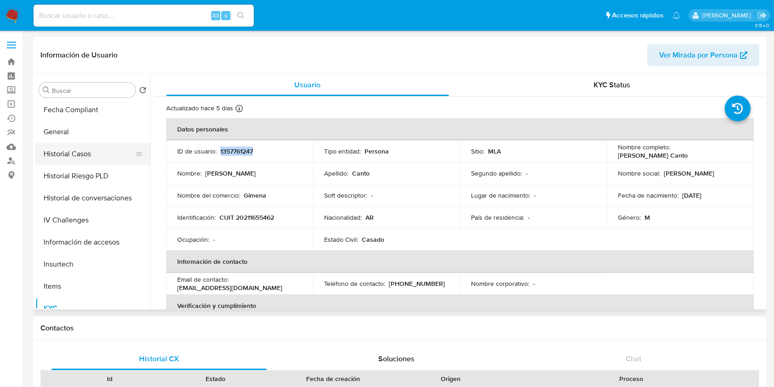
click at [62, 145] on button "Historial Casos" at bounding box center [88, 154] width 107 height 22
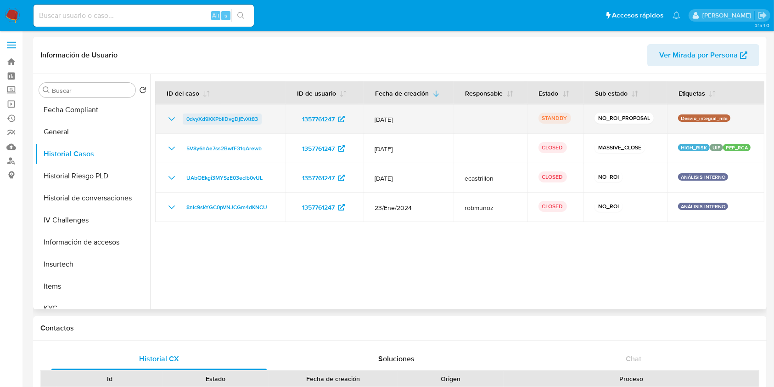
copy p "1357761247"
drag, startPoint x: 277, startPoint y: 112, endPoint x: 174, endPoint y: 112, distance: 103.8
click at [174, 112] on td "0dvyXd9XKPbliDvgDjEvXt83" at bounding box center [220, 118] width 130 height 29
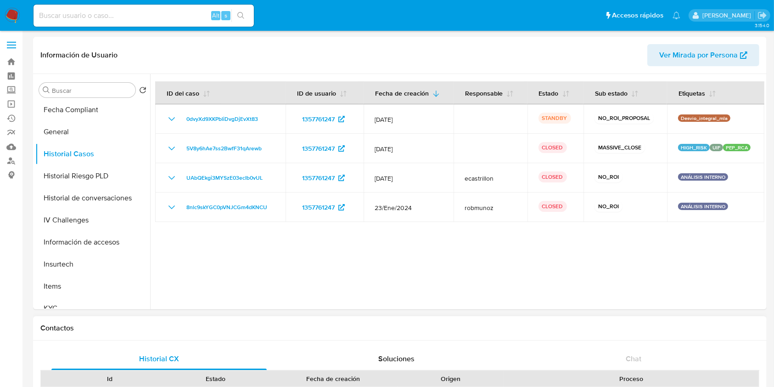
click at [379, 384] on div "Fecha de creación" at bounding box center [333, 379] width 129 height 16
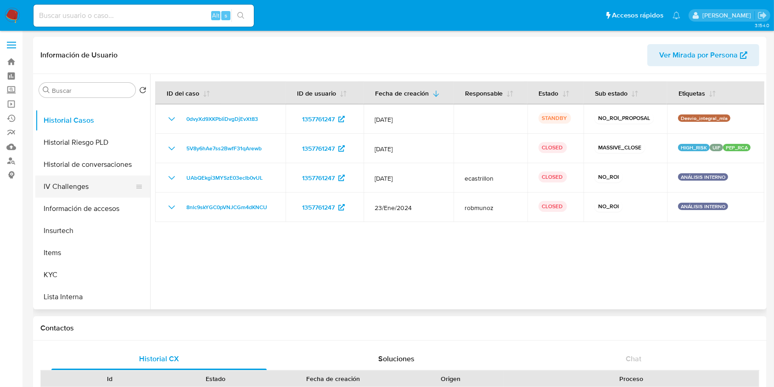
scroll to position [306, 0]
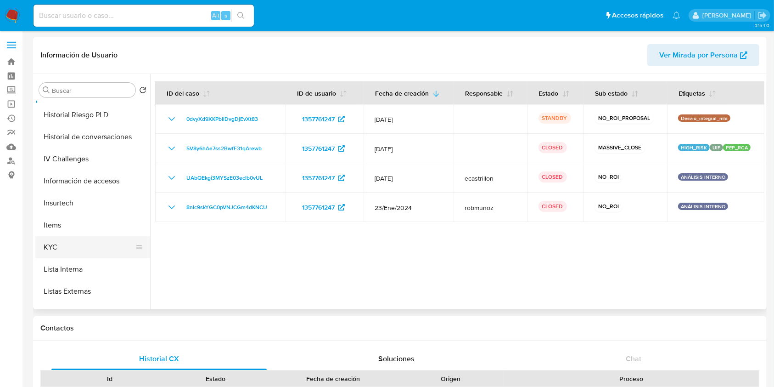
click at [57, 243] on button "KYC" at bounding box center [88, 247] width 107 height 22
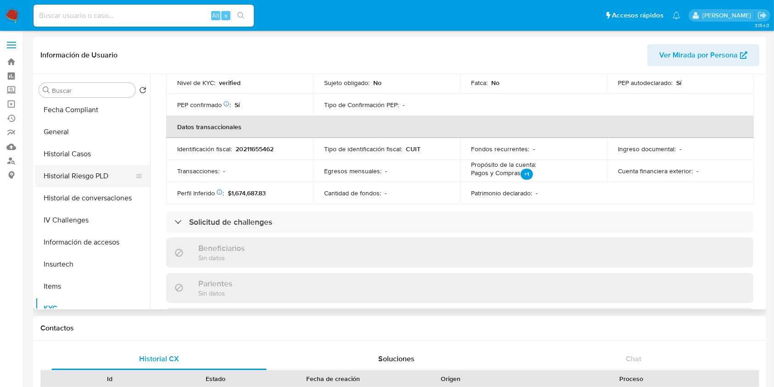
scroll to position [367, 0]
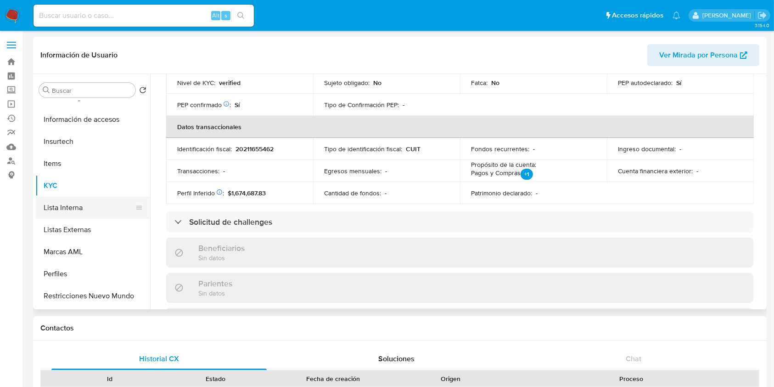
click at [67, 215] on button "Lista Interna" at bounding box center [88, 208] width 107 height 22
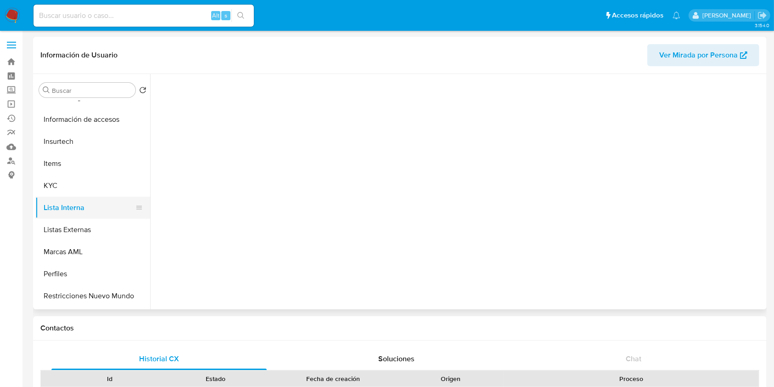
scroll to position [0, 0]
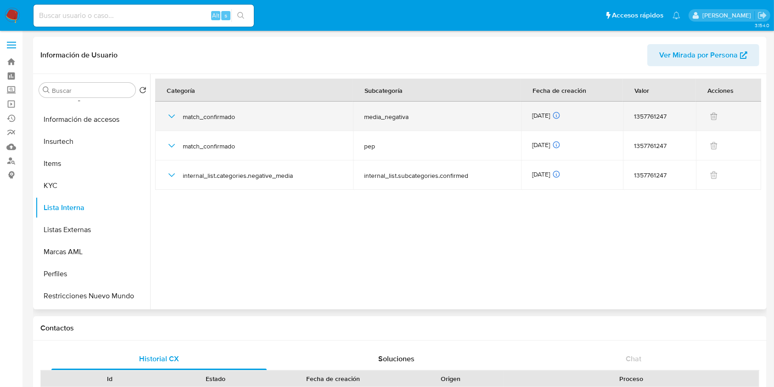
click at [168, 111] on icon "button" at bounding box center [171, 116] width 11 height 11
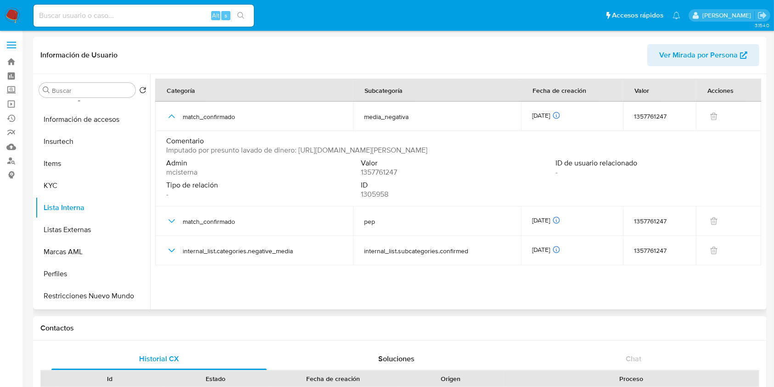
drag, startPoint x: 163, startPoint y: 149, endPoint x: 691, endPoint y: 152, distance: 528.0
click at [692, 150] on td "Comentario Imputado por presunto lavado de dinero: https://www.lavoz.com.ar/suc…" at bounding box center [458, 168] width 606 height 75
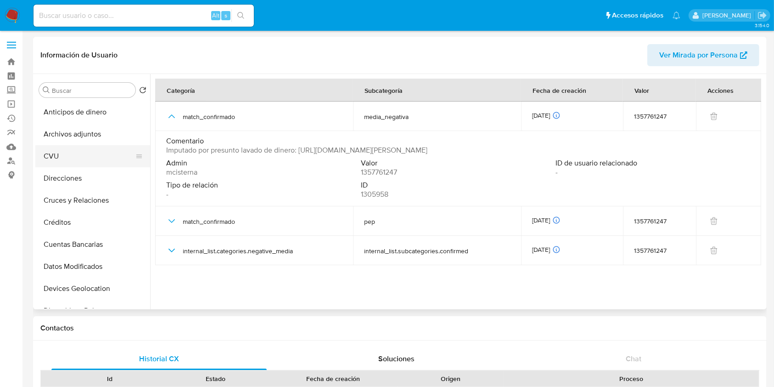
click at [95, 146] on button "CVU" at bounding box center [88, 156] width 107 height 22
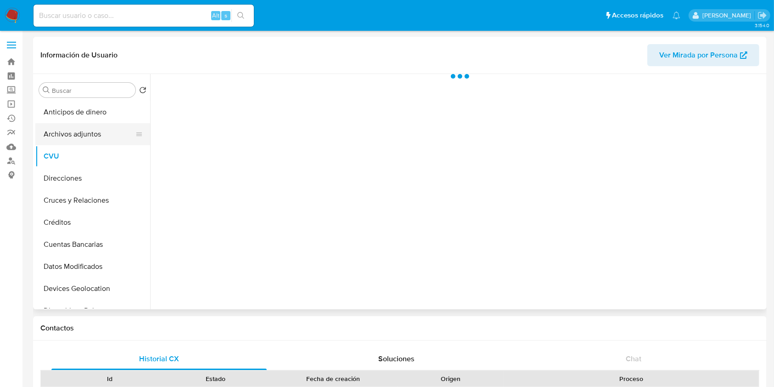
click at [93, 140] on button "Archivos adjuntos" at bounding box center [88, 134] width 107 height 22
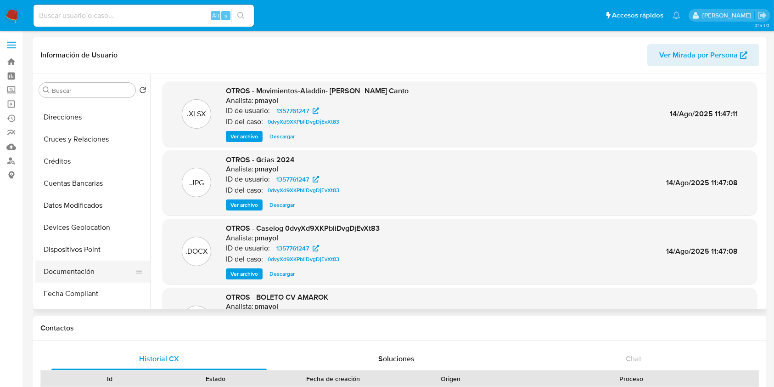
scroll to position [122, 0]
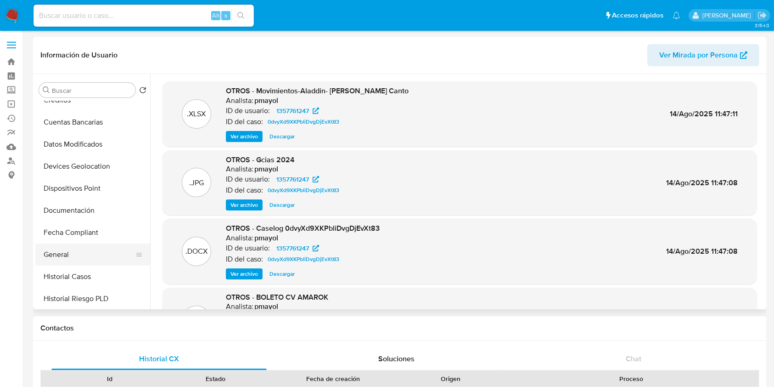
click at [79, 256] on button "General" at bounding box center [88, 254] width 107 height 22
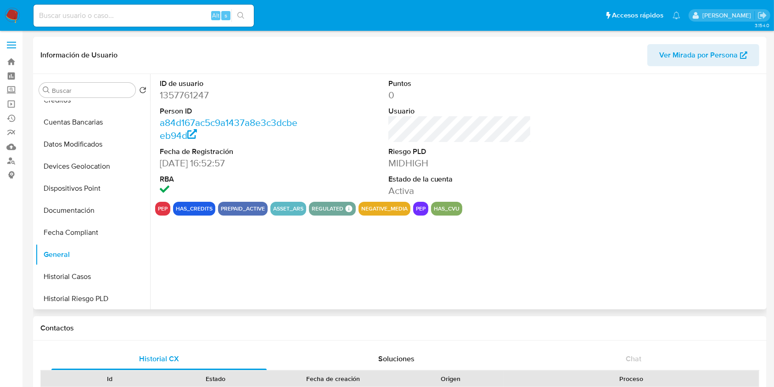
click at [194, 96] on dd "1357761247" at bounding box center [231, 95] width 143 height 13
drag, startPoint x: 194, startPoint y: 96, endPoint x: 184, endPoint y: 97, distance: 10.2
click at [184, 97] on dd "1357761247" at bounding box center [231, 95] width 143 height 13
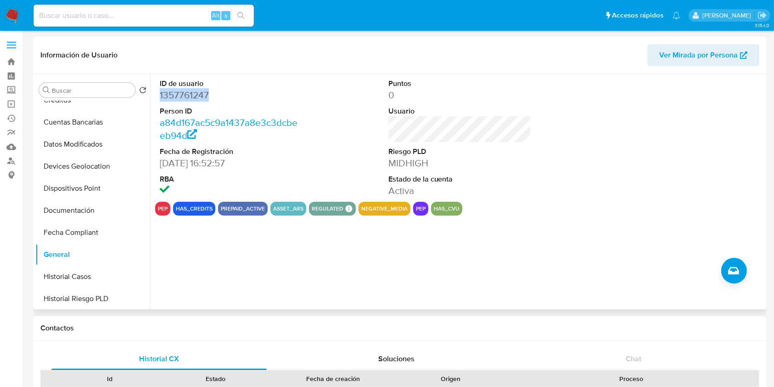
copy dd "1357761247"
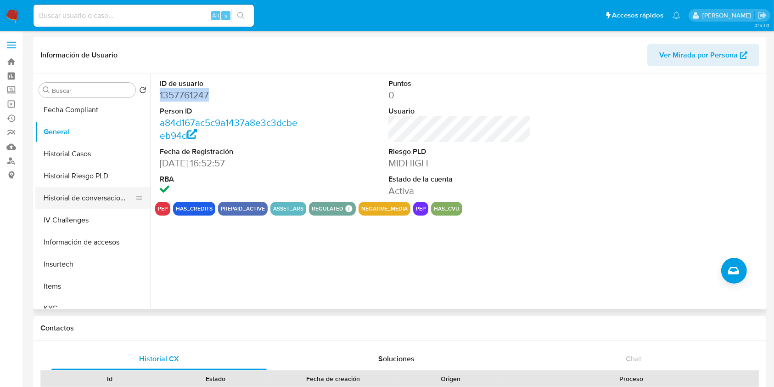
scroll to position [306, 0]
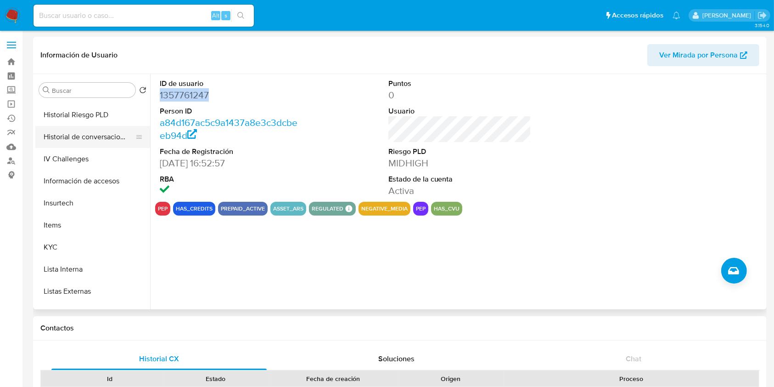
click at [104, 259] on button "Lista Interna" at bounding box center [92, 269] width 115 height 22
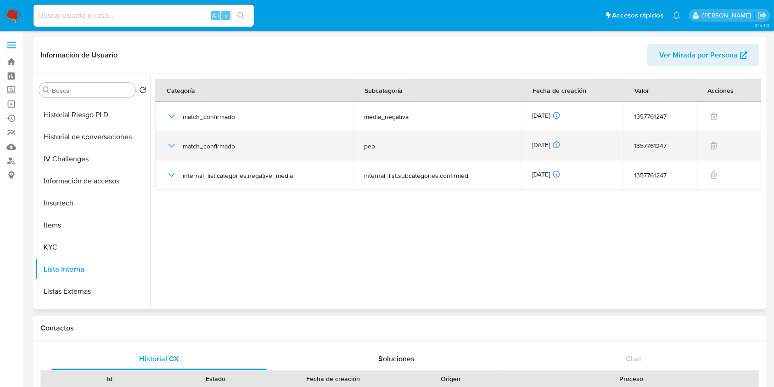
click at [176, 148] on icon "button" at bounding box center [171, 145] width 11 height 11
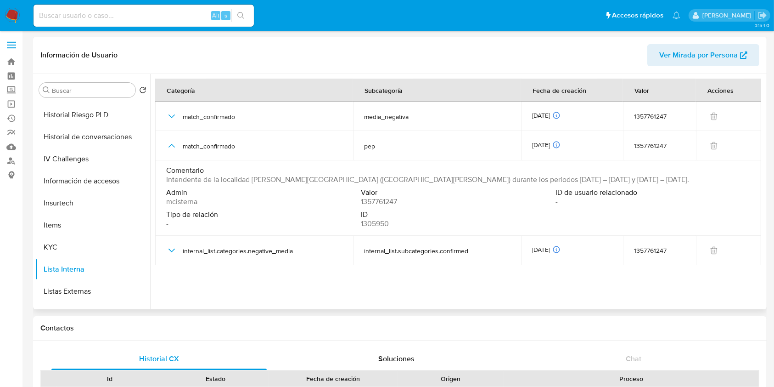
drag, startPoint x: 165, startPoint y: 175, endPoint x: 523, endPoint y: 185, distance: 357.8
click at [523, 185] on td "Comentario Intendente de la localidad de Saldán (Provincia de Córdoba) durante …" at bounding box center [458, 197] width 606 height 75
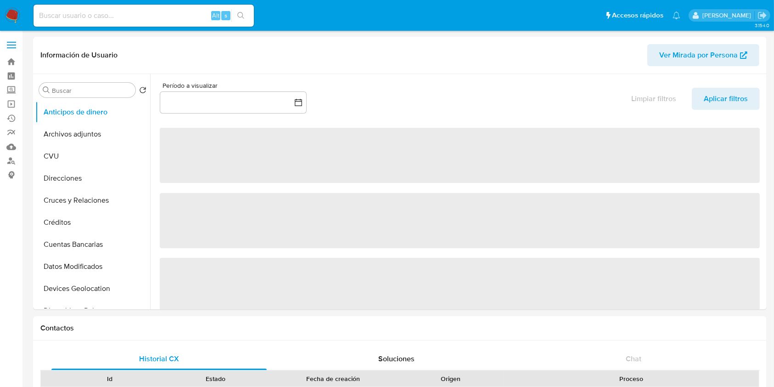
select select "10"
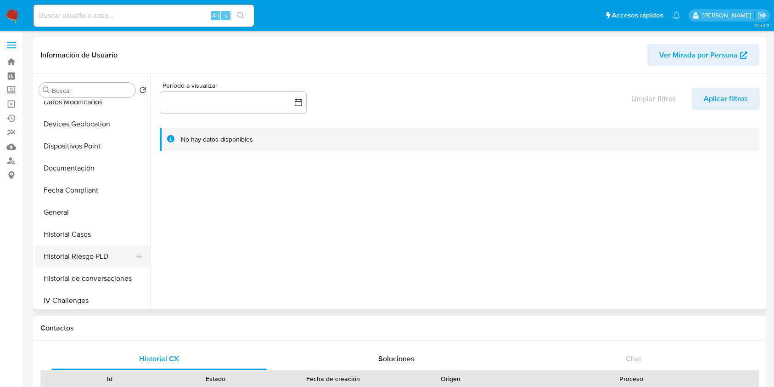
scroll to position [184, 0]
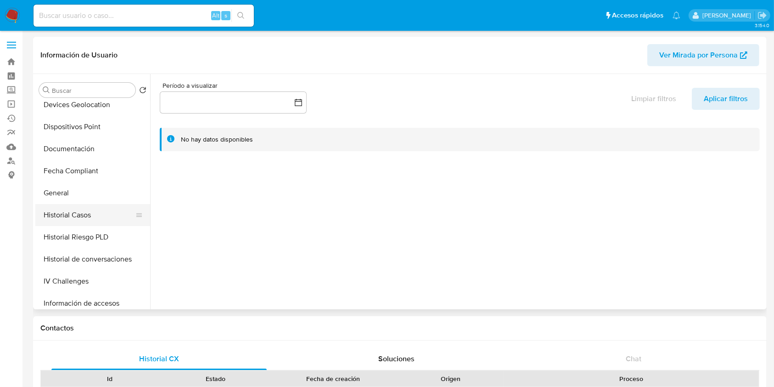
click at [83, 208] on button "Historial Casos" at bounding box center [88, 215] width 107 height 22
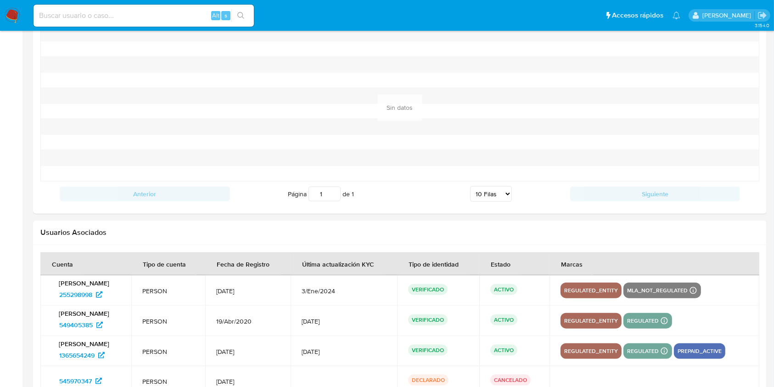
scroll to position [1040, 0]
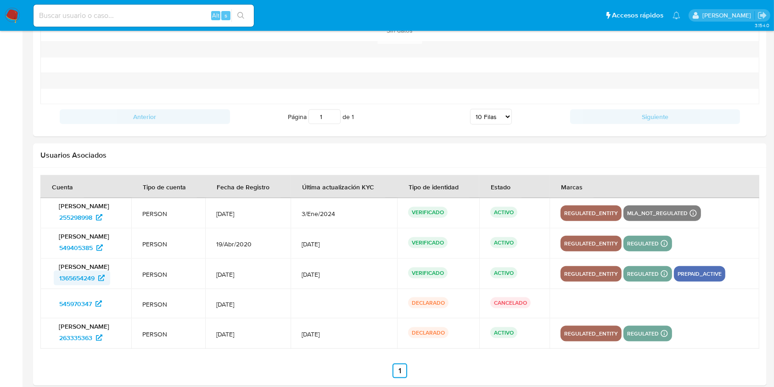
click at [62, 274] on span "1365654249" at bounding box center [76, 277] width 35 height 15
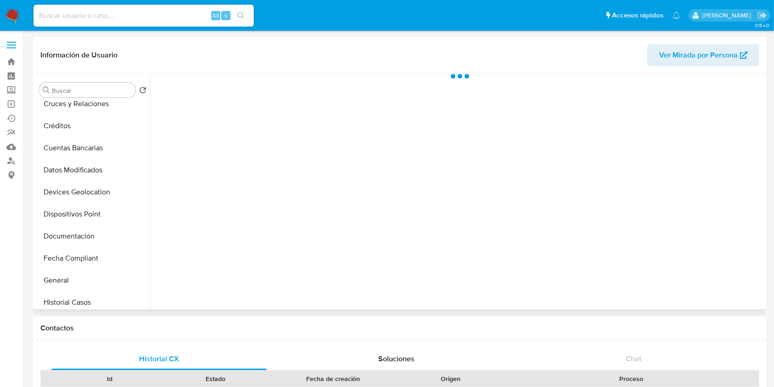
scroll to position [122, 0]
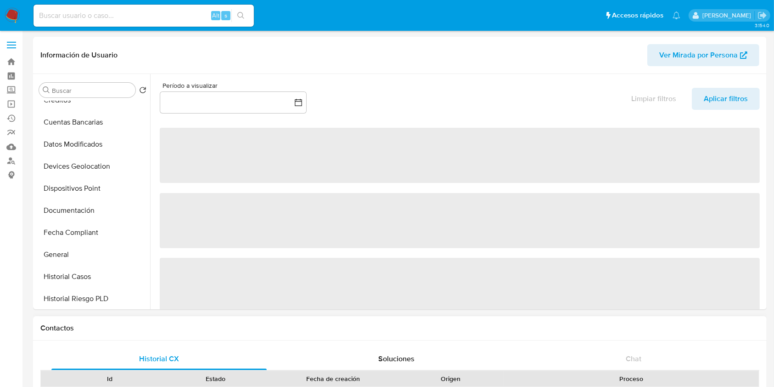
select select "10"
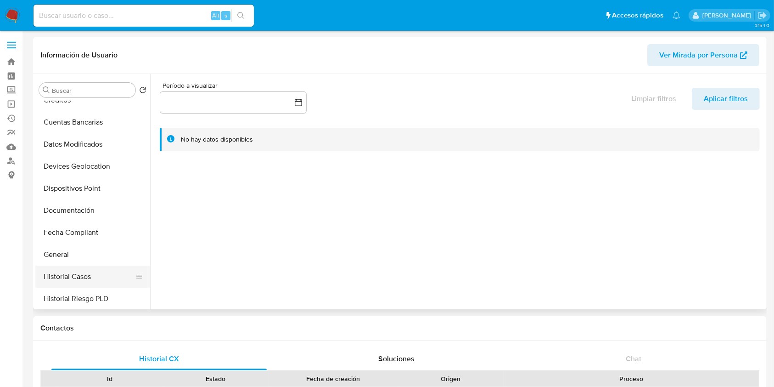
click at [82, 281] on button "Historial Casos" at bounding box center [88, 276] width 107 height 22
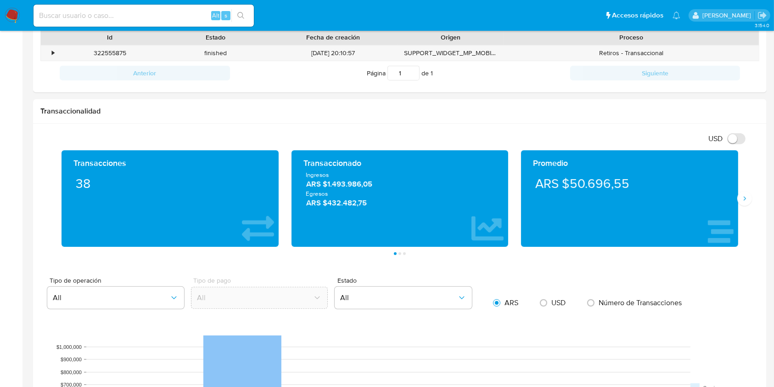
scroll to position [0, 0]
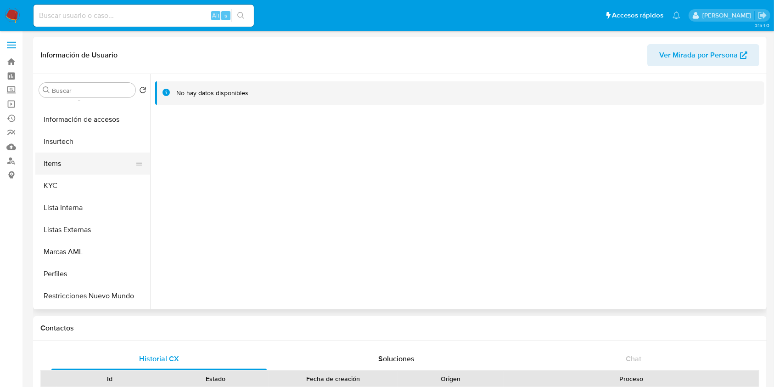
click at [60, 172] on button "Items" at bounding box center [88, 163] width 107 height 22
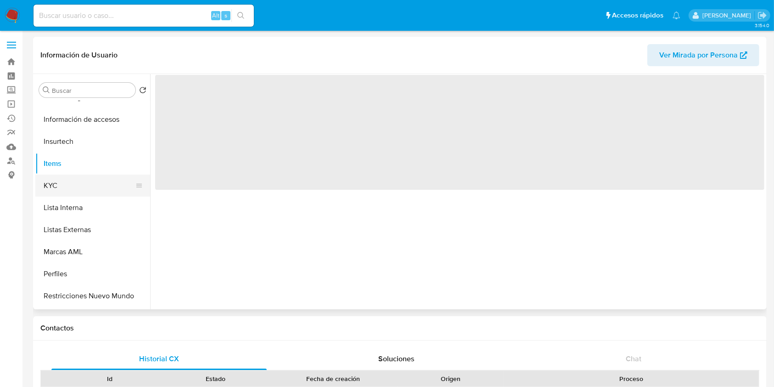
click at [61, 180] on button "KYC" at bounding box center [88, 185] width 107 height 22
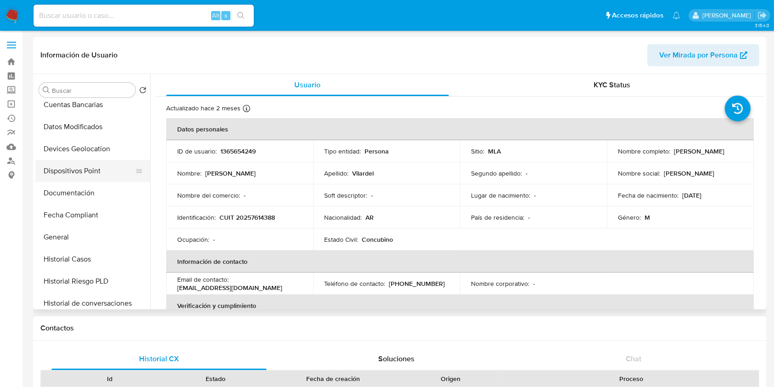
scroll to position [122, 0]
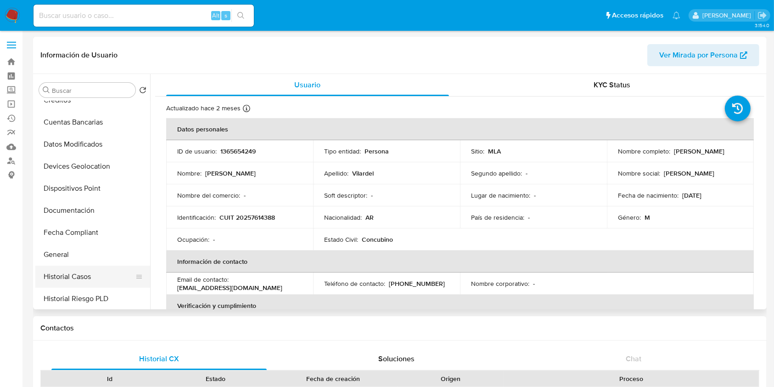
click at [91, 270] on button "Historial Casos" at bounding box center [88, 276] width 107 height 22
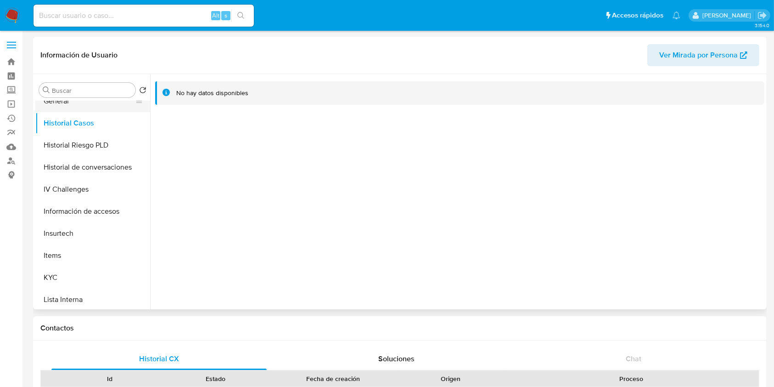
scroll to position [306, 0]
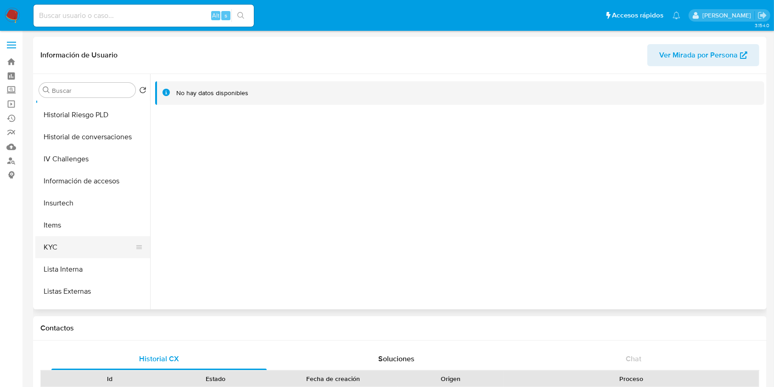
click at [88, 239] on button "KYC" at bounding box center [88, 247] width 107 height 22
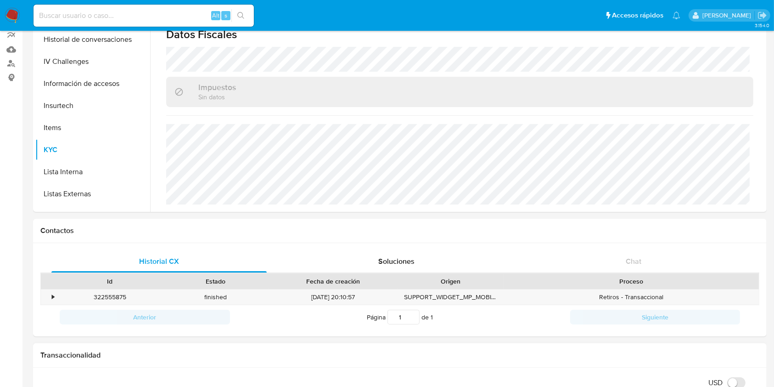
scroll to position [184, 0]
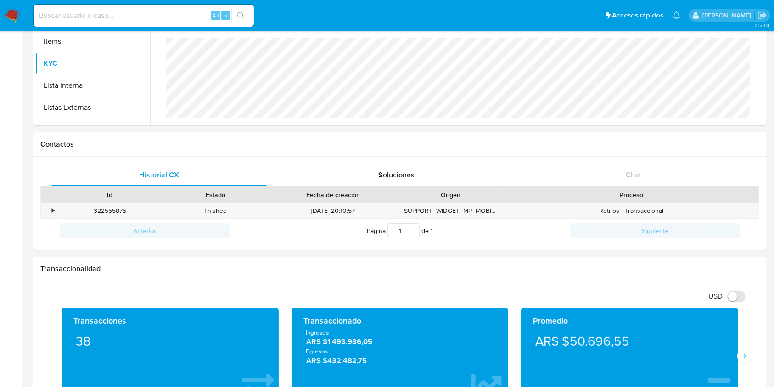
drag, startPoint x: 336, startPoint y: 347, endPoint x: 375, endPoint y: 345, distance: 39.1
click at [375, 345] on span "ARS $1.493.986,05" at bounding box center [400, 342] width 188 height 11
click at [376, 345] on span "ARS $1.493.986,05" at bounding box center [400, 342] width 188 height 11
drag, startPoint x: 325, startPoint y: 344, endPoint x: 378, endPoint y: 346, distance: 53.3
click at [378, 346] on span "ARS $1.493.986,05" at bounding box center [400, 342] width 188 height 11
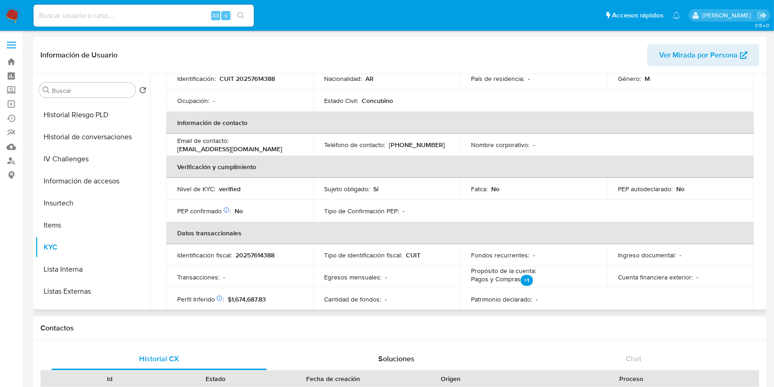
scroll to position [0, 0]
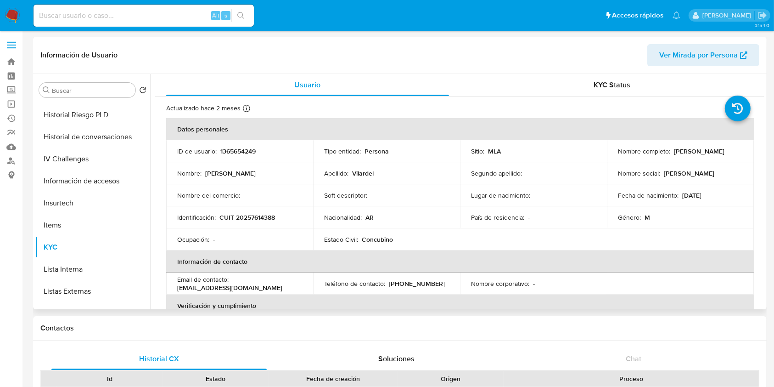
click at [233, 147] on p "1365654249" at bounding box center [237, 151] width 35 height 8
copy p "1365654249"
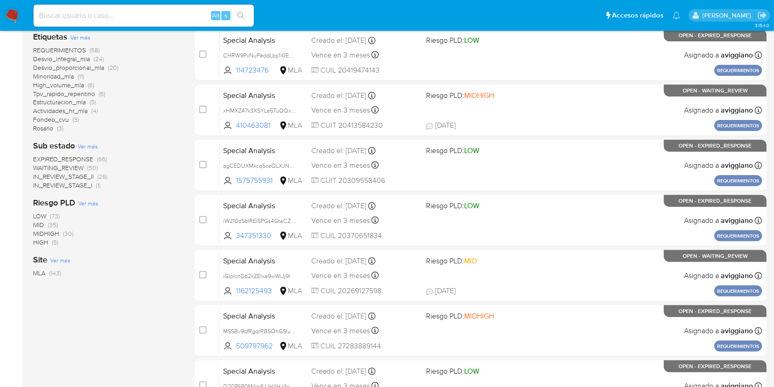
scroll to position [122, 0]
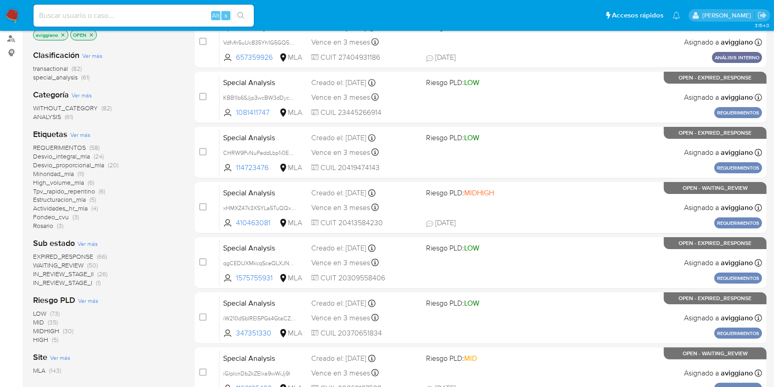
click at [107, 8] on div "Alt s" at bounding box center [144, 16] width 220 height 22
click at [113, 16] on input at bounding box center [144, 16] width 220 height 12
paste input "Gqpy7EcJMrS12UXfDbyOGI17"
type input "Gqpy7EcJMrS12UXfDbyOGI17"
click at [248, 9] on button "search-icon" at bounding box center [240, 15] width 19 height 13
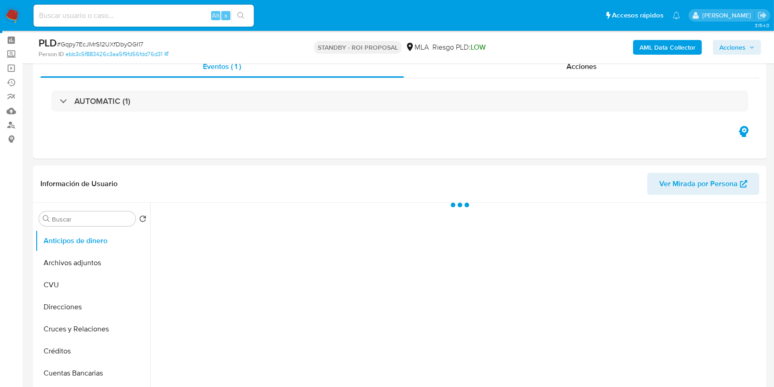
scroll to position [122, 0]
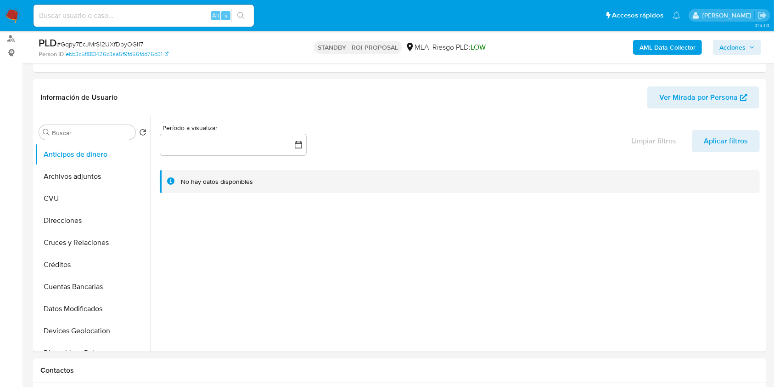
select select "10"
click at [51, 175] on button "Archivos adjuntos" at bounding box center [88, 176] width 107 height 22
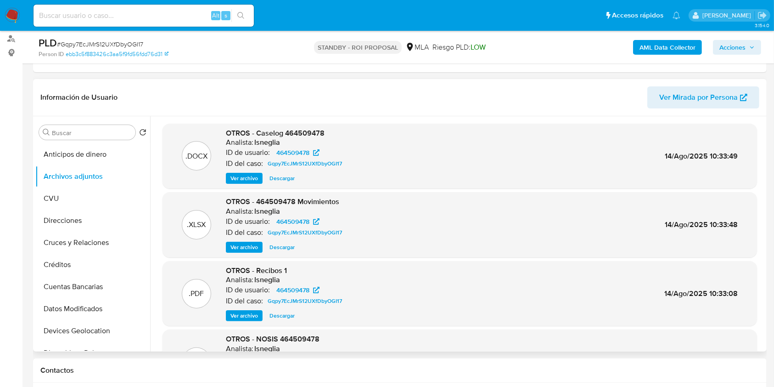
click at [257, 177] on span "Ver archivo" at bounding box center [244, 178] width 28 height 9
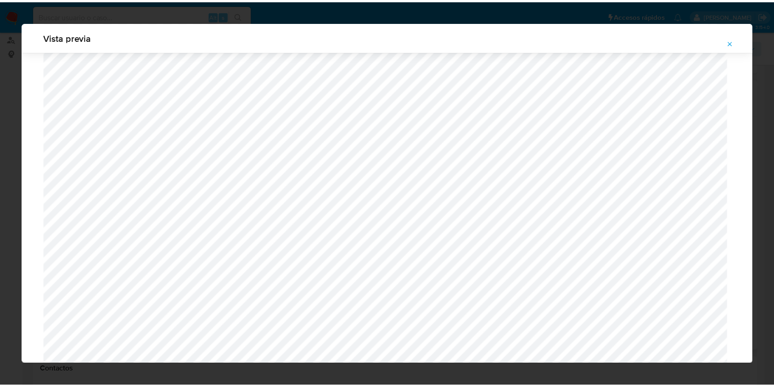
scroll to position [0, 0]
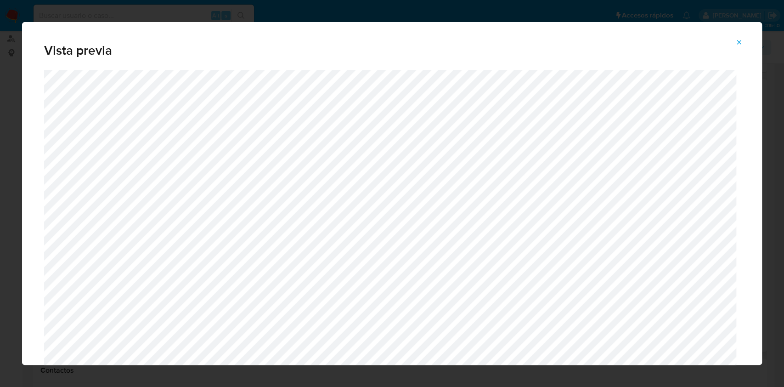
click at [740, 38] on span "Attachment preview" at bounding box center [738, 42] width 7 height 13
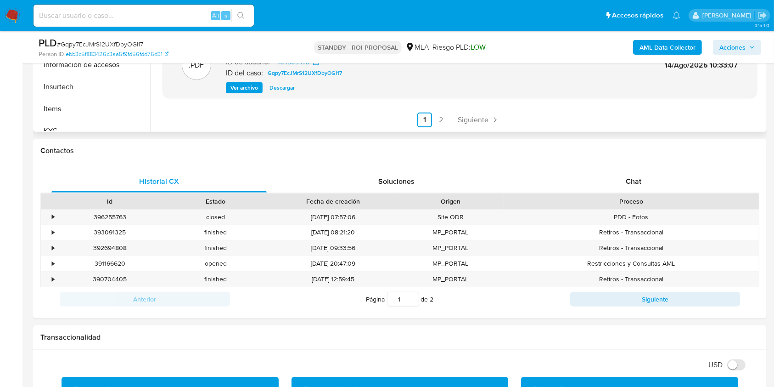
scroll to position [428, 0]
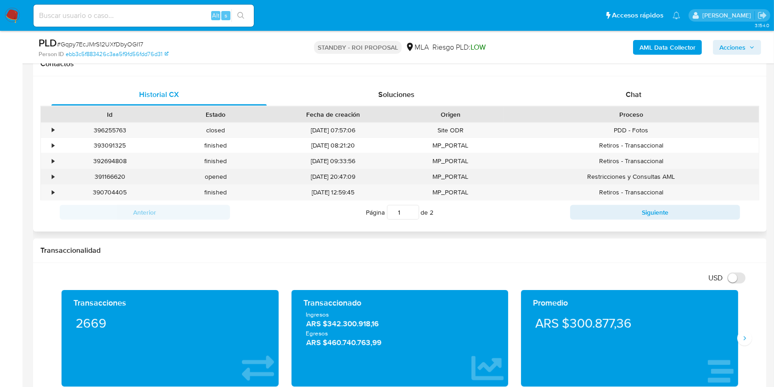
click at [109, 171] on div "391166620" at bounding box center [110, 176] width 106 height 15
click at [110, 171] on div "391166620" at bounding box center [110, 176] width 106 height 15
copy div "391166620"
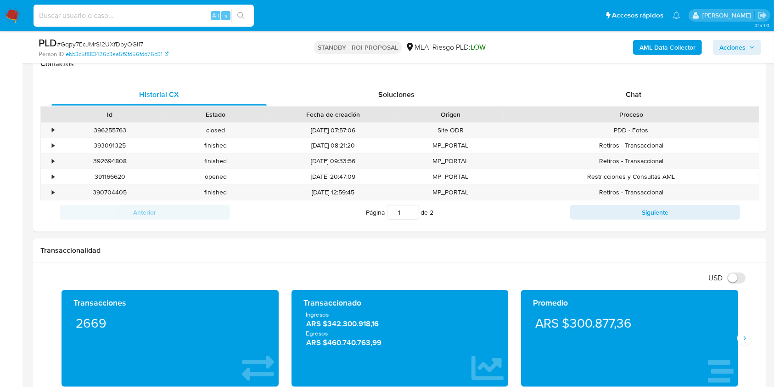
click at [104, 20] on input at bounding box center [144, 16] width 220 height 12
paste input "l9AFAIqgAUyyO4PL64I9GPJA"
type input "l9AFAIqgAUyyO4PL64I9GPJA"
click at [242, 14] on icon "search-icon" at bounding box center [240, 15] width 7 height 7
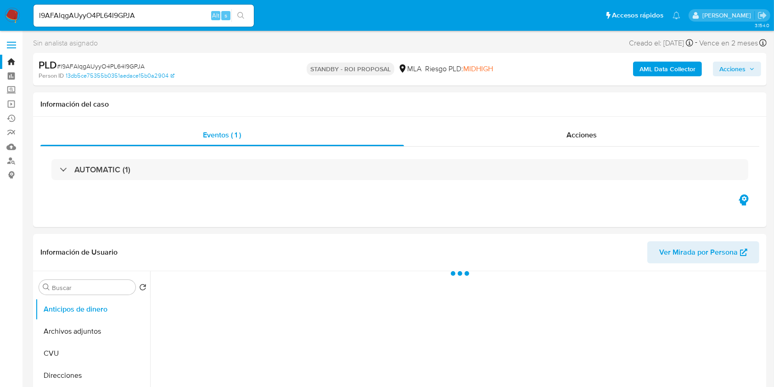
select select "10"
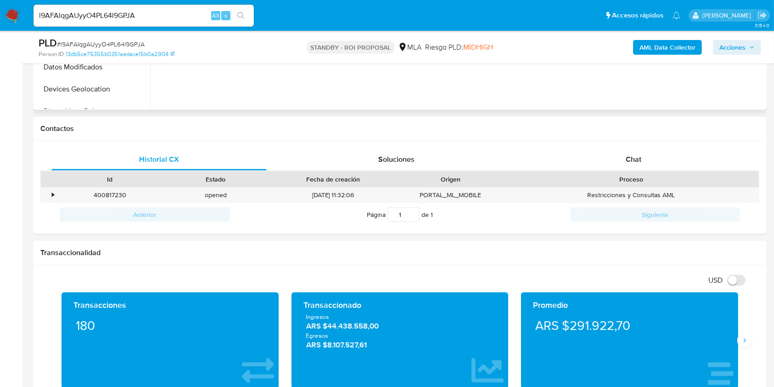
scroll to position [367, 0]
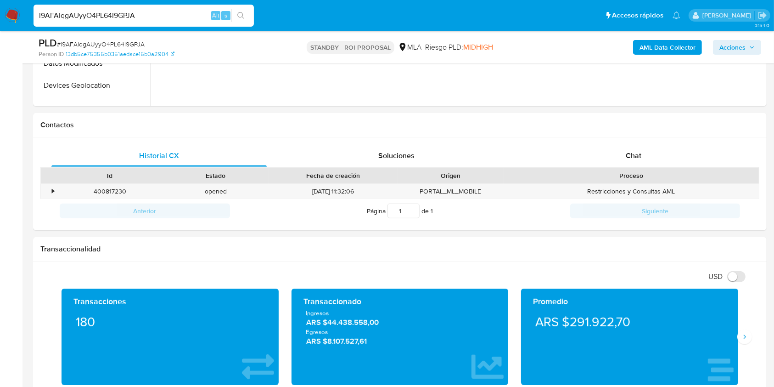
click at [126, 17] on input "l9AFAIqgAUyyO4PL64I9GPJA" at bounding box center [144, 16] width 220 height 12
click at [111, 193] on div "400817230" at bounding box center [110, 191] width 106 height 15
copy div "400817230"
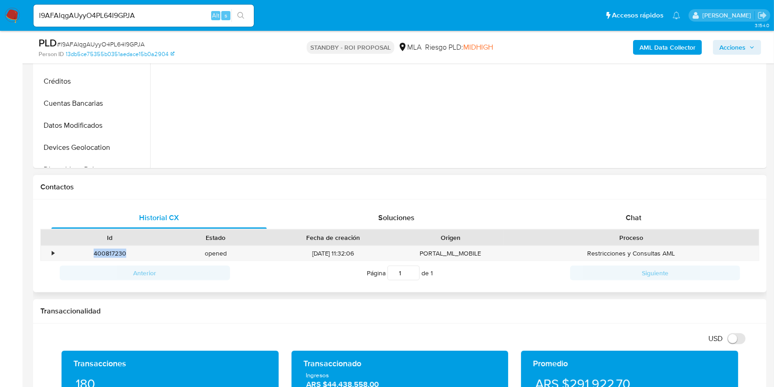
scroll to position [184, 0]
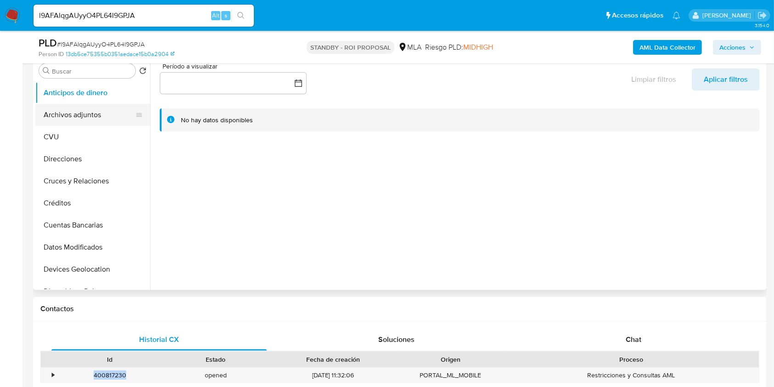
click at [80, 116] on button "Archivos adjuntos" at bounding box center [88, 115] width 107 height 22
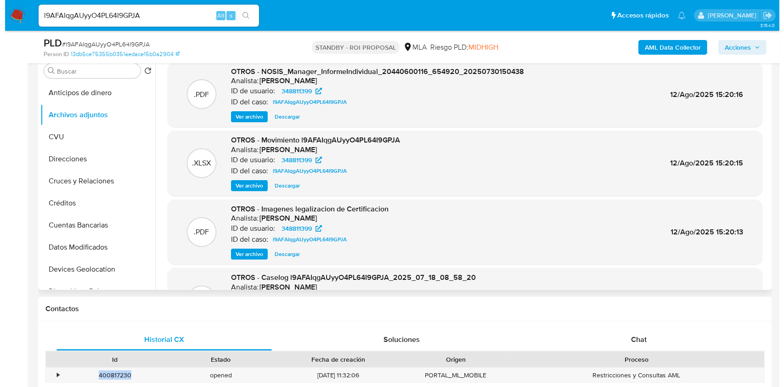
scroll to position [77, 0]
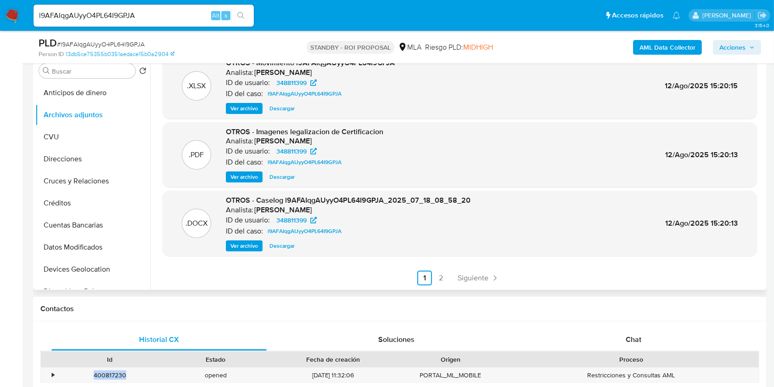
click at [247, 242] on span "Ver archivo" at bounding box center [244, 245] width 28 height 9
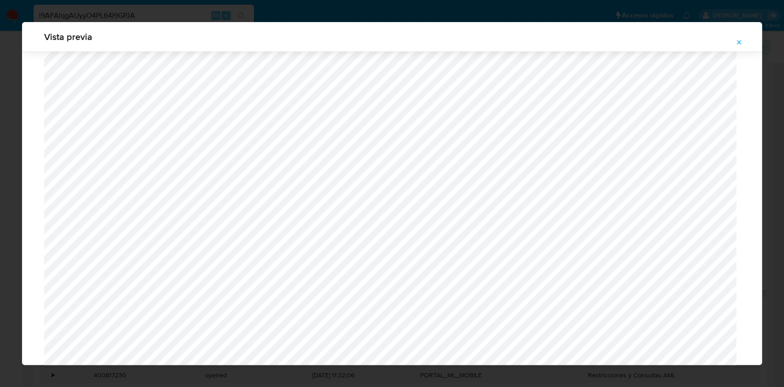
scroll to position [400, 0]
click at [737, 37] on span "Attachment preview" at bounding box center [738, 42] width 7 height 13
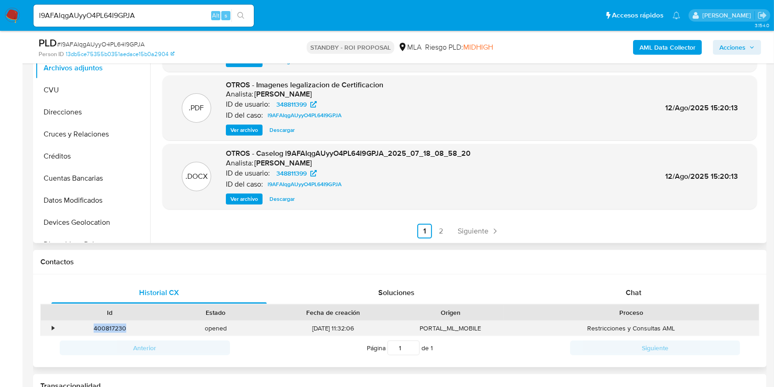
scroll to position [245, 0]
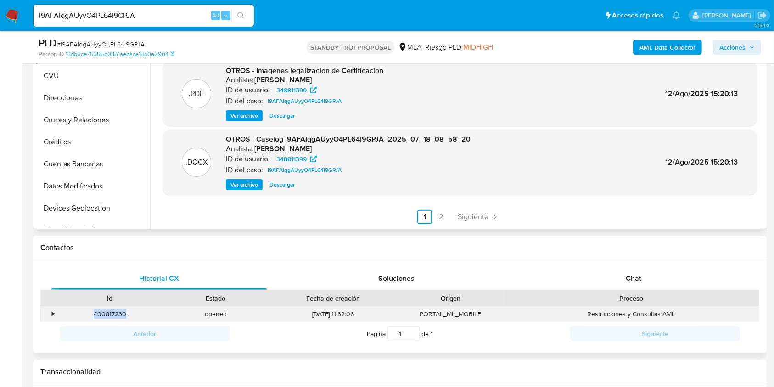
copy div "400817230"
click at [114, 12] on input "l9AFAIqgAUyyO4PL64I9GPJA" at bounding box center [144, 16] width 220 height 12
paste input "9nozTF3XmQG66c95rLNummUW"
type input "9nozTF3XmQG66c95rLNummUW"
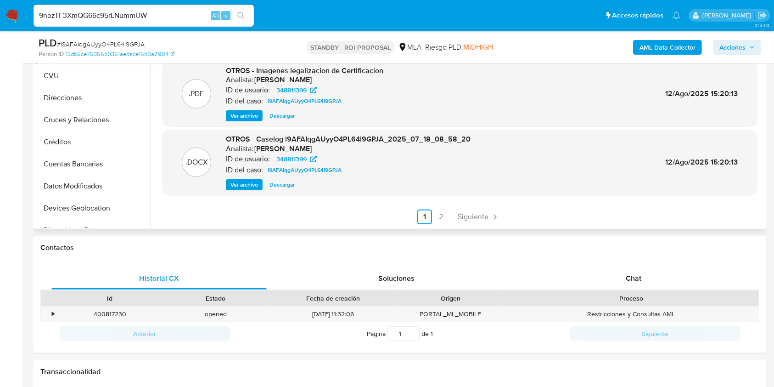
click at [242, 12] on icon "search-icon" at bounding box center [240, 15] width 7 height 7
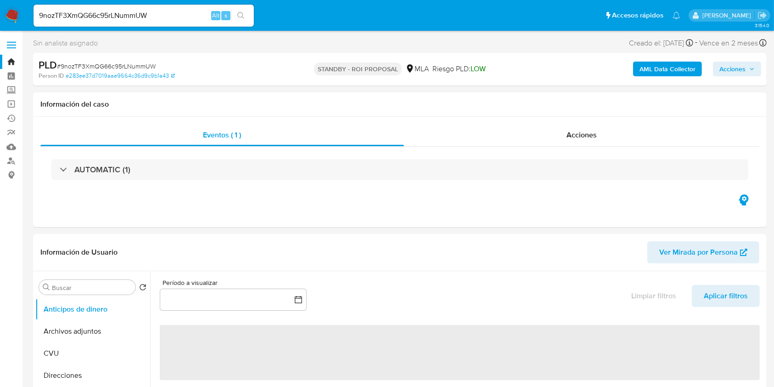
select select "10"
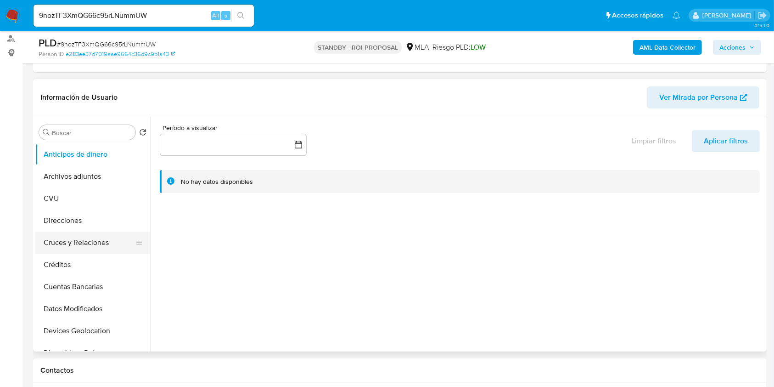
scroll to position [245, 0]
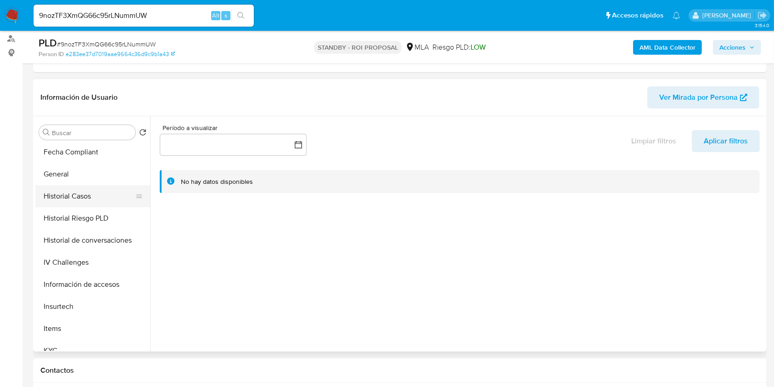
click at [88, 189] on button "Historial Casos" at bounding box center [88, 196] width 107 height 22
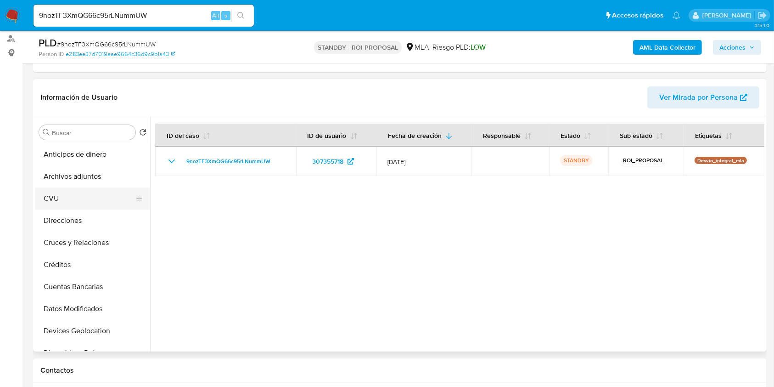
scroll to position [0, 0]
click at [81, 183] on button "Archivos adjuntos" at bounding box center [88, 176] width 107 height 22
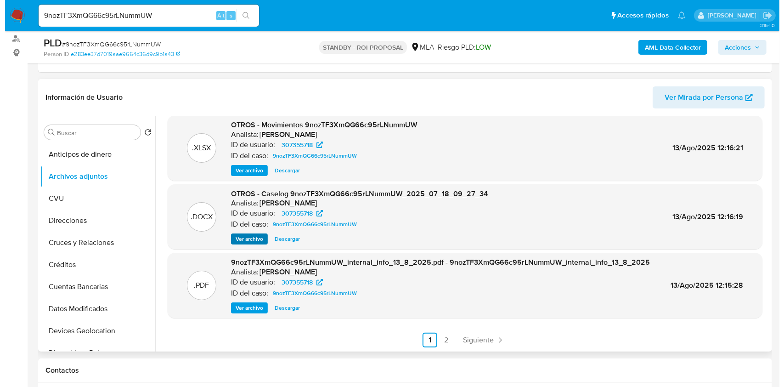
scroll to position [77, 0]
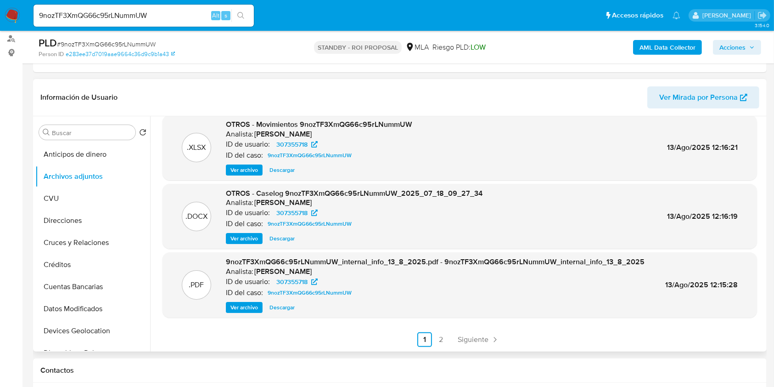
click at [252, 239] on span "Ver archivo" at bounding box center [244, 238] width 28 height 9
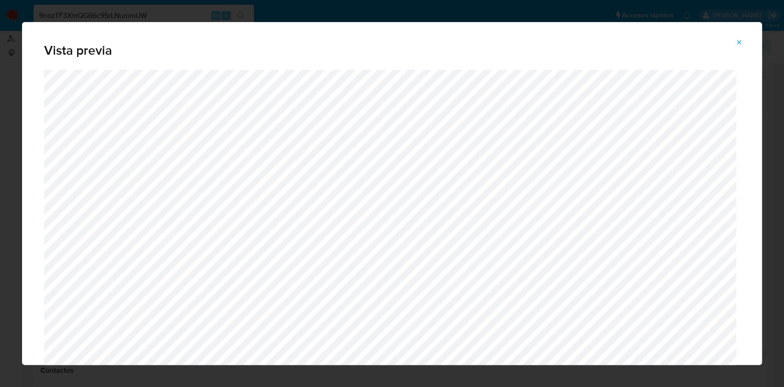
scroll to position [165, 0]
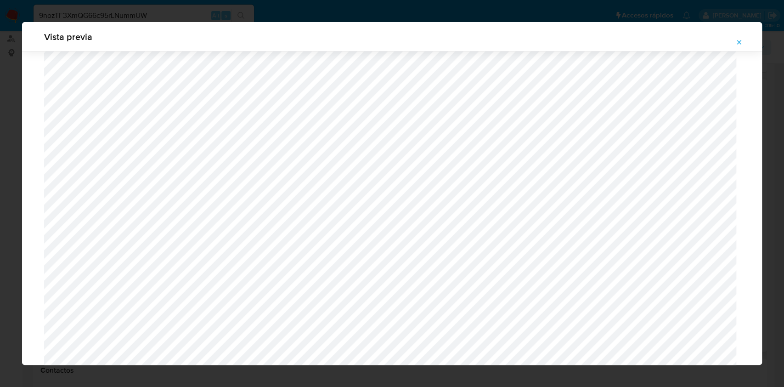
click at [741, 41] on icon "Attachment preview" at bounding box center [738, 42] width 7 height 7
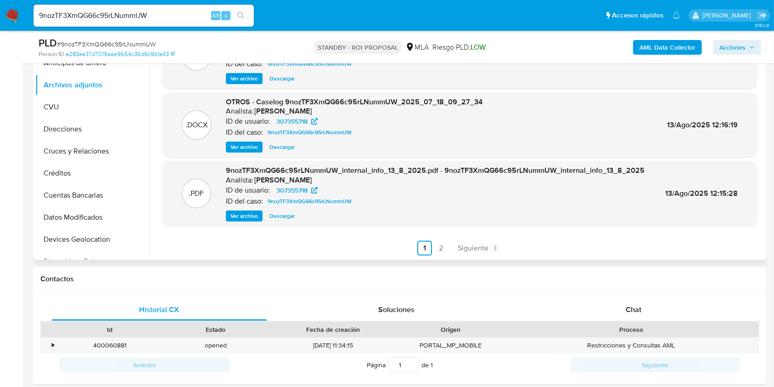
scroll to position [367, 0]
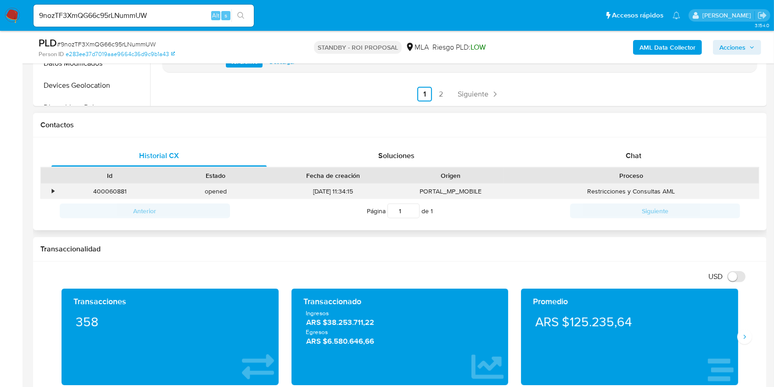
click at [106, 187] on div "400060881" at bounding box center [110, 191] width 106 height 15
copy div "400060881"
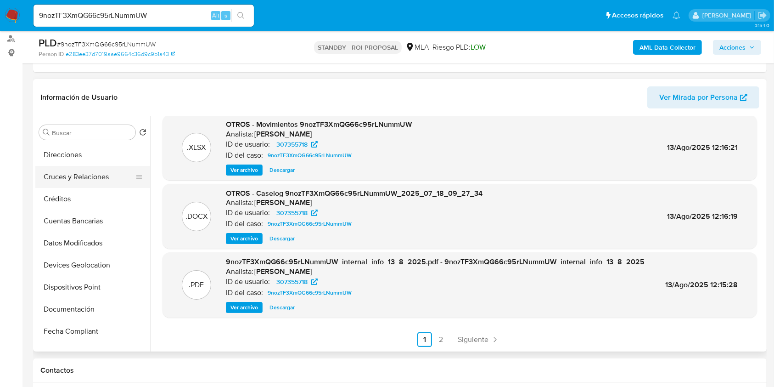
scroll to position [122, 0]
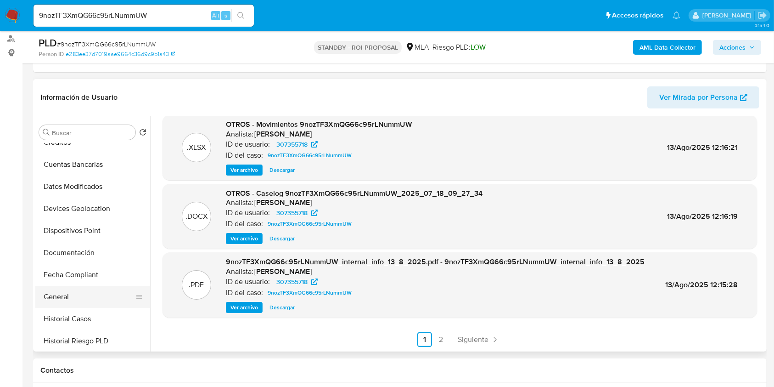
click at [92, 292] on button "General" at bounding box center [88, 297] width 107 height 22
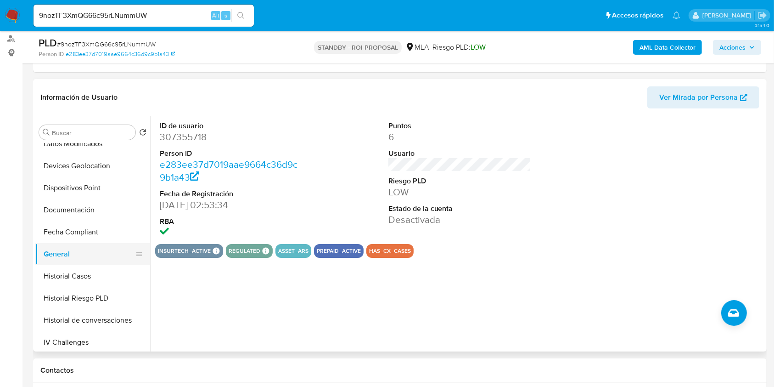
scroll to position [184, 0]
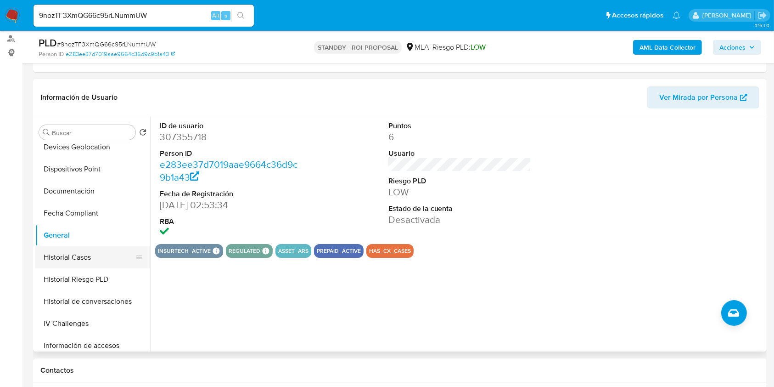
click at [66, 249] on button "Historial Casos" at bounding box center [88, 257] width 107 height 22
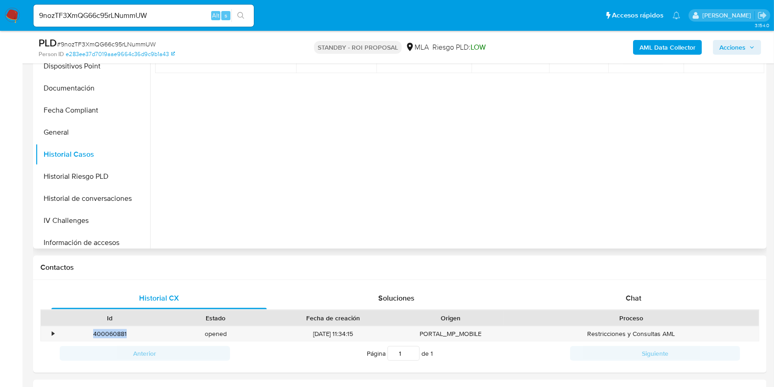
scroll to position [245, 0]
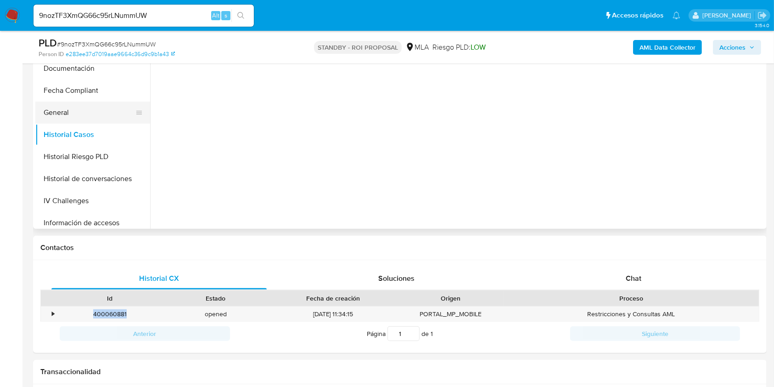
click at [59, 113] on button "General" at bounding box center [88, 112] width 107 height 22
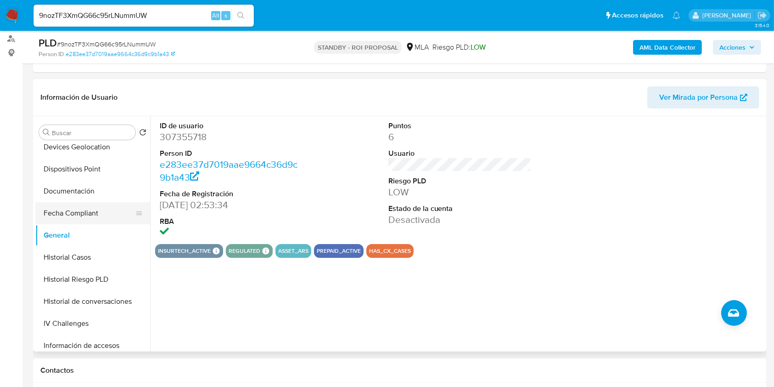
scroll to position [306, 0]
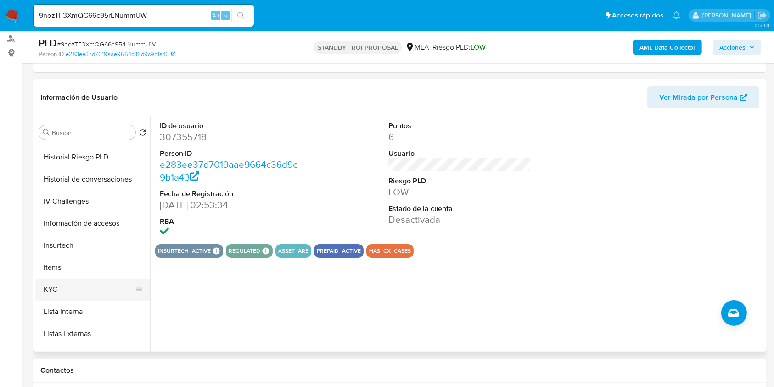
click at [69, 287] on button "KYC" at bounding box center [88, 289] width 107 height 22
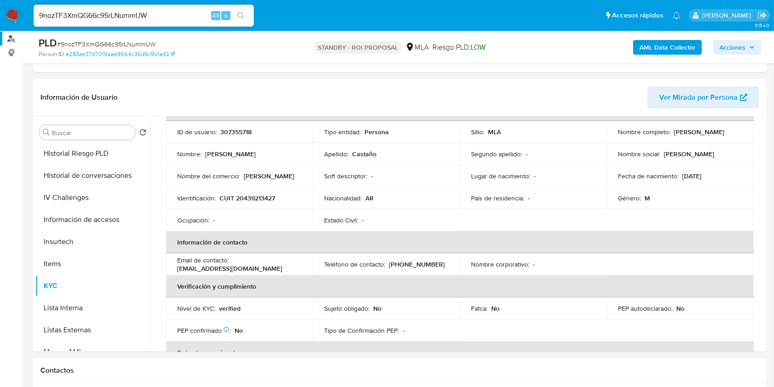
scroll to position [0, 0]
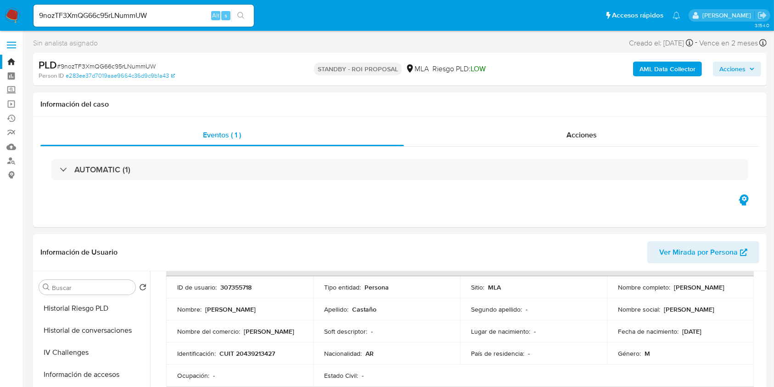
click at [14, 62] on link "Bandeja" at bounding box center [54, 62] width 109 height 14
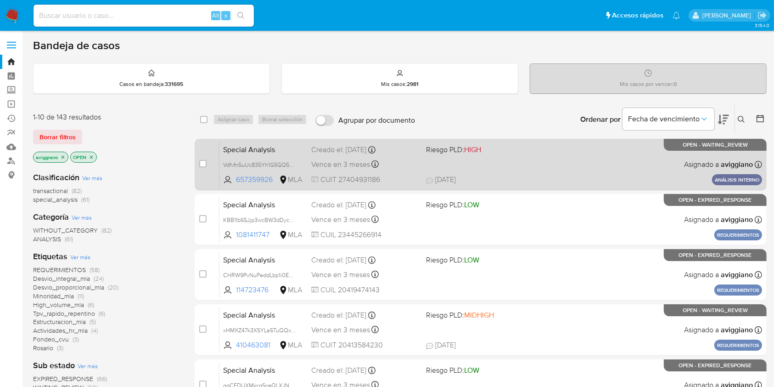
click at [556, 178] on span "[DATE] [DATE] 22:55" at bounding box center [537, 179] width 222 height 10
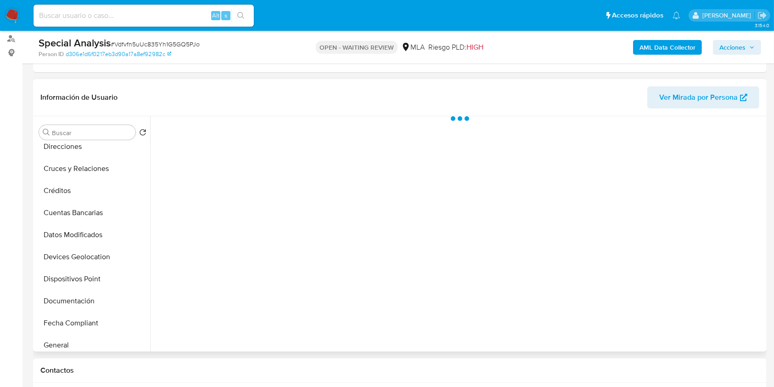
scroll to position [184, 0]
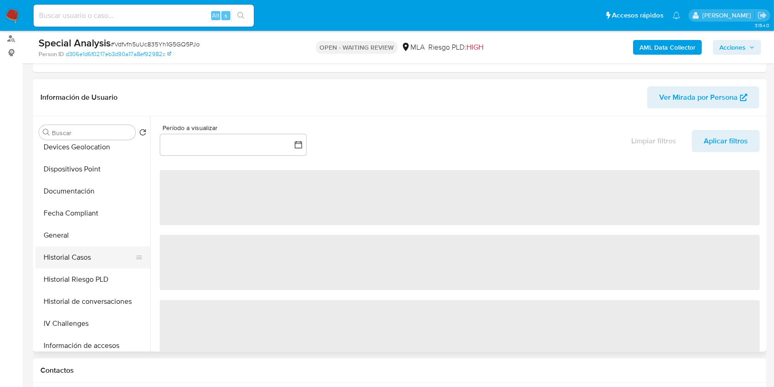
click at [76, 263] on button "Historial Casos" at bounding box center [88, 257] width 107 height 22
select select "10"
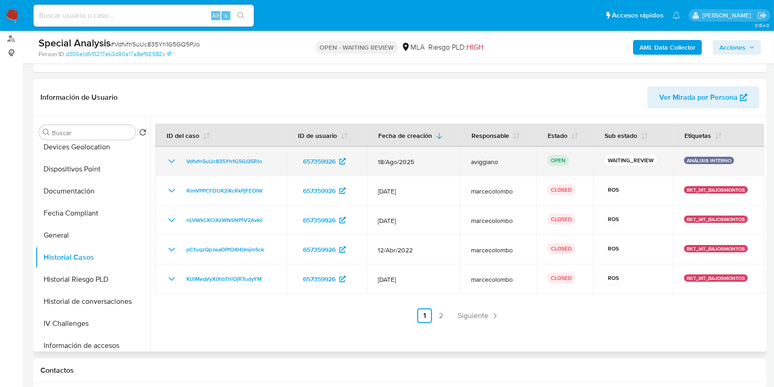
drag, startPoint x: 267, startPoint y: 160, endPoint x: 159, endPoint y: 150, distance: 108.3
click at [159, 150] on td "Vdfvfn5uUc835Yh1G5GQ5PJo" at bounding box center [220, 160] width 131 height 29
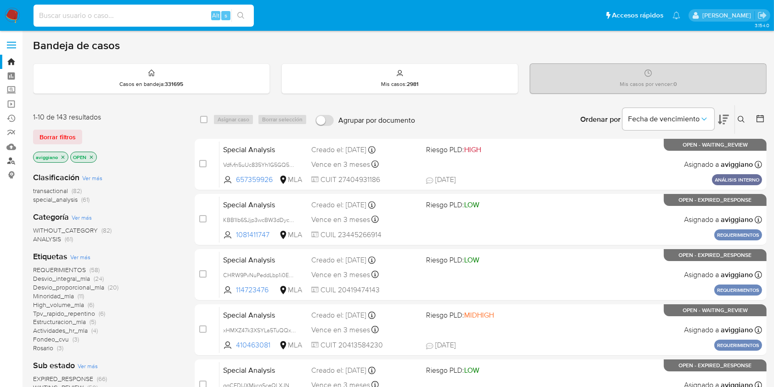
drag, startPoint x: 68, startPoint y: 19, endPoint x: 14, endPoint y: 164, distance: 154.9
click at [14, 164] on link "Buscador de personas" at bounding box center [54, 161] width 109 height 14
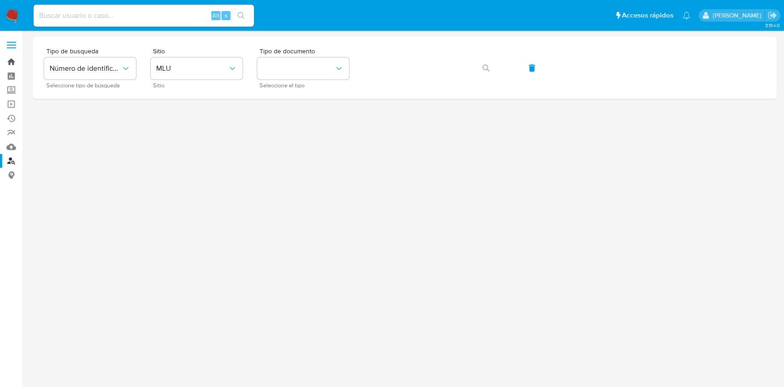
click at [8, 62] on link "Bandeja" at bounding box center [54, 62] width 109 height 14
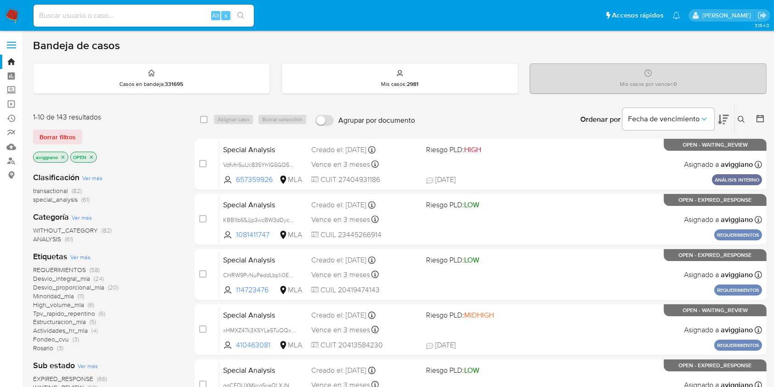
click at [745, 116] on button at bounding box center [742, 119] width 15 height 11
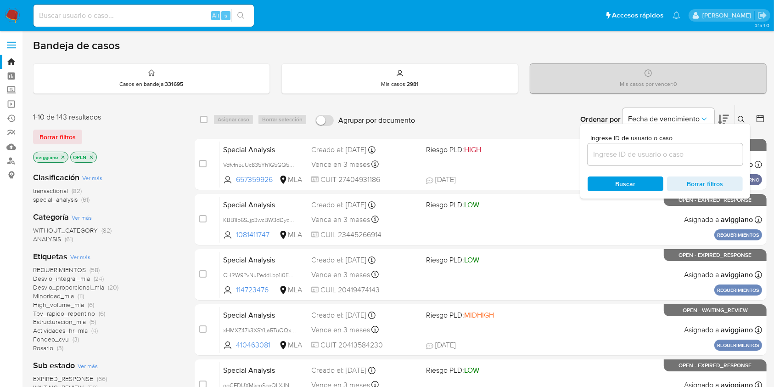
drag, startPoint x: 685, startPoint y: 146, endPoint x: 689, endPoint y: 157, distance: 11.8
paste input "Vdfvfn5uUc835Yh1G5GQ5PJo"
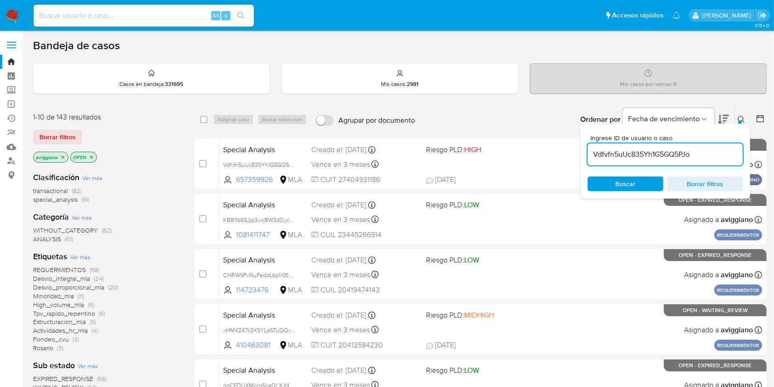
type input "Vdfvfn5uUc835Yh1G5GQ5PJo"
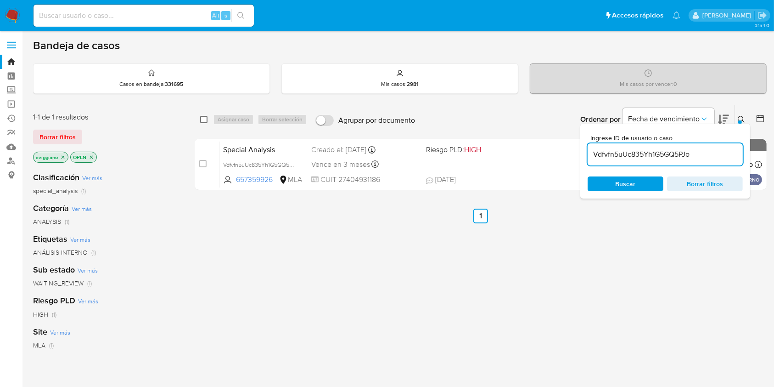
click at [202, 120] on input "checkbox" at bounding box center [203, 119] width 7 height 7
checkbox input "true"
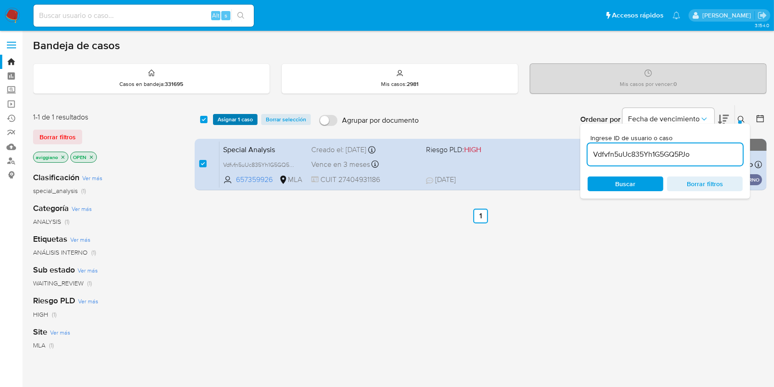
click at [222, 116] on span "Asignar 1 caso" at bounding box center [235, 119] width 35 height 9
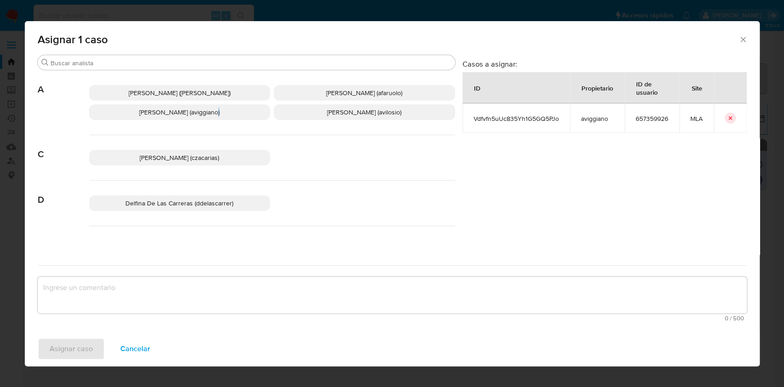
click at [197, 121] on div "Abril Karina Medzovich (amedzovich) Agostina Dinora Faruolo (afaruolo) Agustina…" at bounding box center [272, 102] width 366 height 65
click at [198, 116] on span "Agustina Belen Viggiano (aviggiano)" at bounding box center [179, 111] width 80 height 9
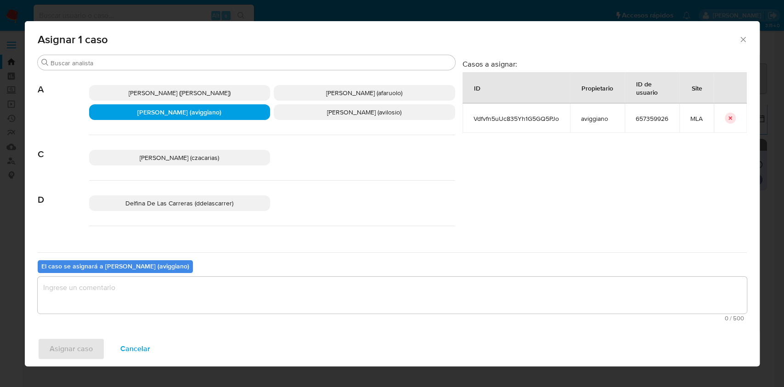
click at [180, 282] on textarea "assign-modal" at bounding box center [392, 294] width 709 height 37
click at [56, 354] on span "Asignar caso" at bounding box center [71, 348] width 43 height 20
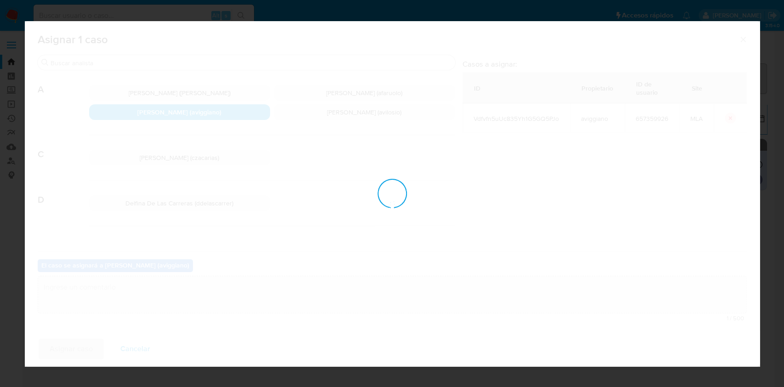
checkbox input "false"
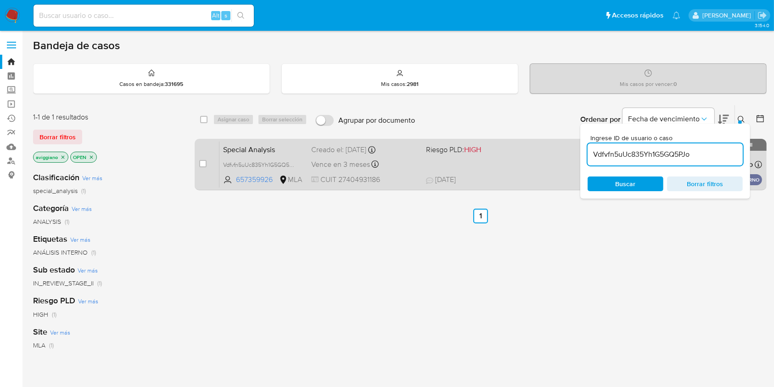
click at [526, 178] on span "18/08/2025 18/08/2025 22:55" at bounding box center [537, 179] width 222 height 10
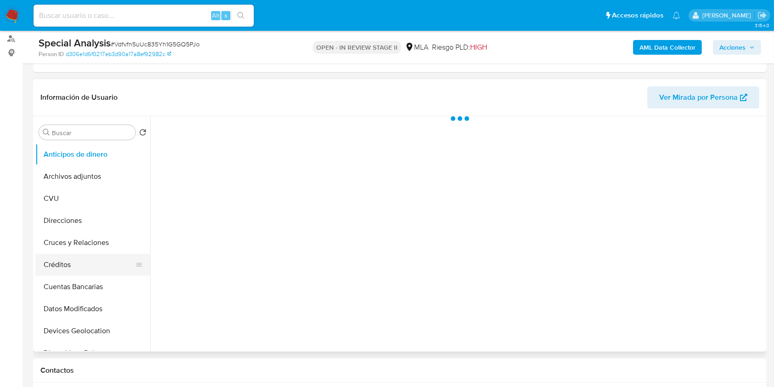
scroll to position [122, 0]
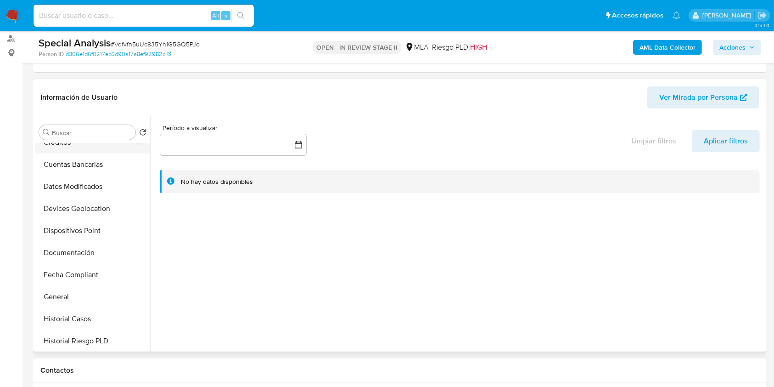
select select "10"
click at [77, 316] on button "Historial Casos" at bounding box center [88, 319] width 107 height 22
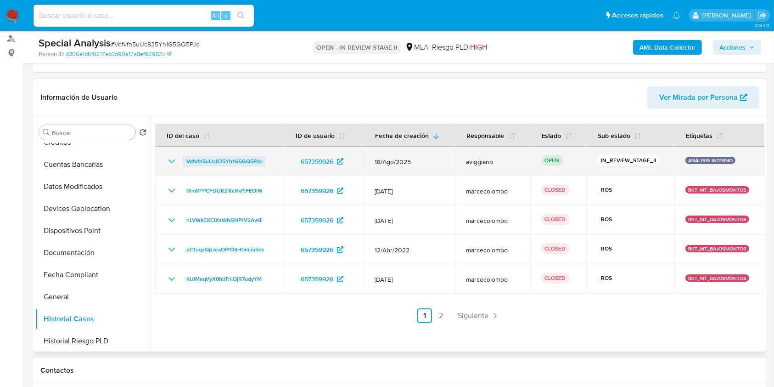
click at [202, 156] on span "Vdfvfn5uUc835Yh1G5GQ5PJo" at bounding box center [224, 161] width 76 height 11
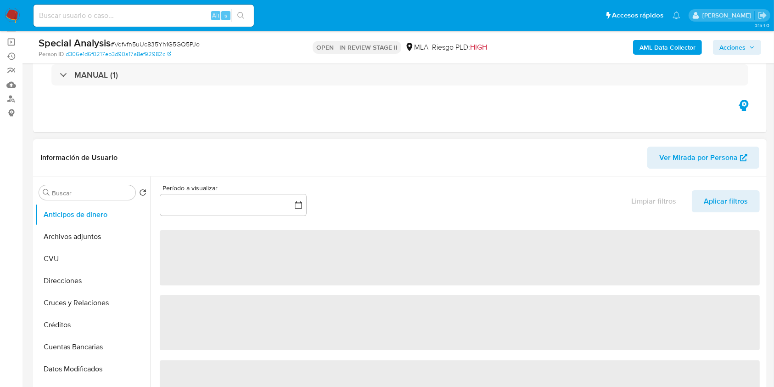
scroll to position [122, 0]
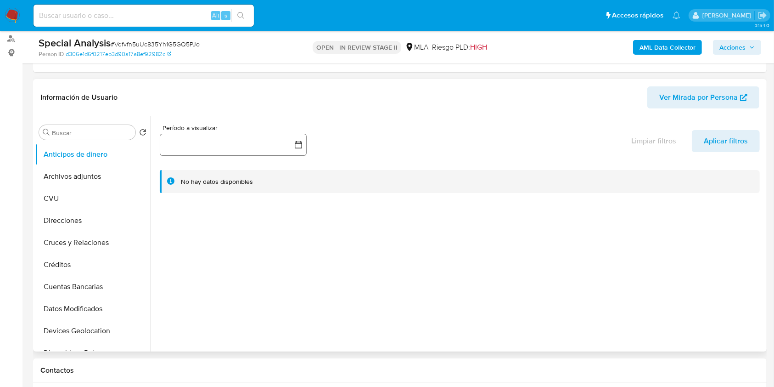
select select "10"
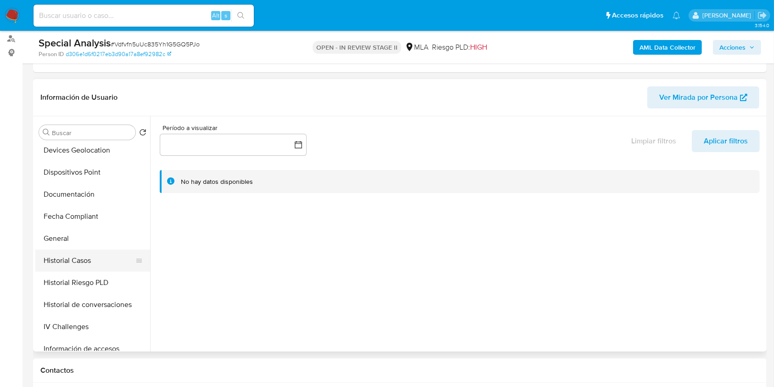
scroll to position [184, 0]
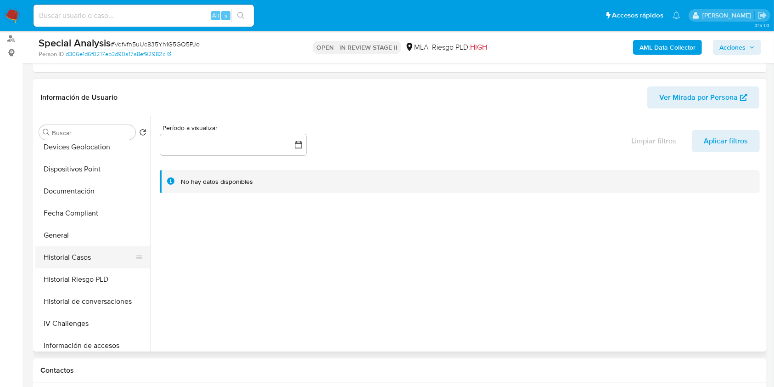
click at [83, 259] on button "Historial Casos" at bounding box center [88, 257] width 107 height 22
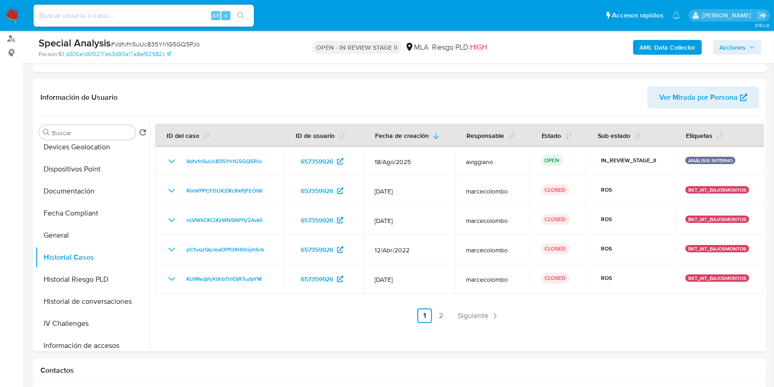
click at [640, 47] on b "AML Data Collector" at bounding box center [668, 47] width 56 height 15
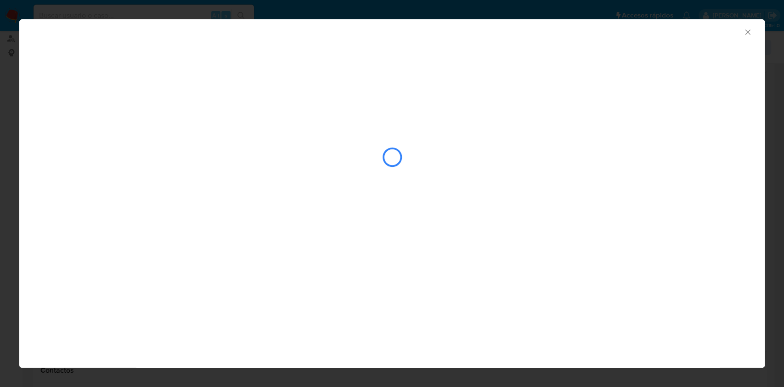
click at [753, 29] on div "AML Data Collector" at bounding box center [391, 30] width 745 height 23
click at [744, 29] on icon "Cerrar ventana" at bounding box center [747, 32] width 9 height 9
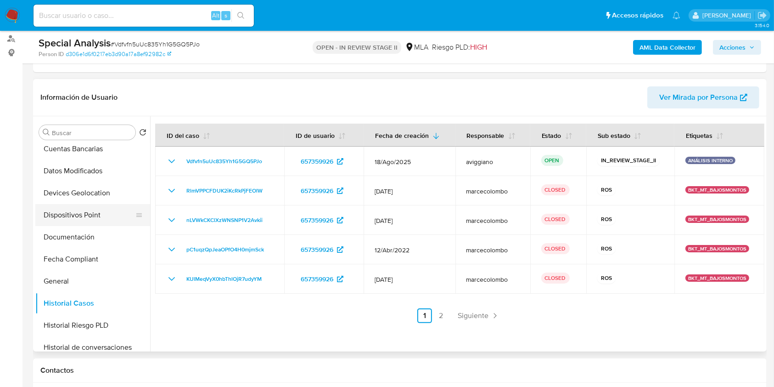
scroll to position [0, 0]
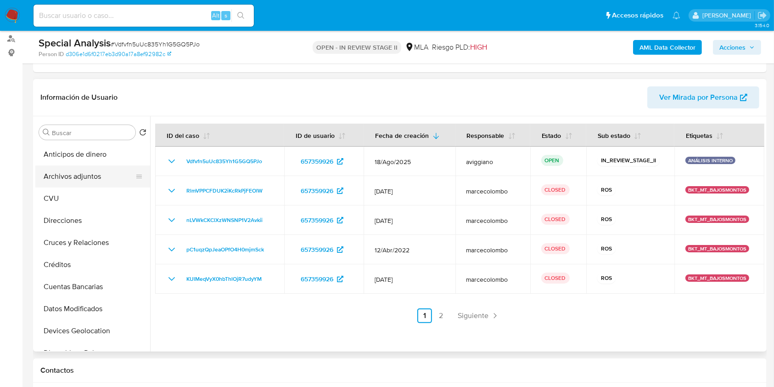
click at [99, 174] on button "Archivos adjuntos" at bounding box center [88, 176] width 107 height 22
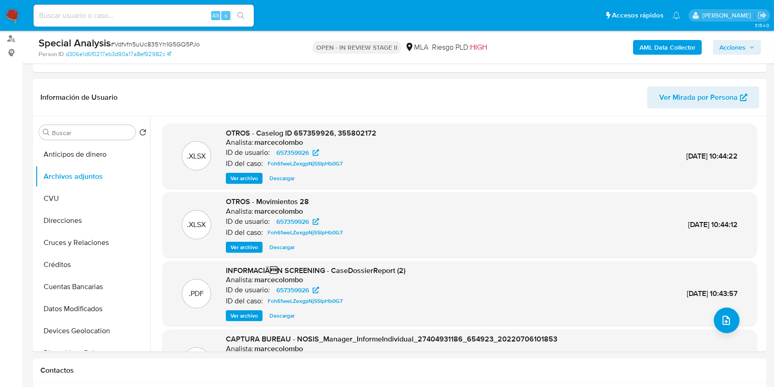
click at [666, 51] on b "AML Data Collector" at bounding box center [668, 47] width 56 height 15
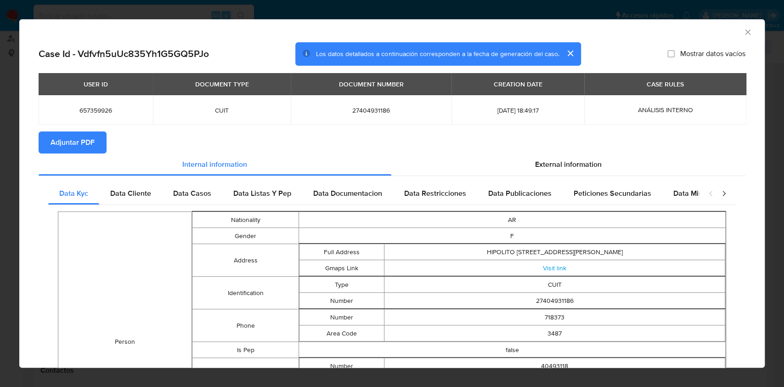
click at [63, 140] on span "Adjuntar PDF" at bounding box center [73, 142] width 44 height 20
click at [731, 28] on div "AML Data Collector" at bounding box center [384, 31] width 717 height 10
click at [743, 31] on icon "Cerrar ventana" at bounding box center [747, 32] width 9 height 9
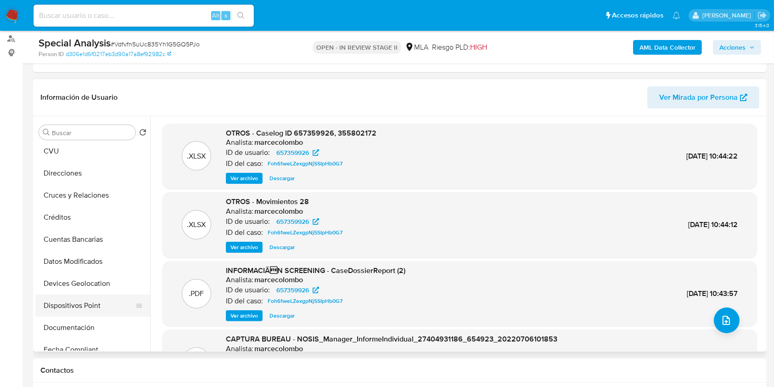
scroll to position [122, 0]
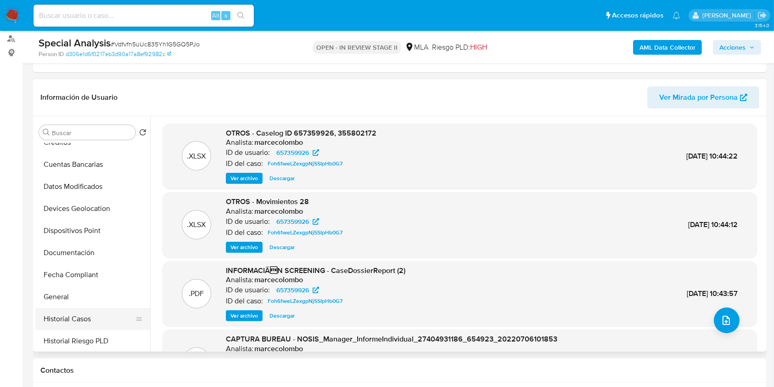
click at [45, 309] on button "Historial Casos" at bounding box center [88, 319] width 107 height 22
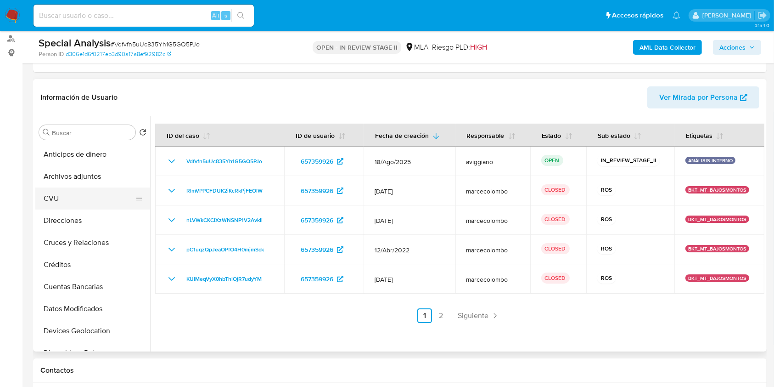
scroll to position [0, 0]
click at [110, 184] on button "Archivos adjuntos" at bounding box center [88, 176] width 107 height 22
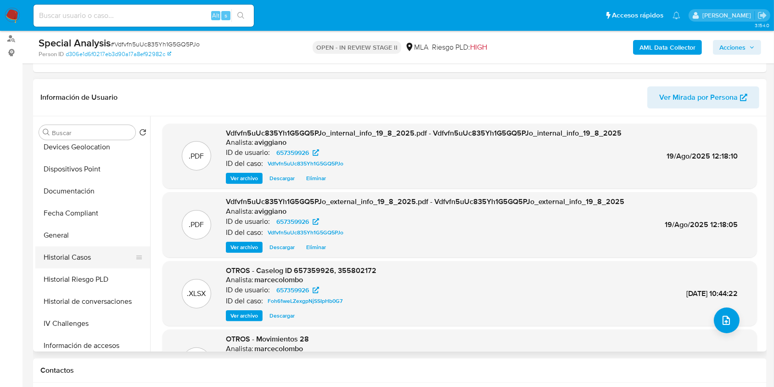
scroll to position [306, 0]
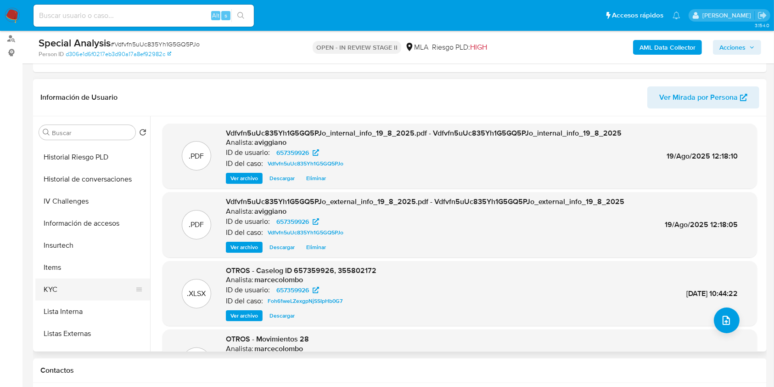
click at [55, 296] on button "KYC" at bounding box center [88, 289] width 107 height 22
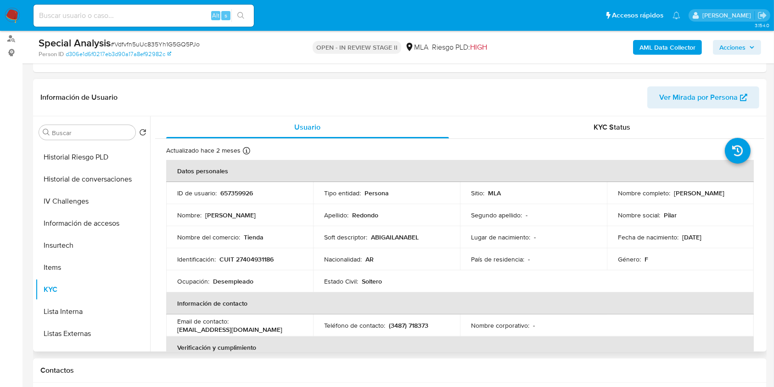
click at [244, 256] on p "CUIT 27404931186" at bounding box center [246, 259] width 54 height 8
copy p "27404931186"
